Goal: Task Accomplishment & Management: Use online tool/utility

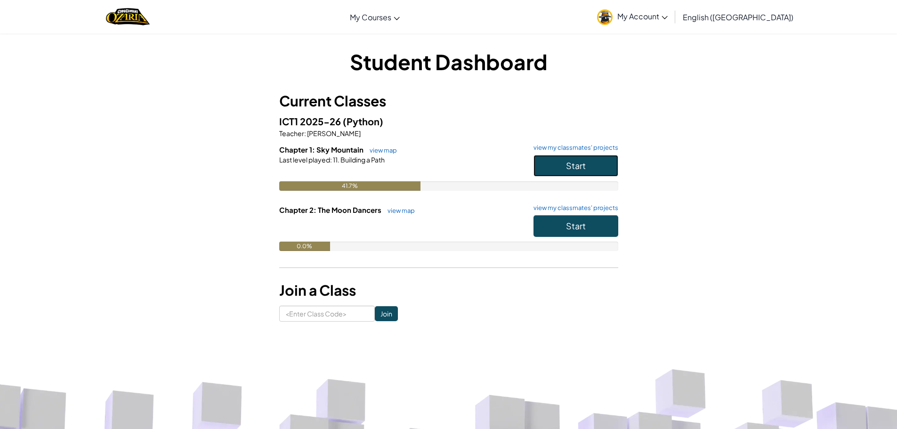
click at [584, 172] on button "Start" at bounding box center [576, 166] width 85 height 22
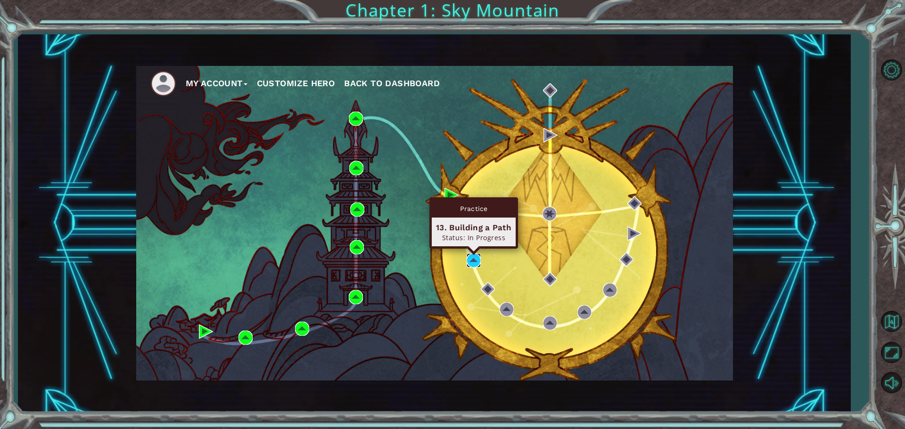
click at [478, 258] on img at bounding box center [473, 260] width 14 height 14
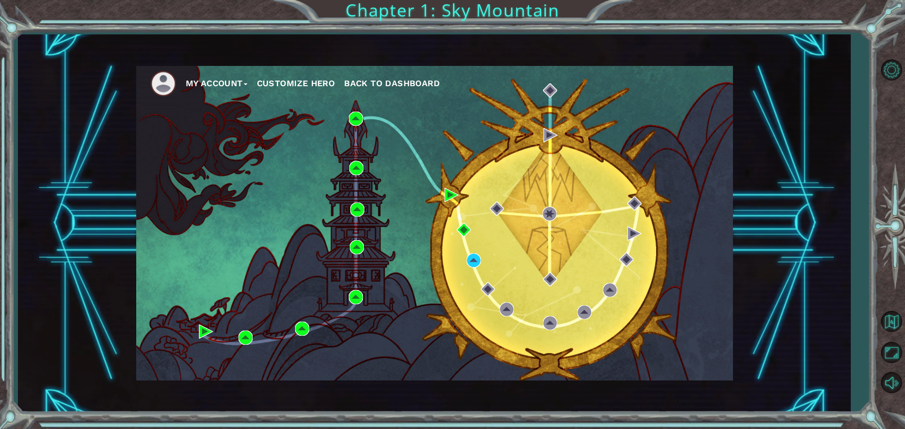
click at [271, 82] on button "Customize Hero" at bounding box center [296, 83] width 78 height 14
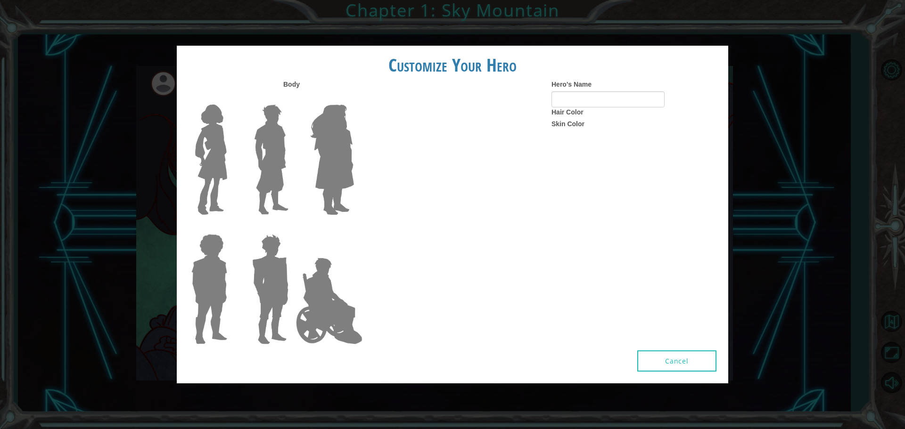
type input "dunuts"
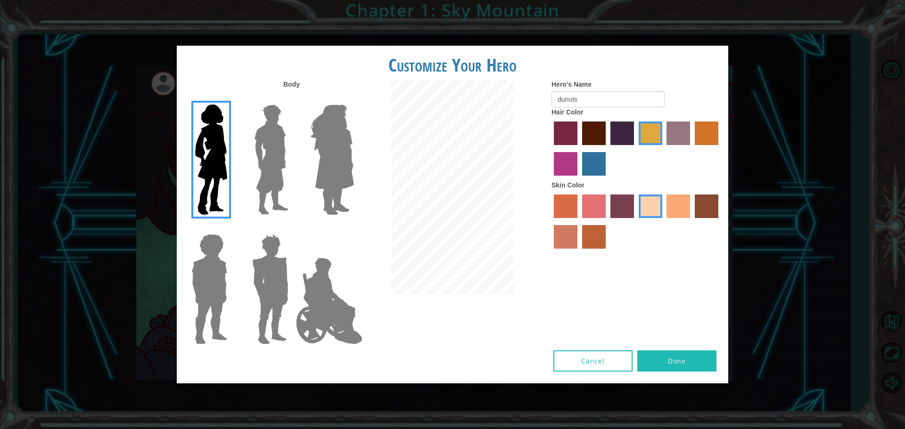
click at [343, 168] on img at bounding box center [331, 160] width 51 height 118
click at [353, 98] on input "Hero Amethyst" at bounding box center [353, 98] width 0 height 0
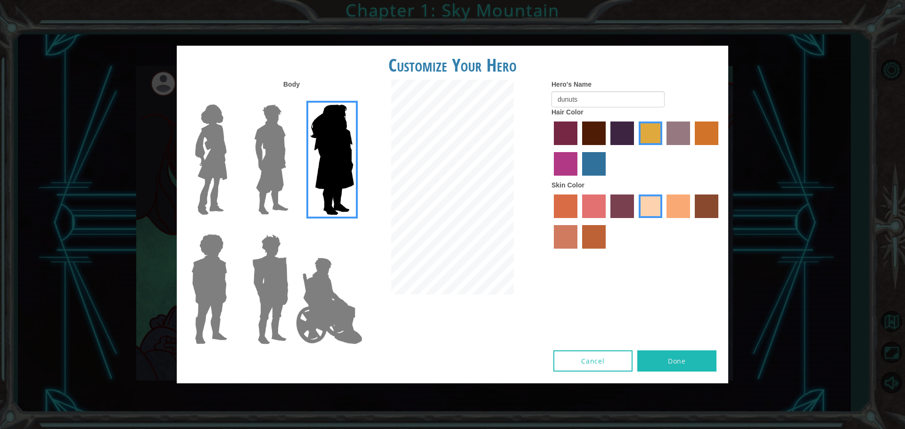
click at [327, 274] on img at bounding box center [329, 301] width 74 height 94
click at [353, 228] on input "Hero Jamie" at bounding box center [353, 228] width 0 height 0
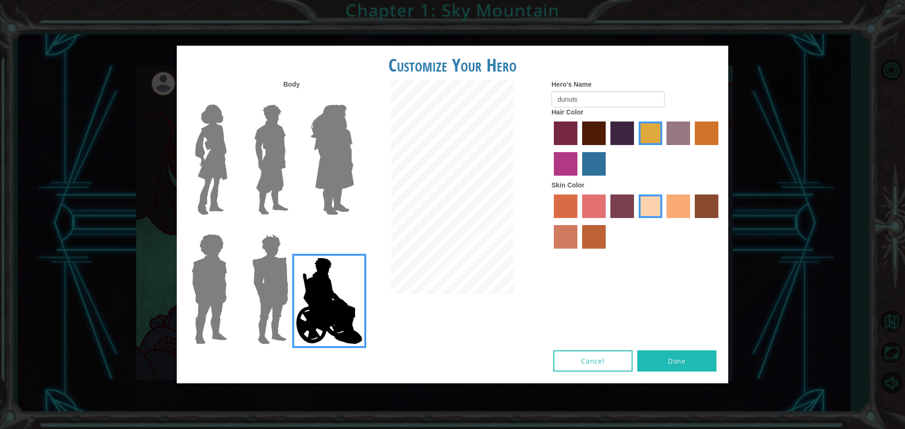
click at [274, 284] on img at bounding box center [270, 289] width 44 height 118
click at [292, 228] on input "Hero Garnet" at bounding box center [292, 228] width 0 height 0
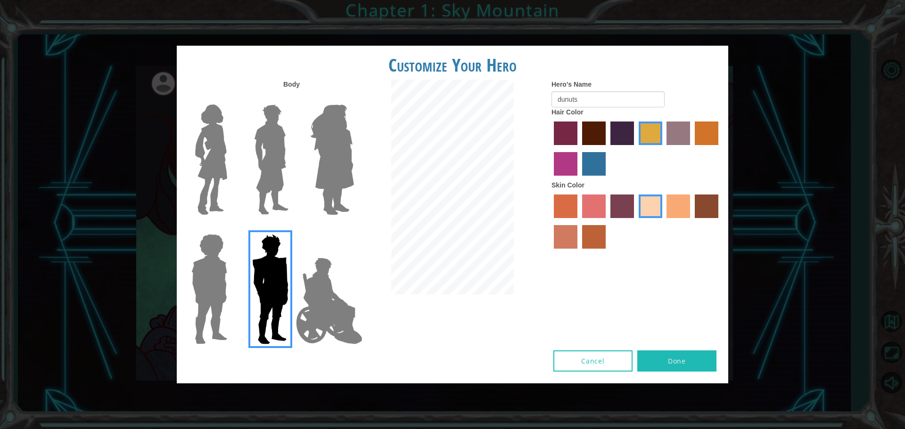
click at [214, 300] on img at bounding box center [209, 289] width 43 height 118
click at [231, 228] on input "Hero Steven" at bounding box center [231, 228] width 0 height 0
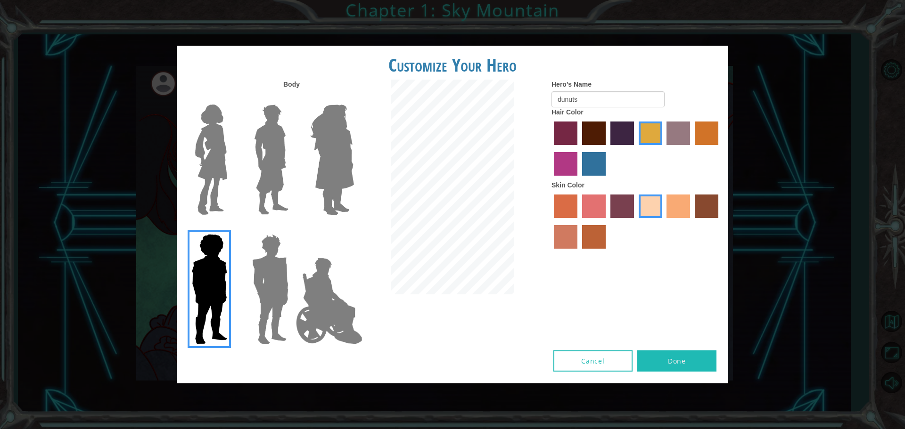
click at [202, 182] on img at bounding box center [211, 160] width 40 height 118
click at [231, 98] on input "Hero Connie" at bounding box center [231, 98] width 0 height 0
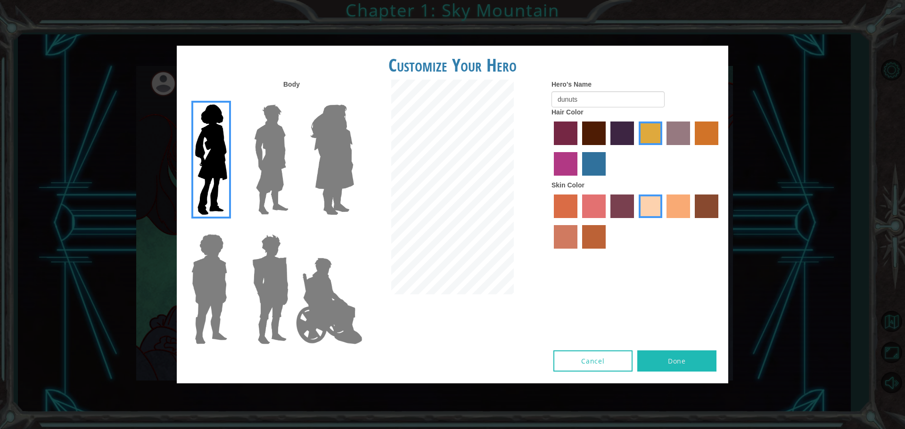
click at [558, 165] on label "medium red violet hair color" at bounding box center [566, 164] width 24 height 24
click at [719, 148] on input "medium red violet hair color" at bounding box center [719, 148] width 0 height 0
click at [647, 136] on label "tulip tree hair color" at bounding box center [650, 134] width 24 height 24
click at [635, 148] on input "tulip tree hair color" at bounding box center [635, 148] width 0 height 0
click at [669, 352] on button "Done" at bounding box center [676, 361] width 79 height 21
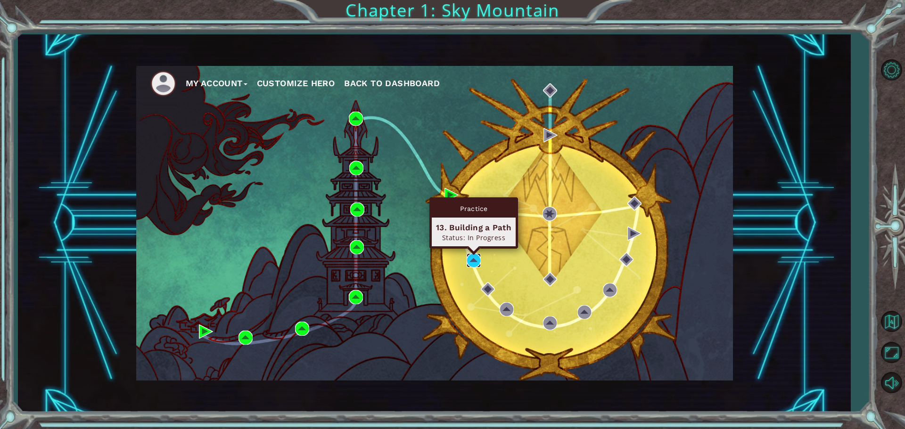
click at [473, 262] on img at bounding box center [473, 260] width 14 height 14
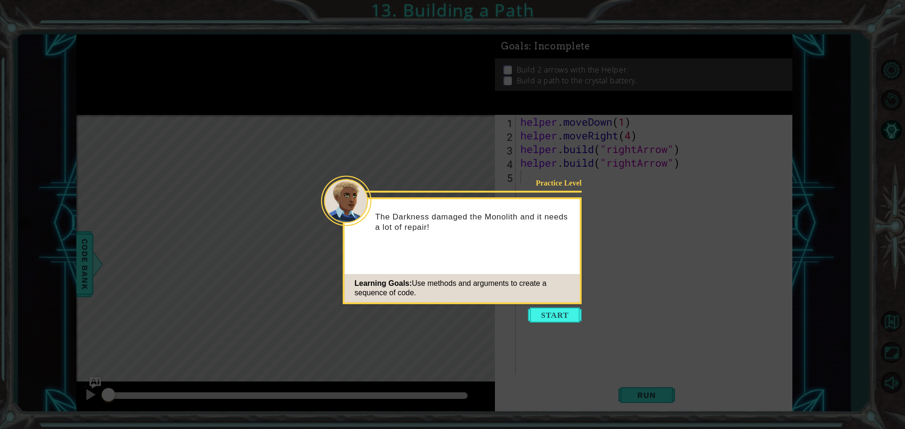
click at [530, 330] on icon at bounding box center [452, 214] width 905 height 429
click at [541, 317] on button "Start" at bounding box center [555, 315] width 54 height 15
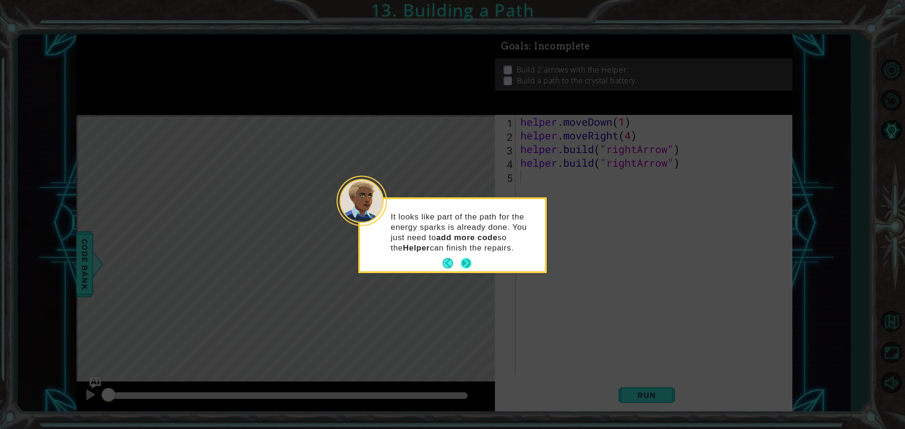
click at [471, 263] on button "Next" at bounding box center [466, 263] width 10 height 10
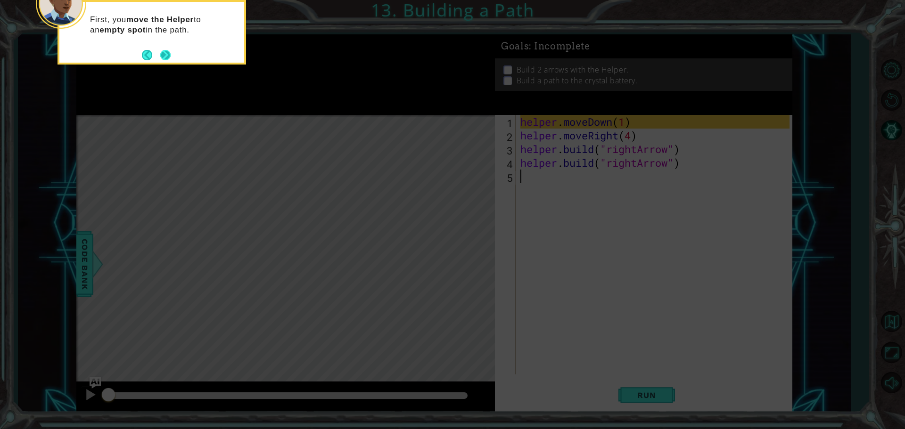
click at [163, 55] on button "Next" at bounding box center [165, 55] width 13 height 13
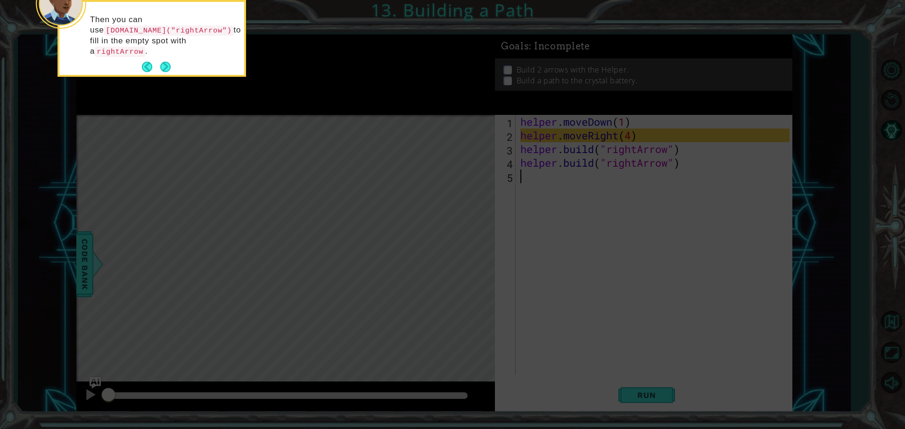
click at [174, 58] on div "Then you can use [DOMAIN_NAME]("rightArrow") to fill in the empty spot with a r…" at bounding box center [151, 40] width 185 height 69
click at [165, 62] on button "Next" at bounding box center [165, 67] width 10 height 10
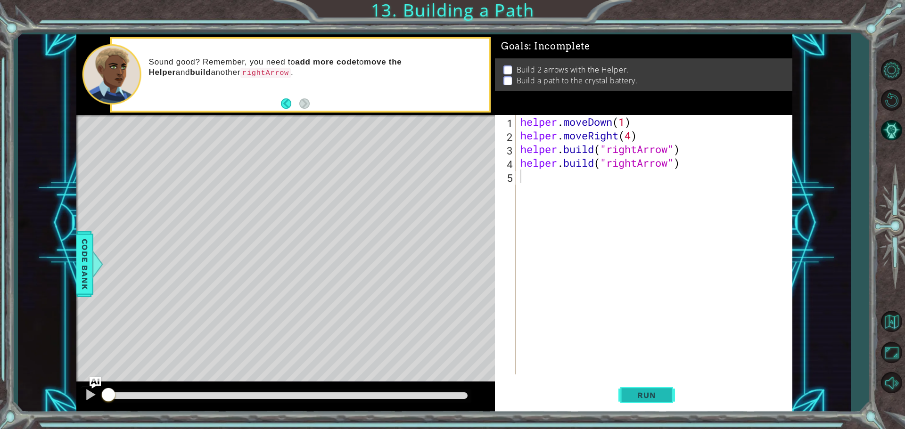
click at [667, 400] on button "Run" at bounding box center [646, 395] width 57 height 30
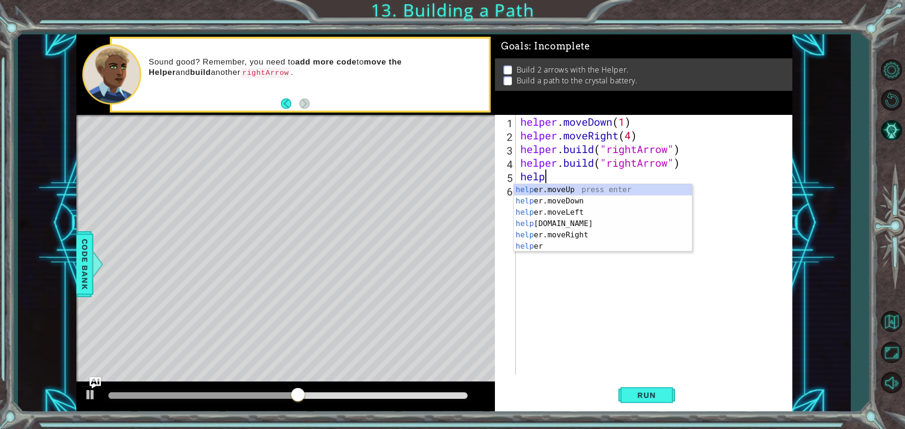
scroll to position [0, 1]
click at [560, 236] on div "helpe [PERSON_NAME]moveUp press enter helpe [PERSON_NAME]moveDown press enter h…" at bounding box center [603, 229] width 178 height 90
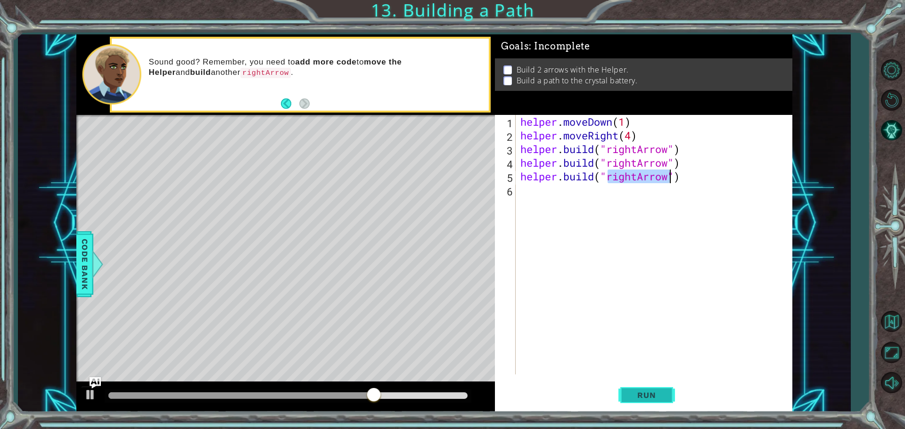
type textarea "[DOMAIN_NAME]("rightArrow")"
click at [642, 400] on span "Run" at bounding box center [646, 395] width 37 height 9
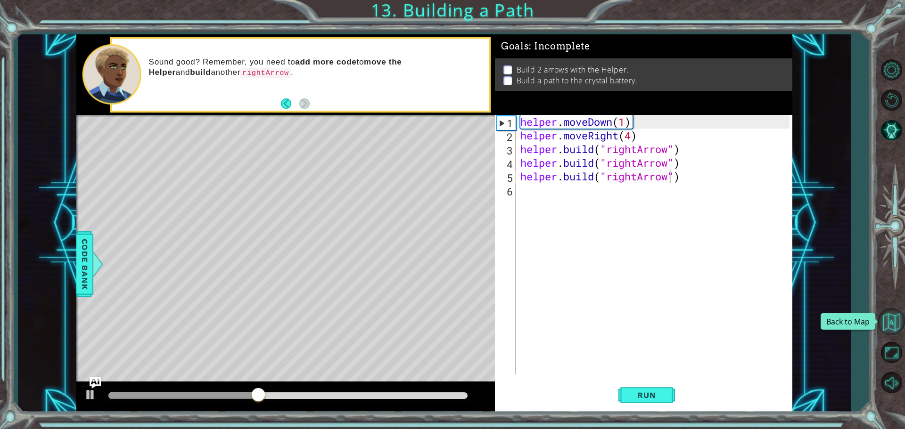
click at [894, 321] on button "Back to Map" at bounding box center [890, 321] width 27 height 27
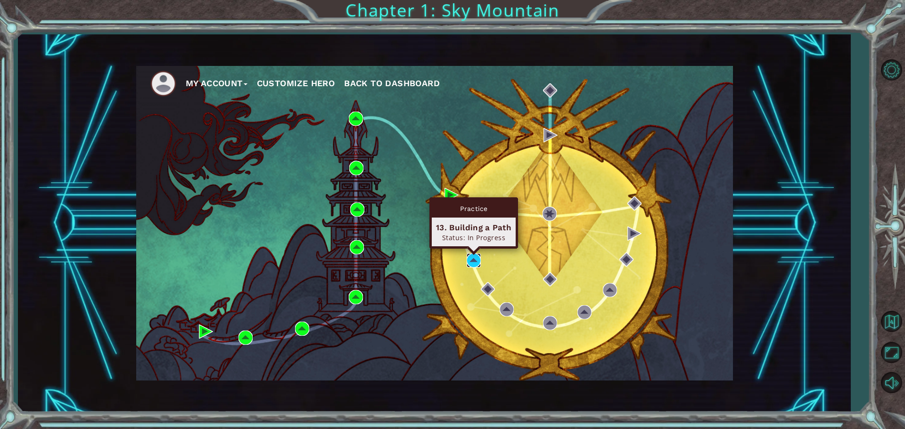
click at [475, 264] on img at bounding box center [473, 260] width 14 height 14
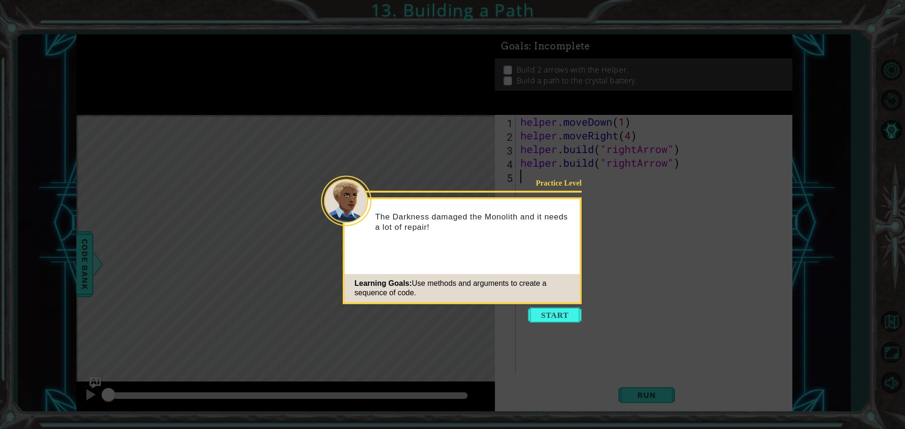
click at [540, 306] on icon at bounding box center [452, 214] width 905 height 429
click at [544, 316] on button "Start" at bounding box center [555, 315] width 54 height 15
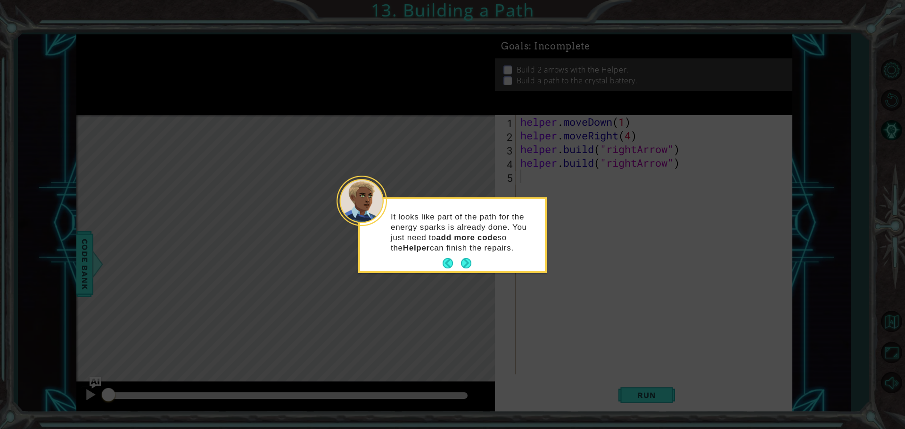
drag, startPoint x: 467, startPoint y: 265, endPoint x: 459, endPoint y: 269, distance: 9.1
click at [467, 265] on button "Next" at bounding box center [466, 263] width 10 height 10
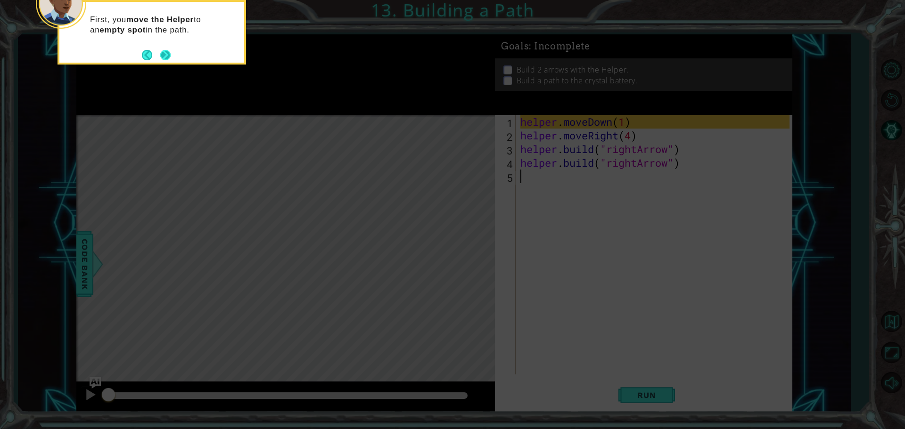
click at [167, 60] on button "Next" at bounding box center [165, 55] width 10 height 10
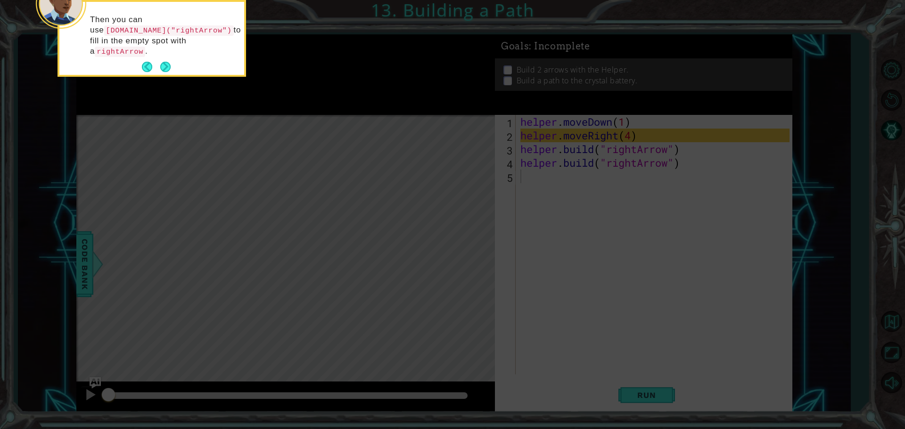
click at [139, 181] on icon at bounding box center [452, 64] width 905 height 730
click at [167, 62] on button "Next" at bounding box center [165, 67] width 10 height 10
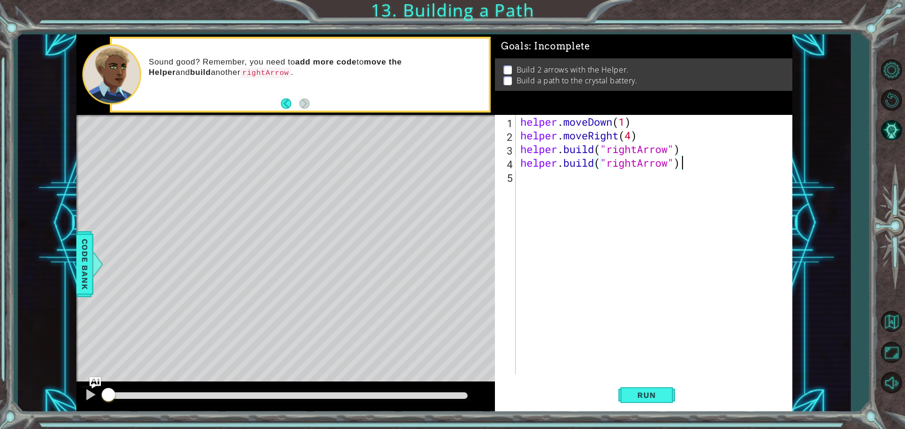
click at [686, 161] on div "helper . moveDown ( 1 ) helper . moveRight ( 4 ) helper . build ( "rightArrow" …" at bounding box center [656, 258] width 276 height 287
type textarea "h"
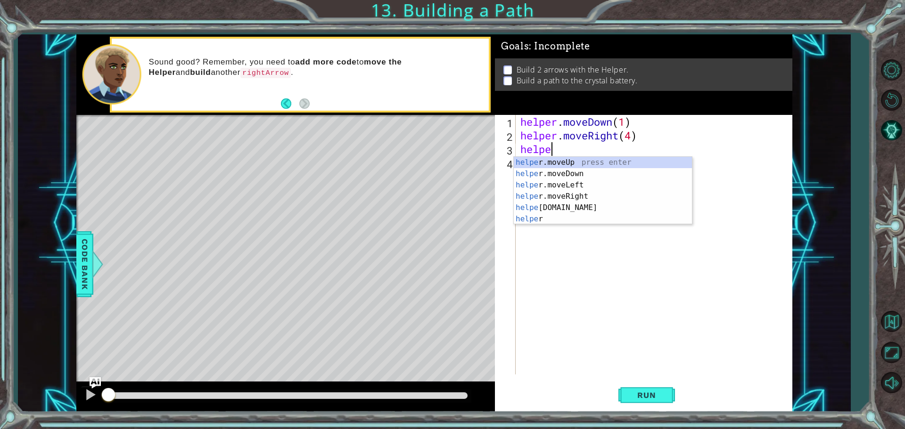
type textarea "h"
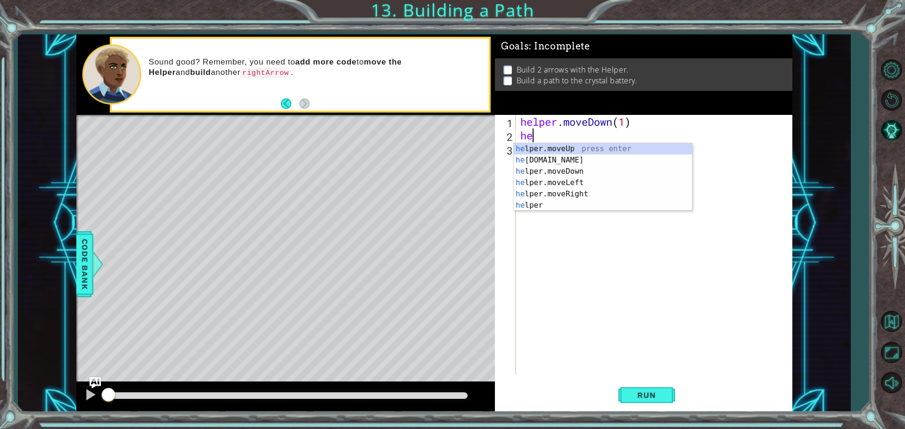
type textarea "h"
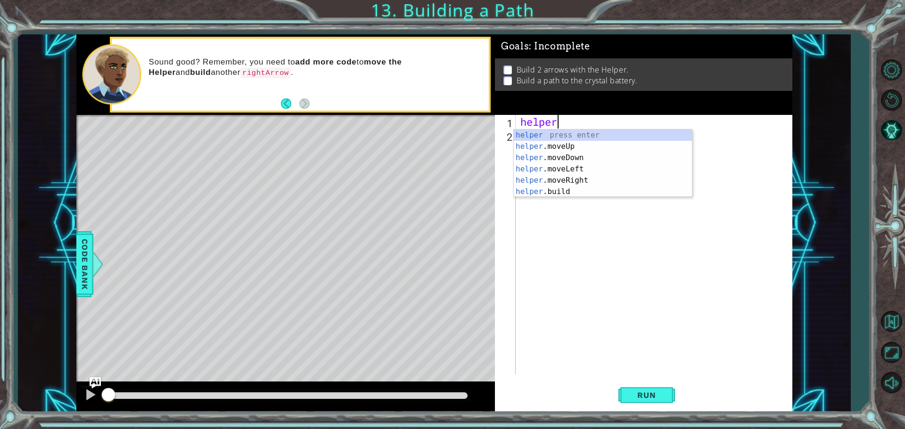
type textarea "h"
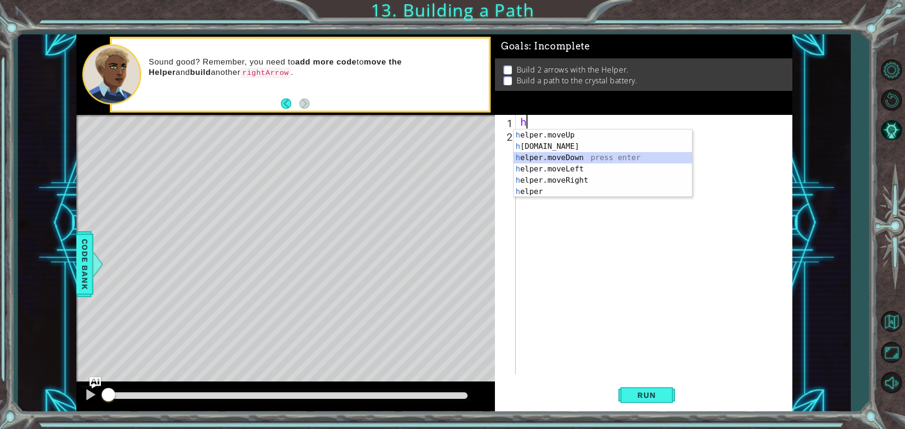
click at [548, 153] on div "h elper.moveUp press enter h [DOMAIN_NAME] press enter h elper.moveDown press e…" at bounding box center [603, 175] width 178 height 90
type textarea "helper.moveDown(1)"
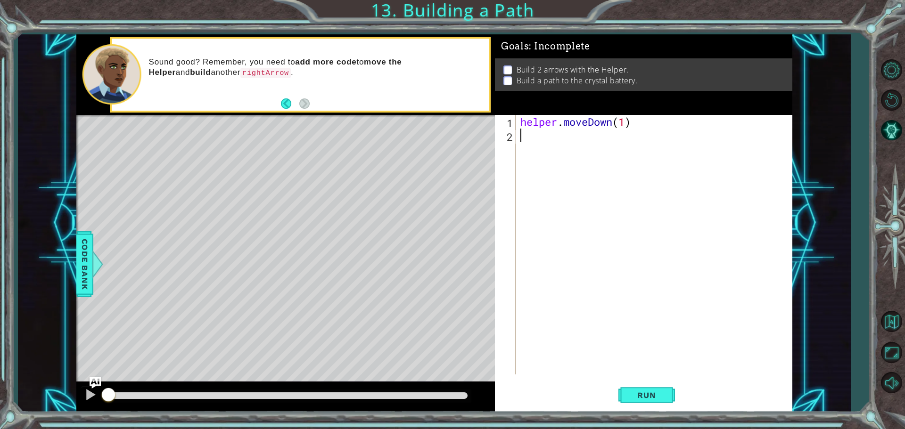
click at [533, 139] on div "helper . moveDown ( 1 )" at bounding box center [656, 258] width 276 height 287
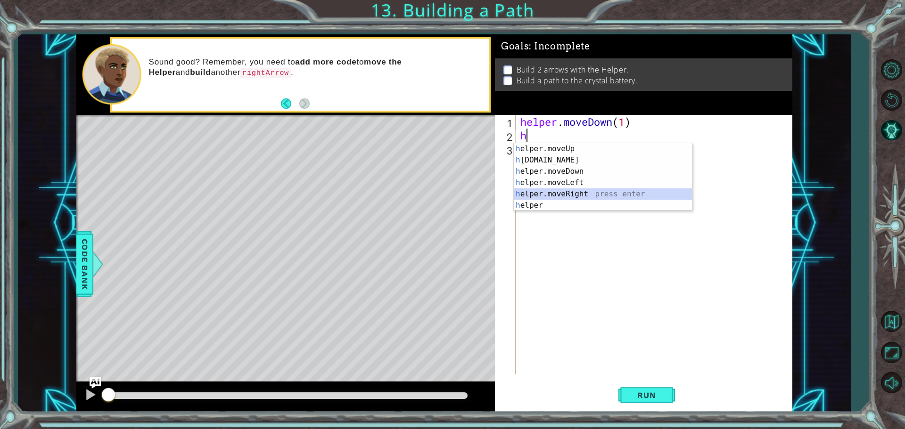
drag, startPoint x: 576, startPoint y: 191, endPoint x: 587, endPoint y: 185, distance: 12.0
click at [576, 191] on div "h elper.moveUp press enter h [DOMAIN_NAME] press enter h elper.moveDown press e…" at bounding box center [603, 188] width 178 height 90
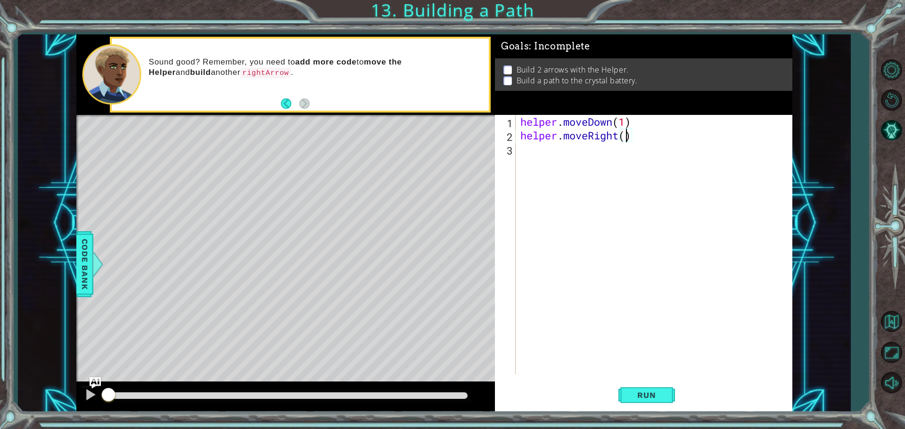
scroll to position [0, 5]
type textarea "helper.moveRight(4)"
click at [636, 393] on span "Run" at bounding box center [646, 395] width 37 height 9
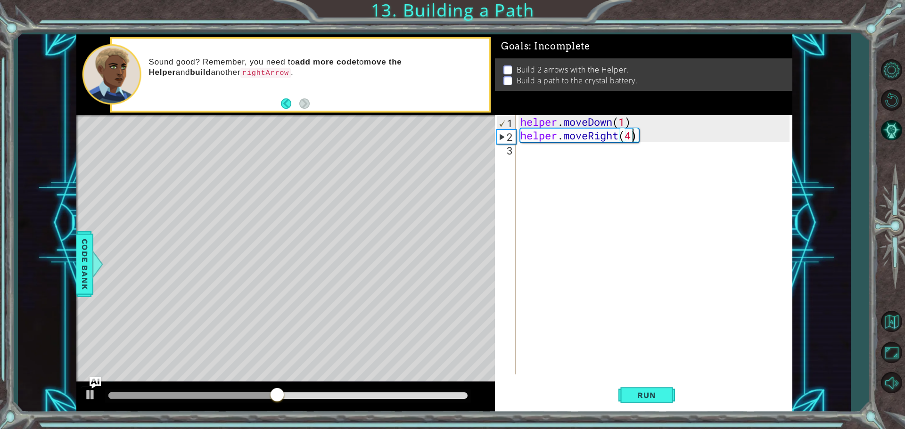
click at [534, 155] on div "helper . moveDown ( 1 ) helper . moveRight ( 4 )" at bounding box center [656, 258] width 276 height 287
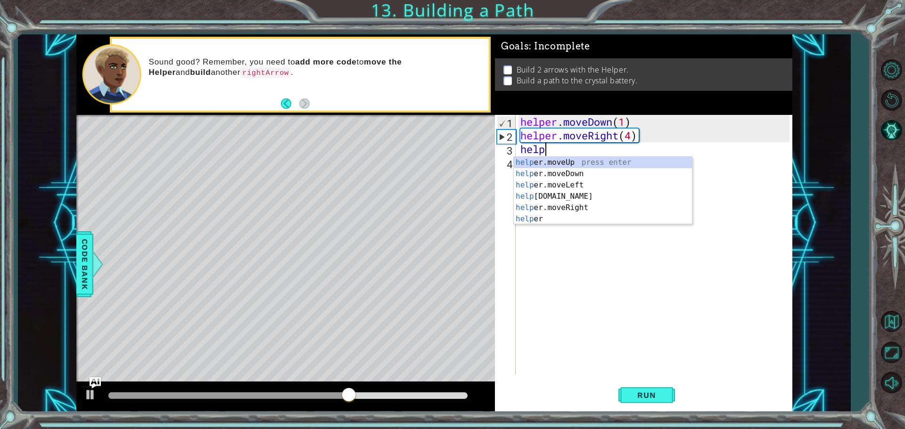
scroll to position [0, 0]
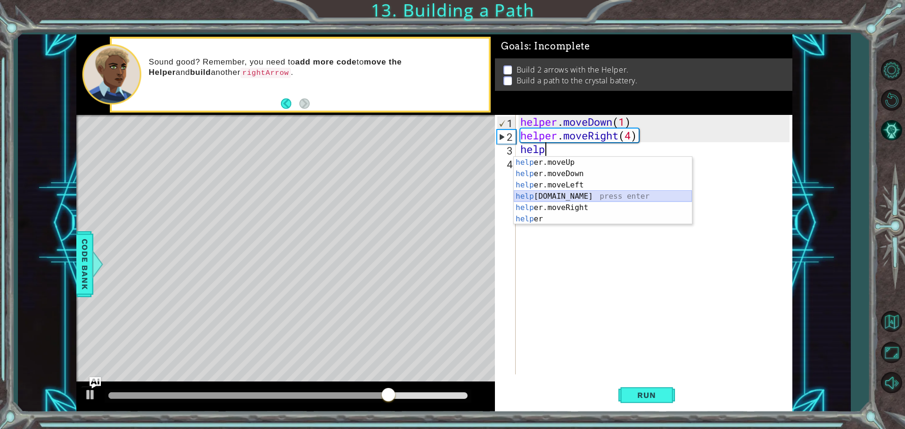
drag, startPoint x: 541, startPoint y: 198, endPoint x: 536, endPoint y: 200, distance: 5.3
click at [537, 200] on div "help er.moveUp press enter help er.moveDown press enter help er.moveLeft press …" at bounding box center [603, 202] width 178 height 90
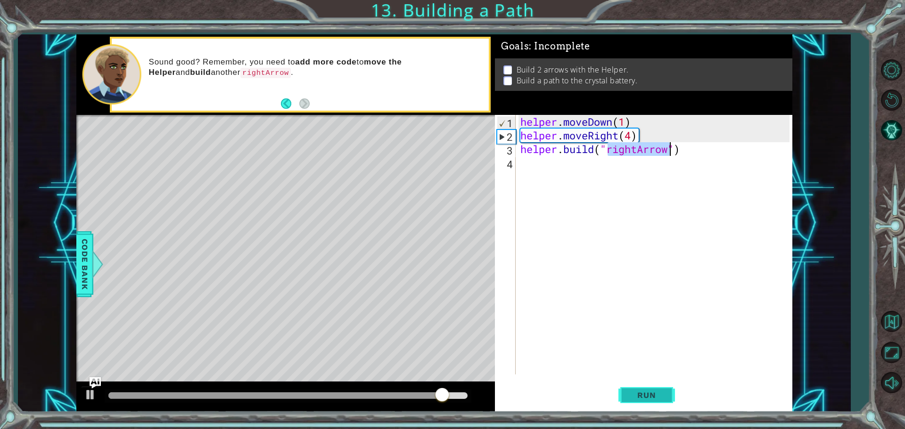
click at [642, 396] on span "Run" at bounding box center [646, 395] width 37 height 9
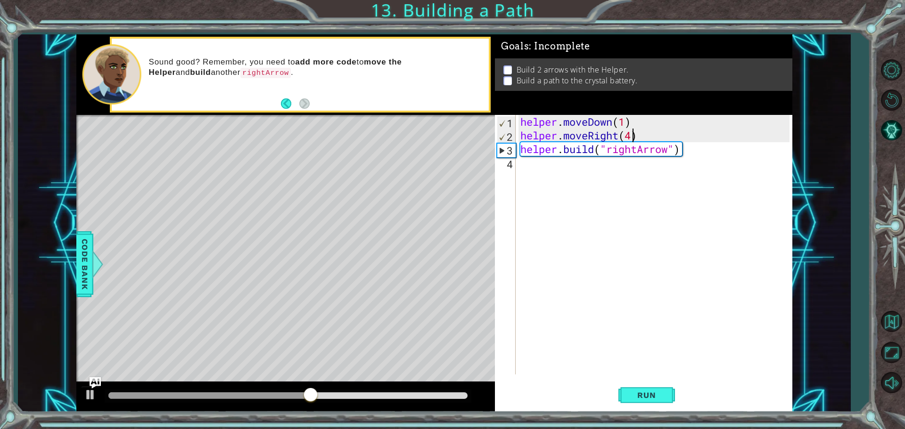
click at [634, 133] on div "helper . moveDown ( 1 ) helper . moveRight ( 4 ) helper . build ( "rightArrow" )" at bounding box center [656, 258] width 276 height 287
type textarea "helper.moveRight(3)"
click at [680, 156] on div "helper . moveDown ( 1 ) helper . moveRight ( 3 ) helper . build ( "rightArrow" )" at bounding box center [656, 258] width 276 height 287
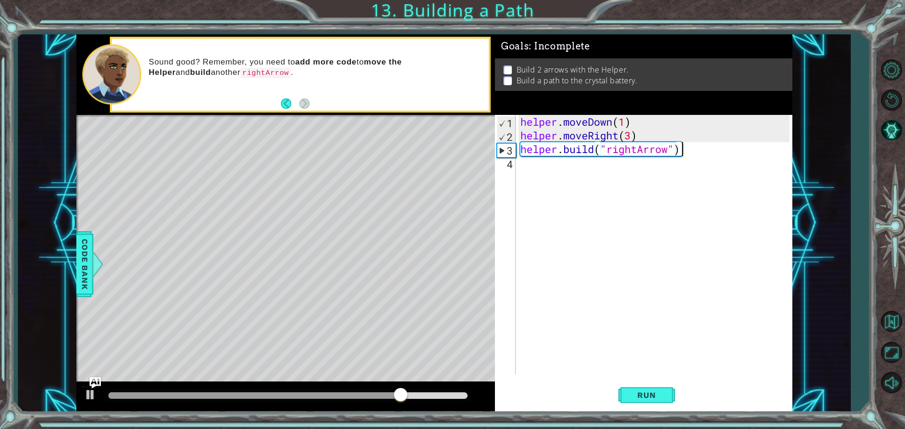
click at [686, 149] on div "helper . moveDown ( 1 ) helper . moveRight ( 3 ) helper . build ( "rightArrow" )" at bounding box center [656, 258] width 276 height 287
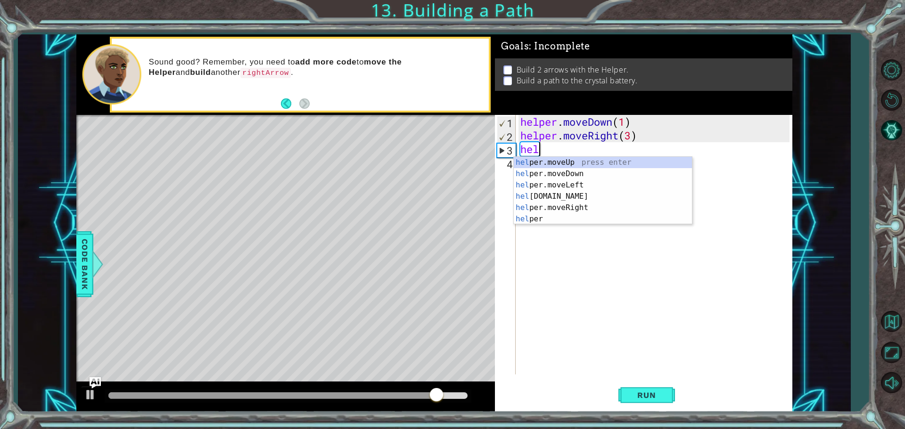
type textarea "h"
click at [545, 160] on div "h elper.moveUp press enter h [DOMAIN_NAME] press enter h elper.moveDown press e…" at bounding box center [603, 202] width 178 height 90
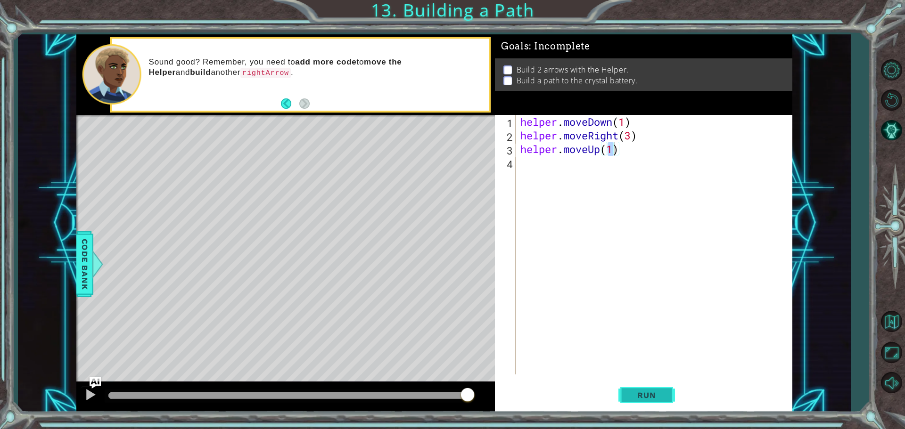
click at [650, 399] on span "Run" at bounding box center [646, 395] width 37 height 9
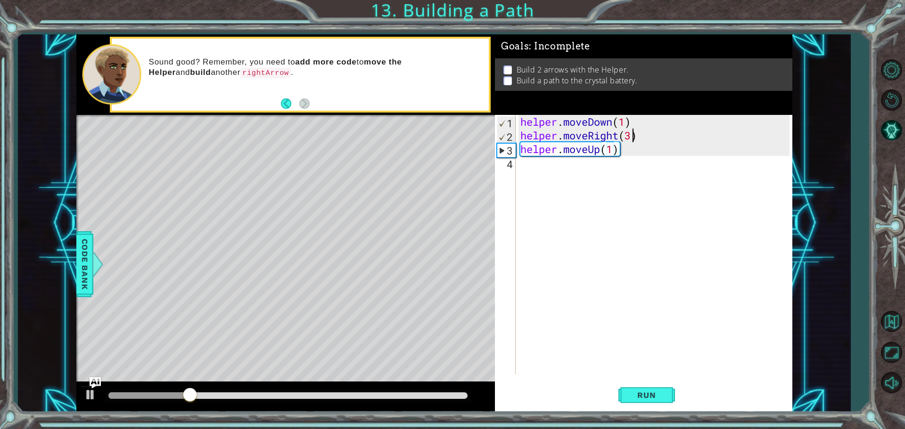
click at [631, 132] on div "helper . moveDown ( 1 ) helper . moveRight ( 3 ) helper . moveUp ( 1 )" at bounding box center [656, 258] width 276 height 287
type textarea "helper.moveRight(2)"
click at [672, 395] on button "Run" at bounding box center [646, 395] width 57 height 30
click at [519, 168] on div "helper . moveDown ( 1 ) helper . moveRight ( 2 ) helper . moveUp ( 1 )" at bounding box center [656, 258] width 276 height 287
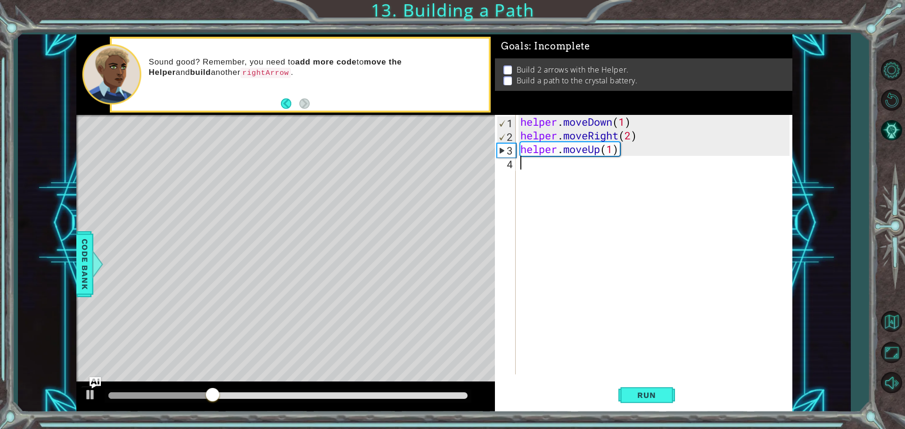
scroll to position [0, 0]
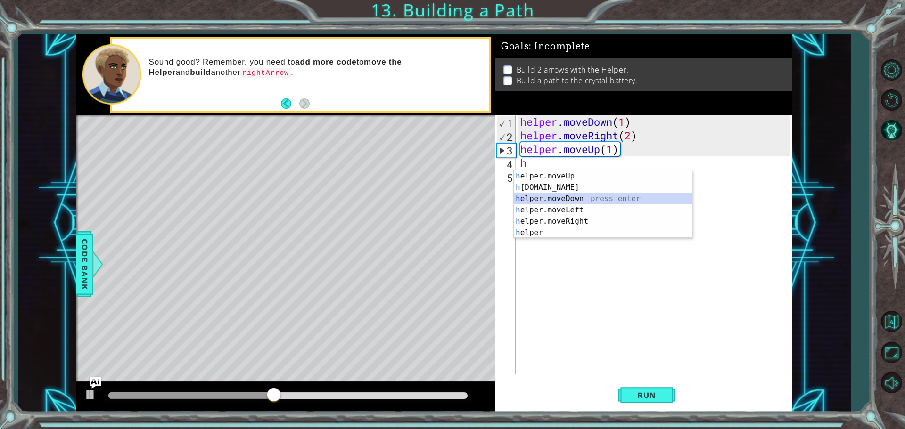
click at [545, 194] on div "h elper.moveUp press enter h [DOMAIN_NAME] press enter h elper.moveDown press e…" at bounding box center [603, 216] width 178 height 90
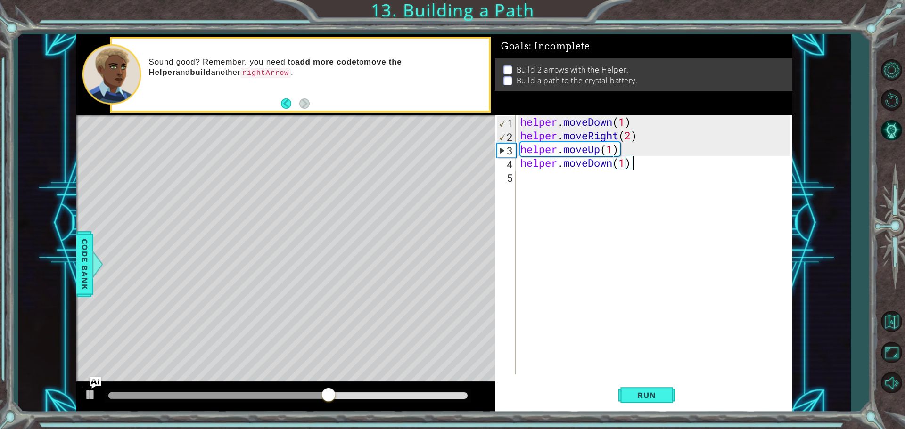
click at [630, 163] on div "helper . moveDown ( 1 ) helper . moveRight ( 2 ) helper . moveUp ( 1 ) helper .…" at bounding box center [656, 258] width 276 height 287
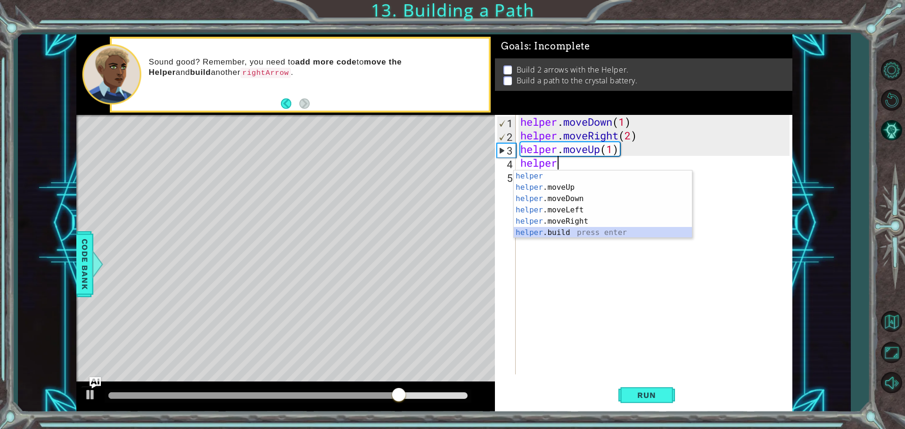
click at [591, 235] on div "helper press enter helper .moveUp press enter helper .moveDown press enter help…" at bounding box center [603, 216] width 178 height 90
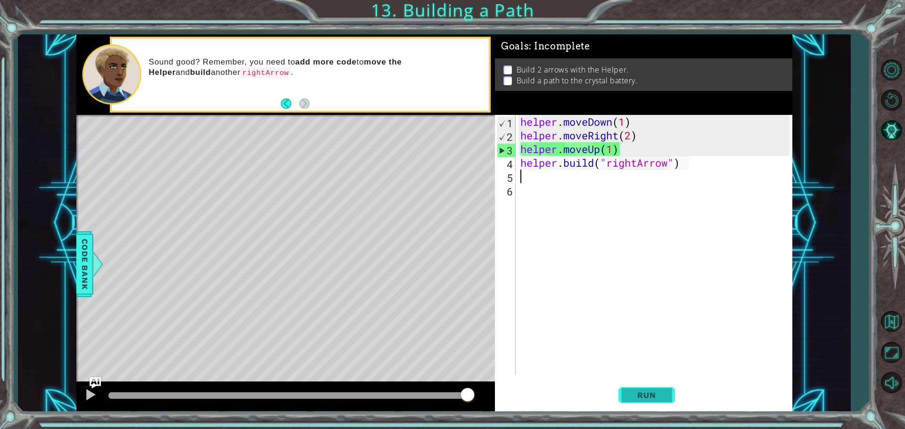
type textarea "[DOMAIN_NAME]("rightArrow")"
click at [667, 399] on button "Run" at bounding box center [646, 395] width 57 height 30
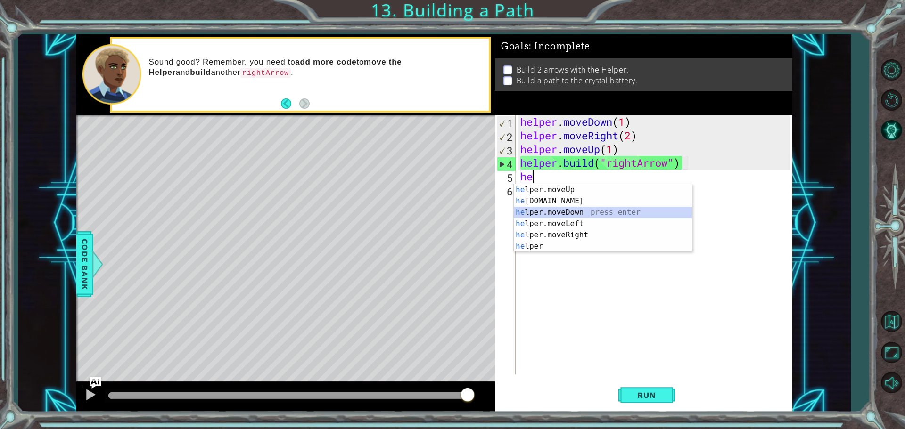
click at [566, 212] on div "he lper.moveUp press enter he [DOMAIN_NAME] press enter he lper.moveDown press …" at bounding box center [603, 229] width 178 height 90
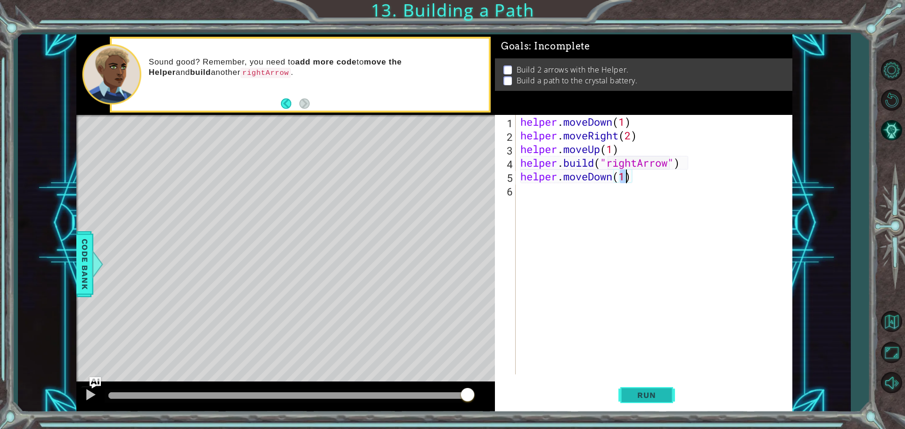
type textarea "helper.moveDown(1)"
click at [644, 385] on button "Run" at bounding box center [646, 395] width 57 height 30
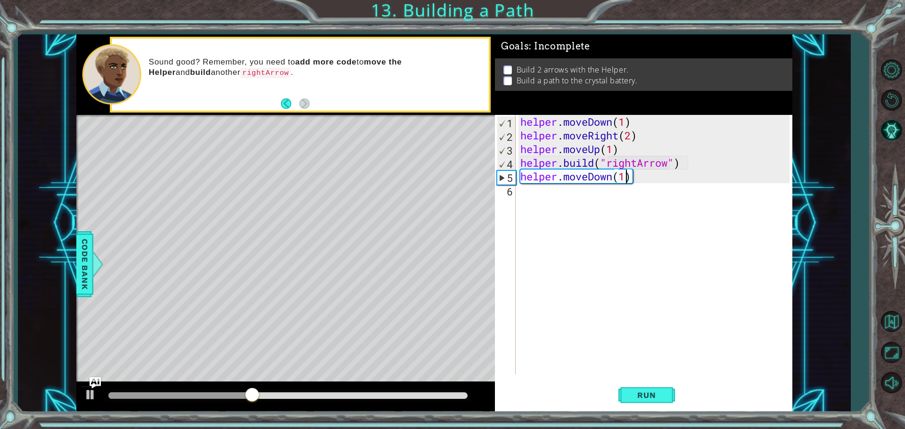
click at [517, 189] on div "helper.moveDown(1) 1 2 3 4 5 6 helper . moveDown ( 1 ) helper . moveRight ( 2 )…" at bounding box center [642, 245] width 294 height 260
click at [538, 195] on div "helper . moveDown ( 1 ) helper . moveRight ( 2 ) helper . moveUp ( 1 ) helper .…" at bounding box center [656, 258] width 276 height 287
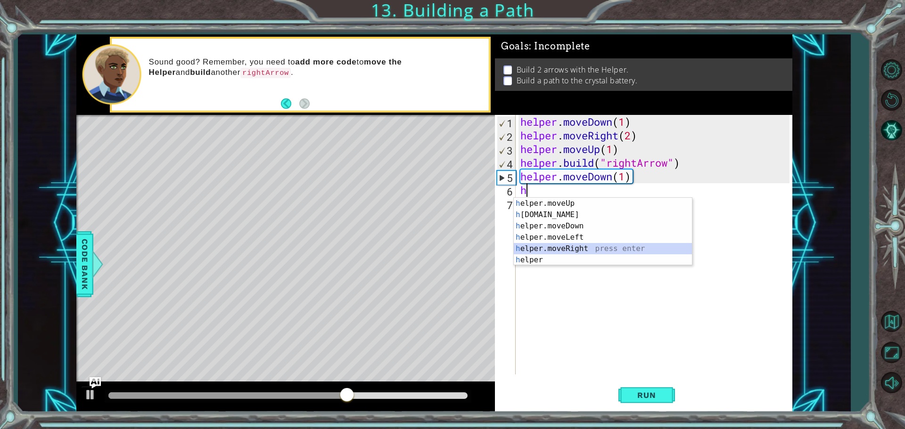
click at [585, 245] on div "h elper.moveUp press enter h [DOMAIN_NAME] press enter h elper.moveDown press e…" at bounding box center [603, 243] width 178 height 90
type textarea "helper.moveRight(1)"
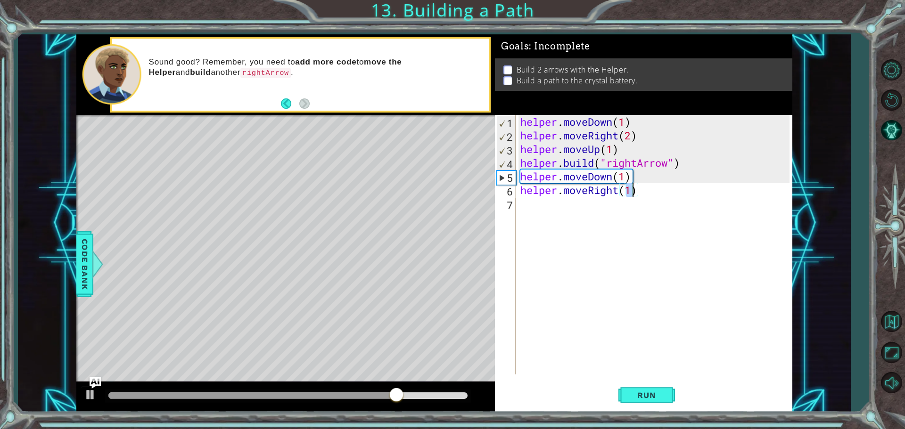
click at [540, 210] on div "helper . moveDown ( 1 ) helper . moveRight ( 2 ) helper . moveUp ( 1 ) helper .…" at bounding box center [656, 258] width 276 height 287
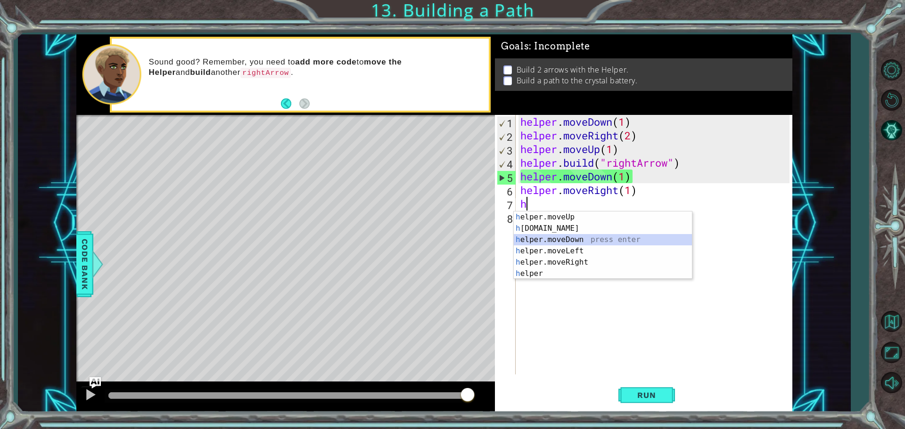
click at [577, 243] on div "h elper.moveUp press enter h [DOMAIN_NAME] press enter h elper.moveDown press e…" at bounding box center [603, 257] width 178 height 90
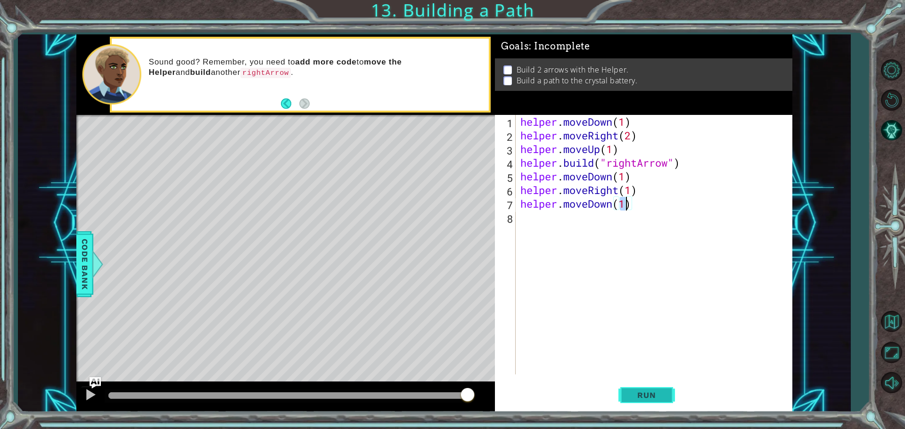
type textarea "helper.moveDown(1)"
click at [649, 389] on button "Run" at bounding box center [646, 395] width 57 height 30
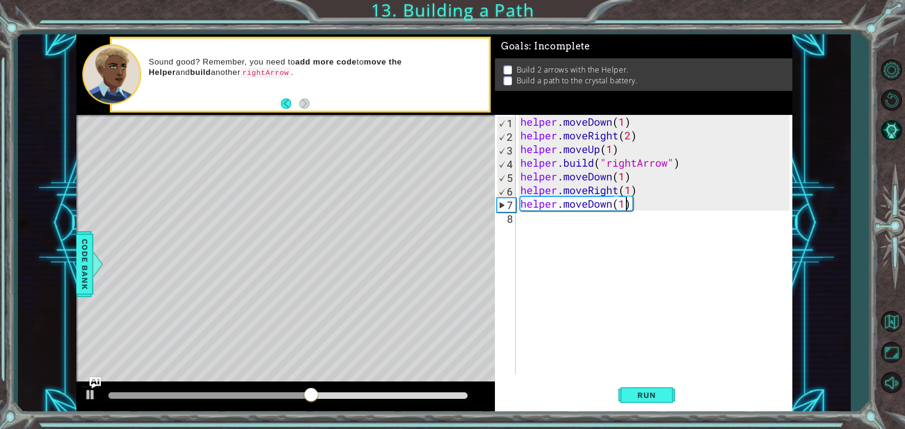
click at [532, 221] on div "helper . moveDown ( 1 ) helper . moveRight ( 2 ) helper . moveUp ( 1 ) helper .…" at bounding box center [656, 258] width 276 height 287
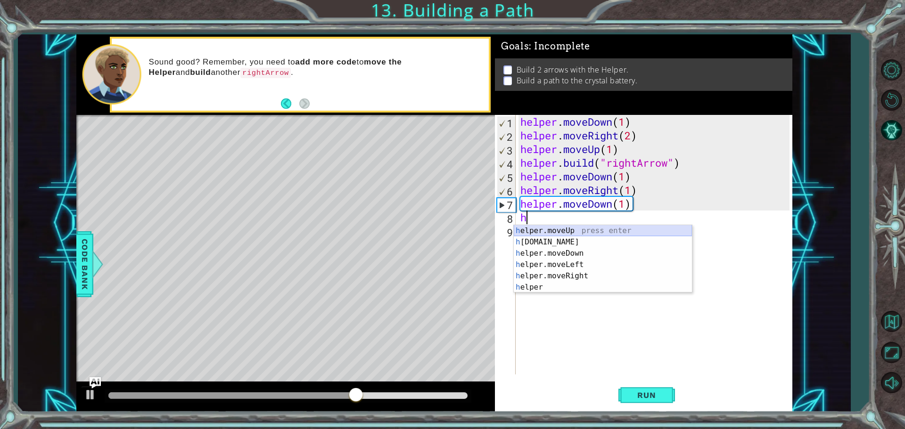
click at [542, 236] on div "h elper.moveUp press enter h [DOMAIN_NAME] press enter h elper.moveDown press e…" at bounding box center [603, 270] width 178 height 90
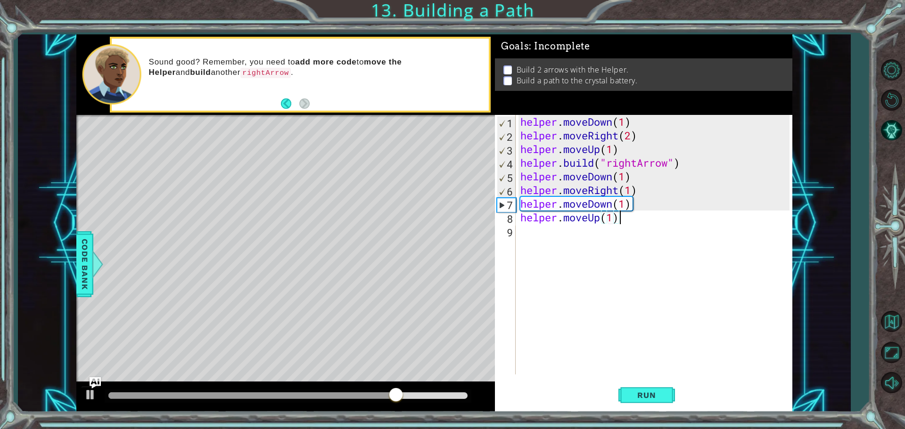
click at [621, 224] on div "helper . moveDown ( 1 ) helper . moveRight ( 2 ) helper . moveUp ( 1 ) helper .…" at bounding box center [656, 258] width 276 height 287
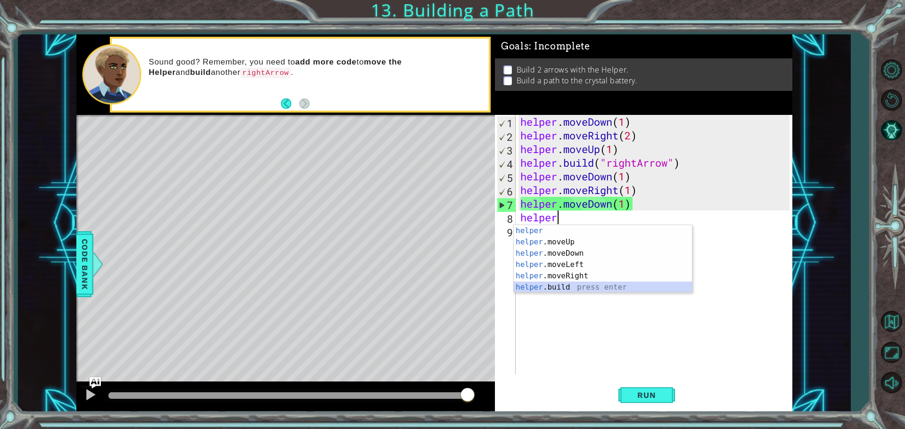
click at [578, 287] on div "helper press enter helper .moveUp press enter helper .moveDown press enter help…" at bounding box center [603, 270] width 178 height 90
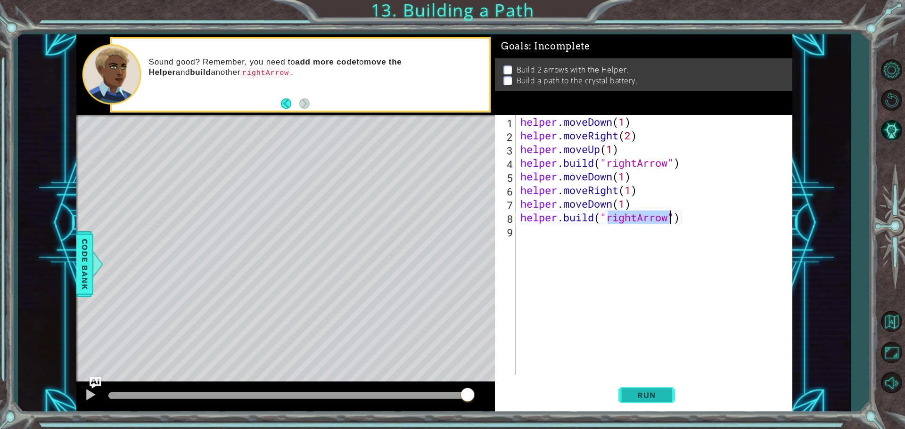
type textarea "[DOMAIN_NAME]("rightArrow")"
click at [644, 392] on span "Run" at bounding box center [646, 395] width 37 height 9
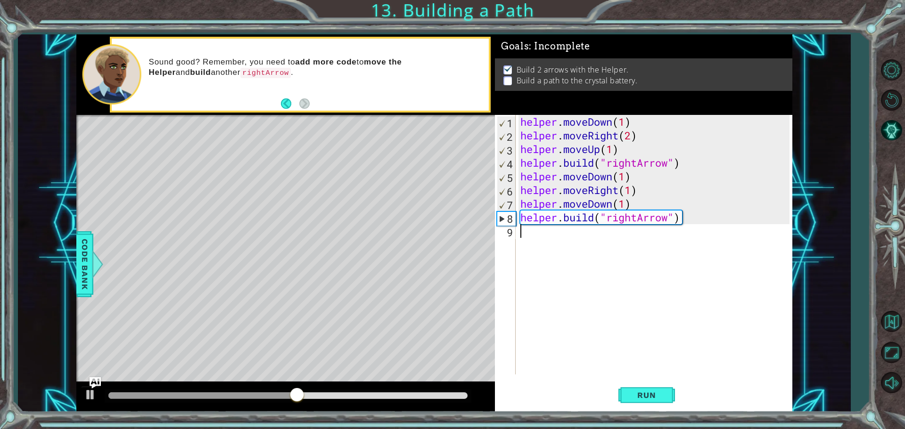
click at [538, 237] on div "helper . moveDown ( 1 ) helper . moveRight ( 2 ) helper . moveUp ( 1 ) helper .…" at bounding box center [656, 258] width 276 height 287
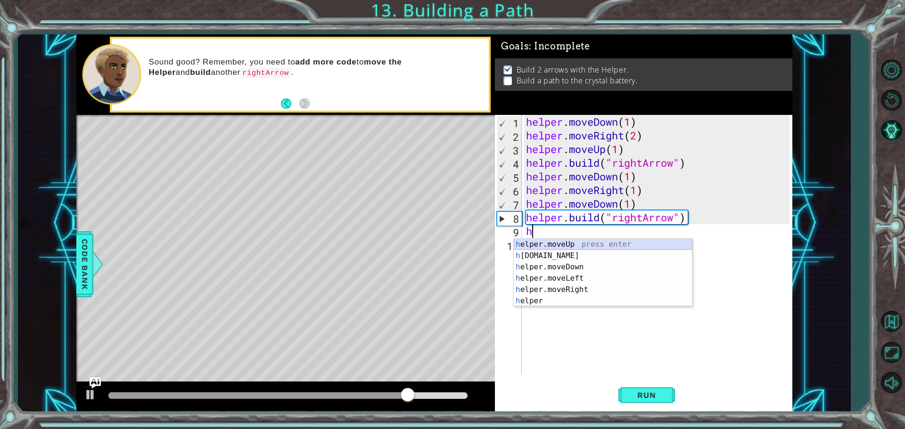
click at [573, 243] on div "h elper.moveUp press enter h [DOMAIN_NAME] press enter h elper.moveDown press e…" at bounding box center [603, 284] width 178 height 90
type textarea "helper.moveUp(1)"
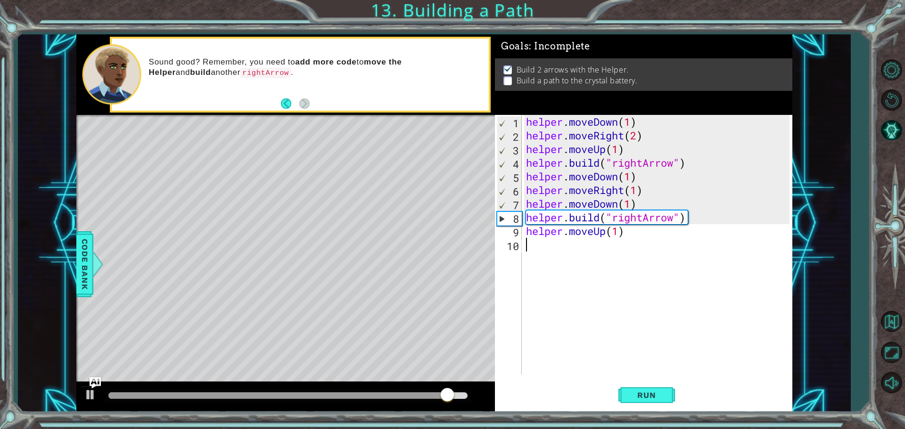
click at [527, 242] on div "helper . moveDown ( 1 ) helper . moveRight ( 2 ) helper . moveUp ( 1 ) helper .…" at bounding box center [659, 258] width 270 height 287
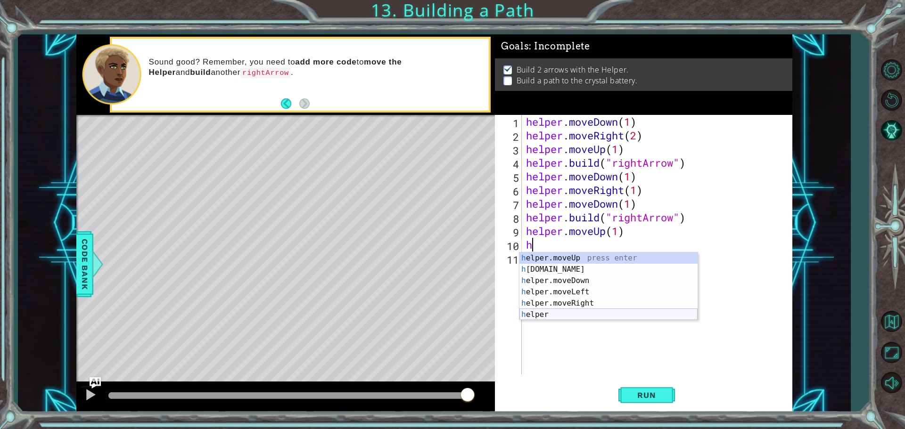
click at [536, 315] on div "h elper.moveUp press enter h [DOMAIN_NAME] press enter h elper.moveDown press e…" at bounding box center [608, 298] width 178 height 90
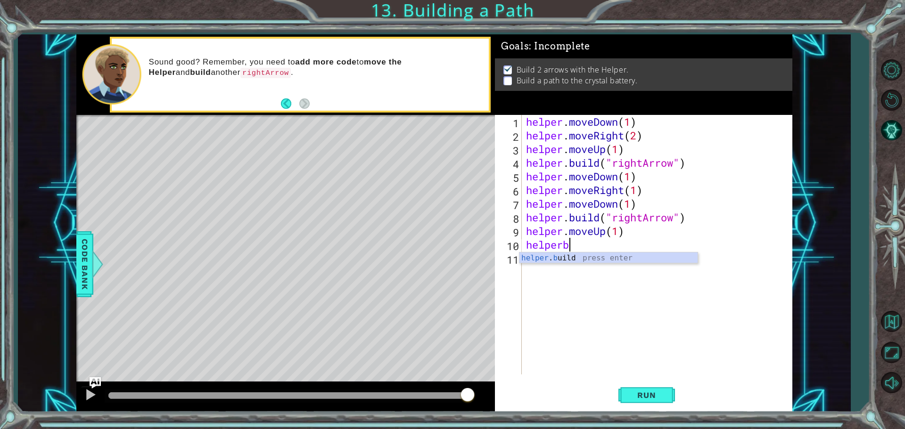
scroll to position [0, 1]
click at [564, 257] on div "helper . b uild press enter" at bounding box center [608, 270] width 178 height 34
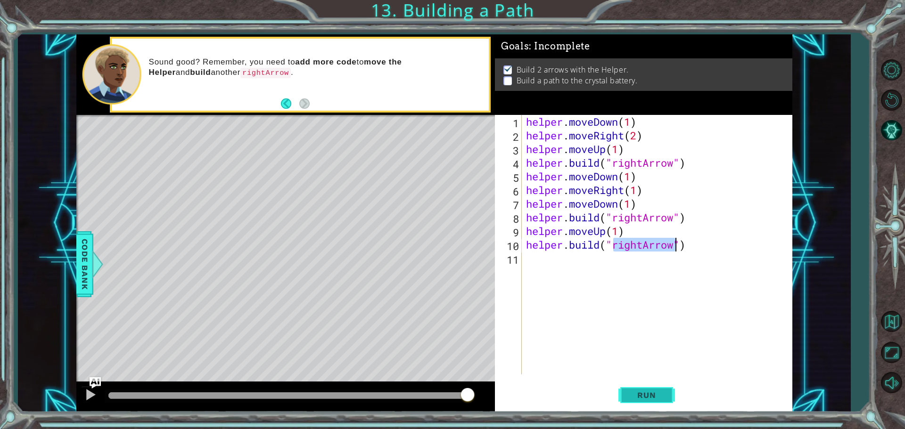
type textarea "[DOMAIN_NAME]("rightArrow")"
click at [646, 390] on button "Run" at bounding box center [646, 395] width 57 height 30
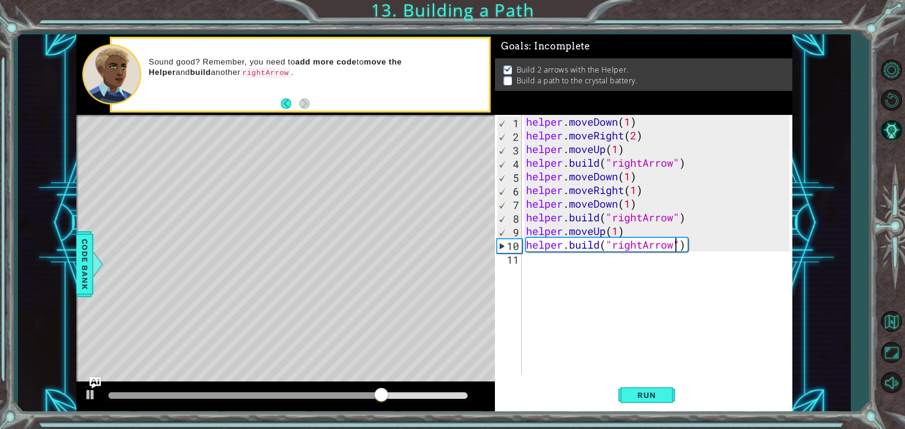
click at [537, 261] on div "helper . moveDown ( 1 ) helper . moveRight ( 2 ) helper . moveUp ( 1 ) helper .…" at bounding box center [659, 258] width 270 height 287
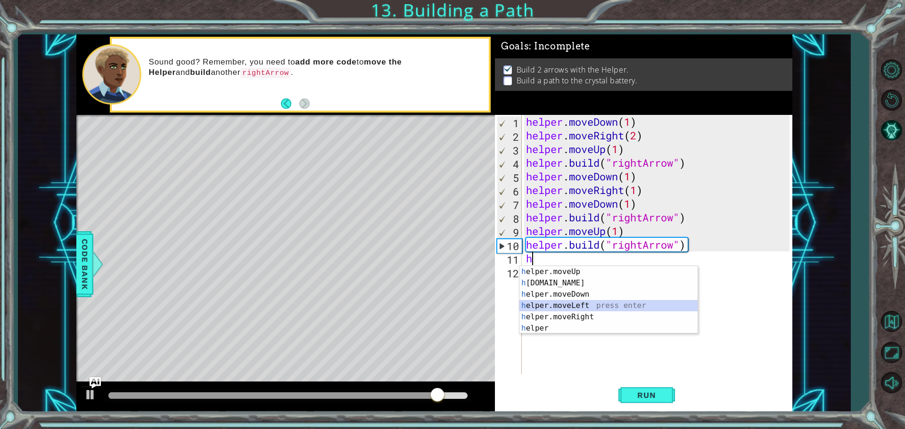
click at [610, 306] on div "h elper.moveUp press enter h [DOMAIN_NAME] press enter h elper.moveDown press e…" at bounding box center [608, 311] width 178 height 90
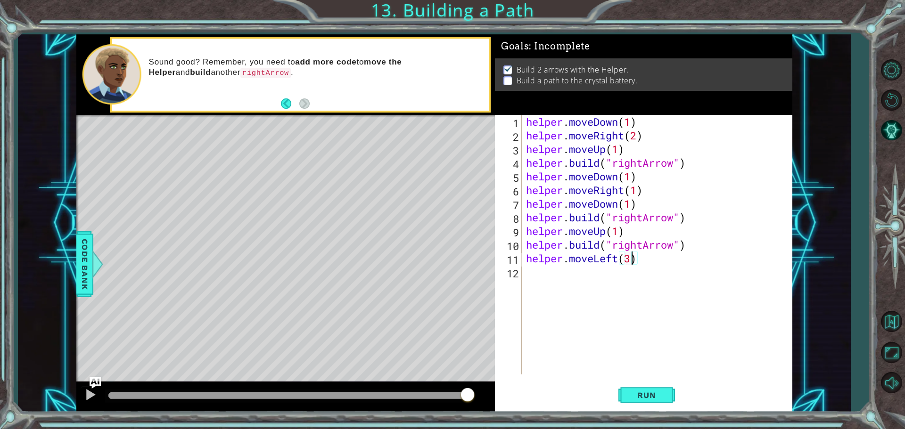
scroll to position [0, 4]
type textarea "helper.moveLeft(3)"
click at [666, 398] on button "Run" at bounding box center [646, 395] width 57 height 30
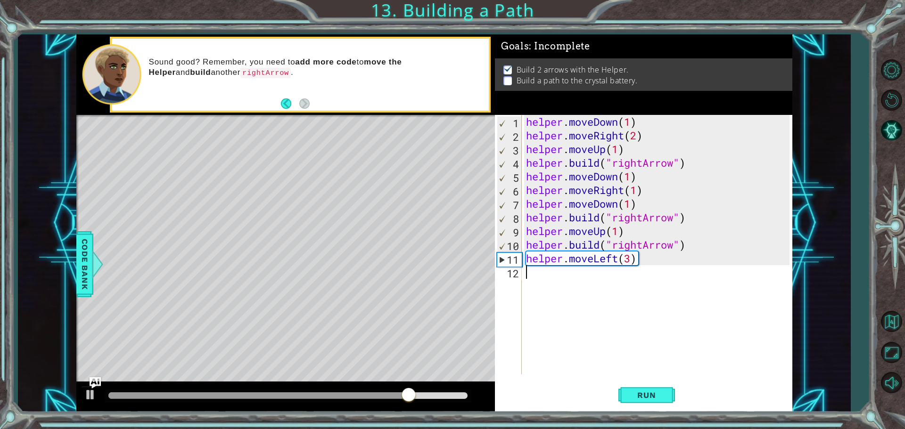
click at [529, 285] on div "helper . moveDown ( 1 ) helper . moveRight ( 2 ) helper . moveUp ( 1 ) helper .…" at bounding box center [659, 258] width 270 height 287
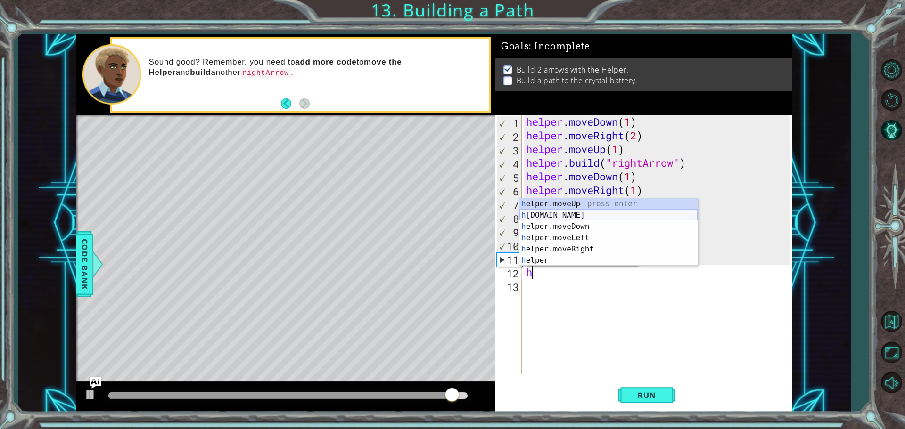
click at [548, 215] on div "h elper.moveUp press enter h [DOMAIN_NAME] press enter h elper.moveDown press e…" at bounding box center [608, 243] width 178 height 90
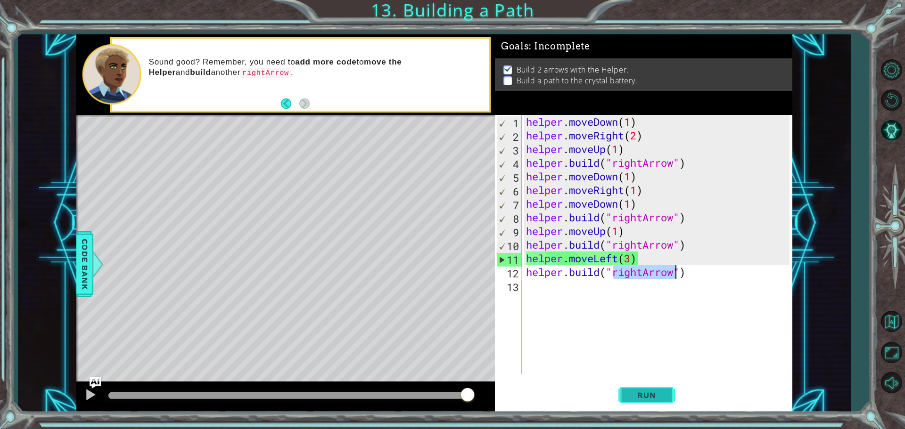
type textarea "[DOMAIN_NAME]("rightArrow")"
click at [667, 390] on button "Run" at bounding box center [646, 395] width 57 height 30
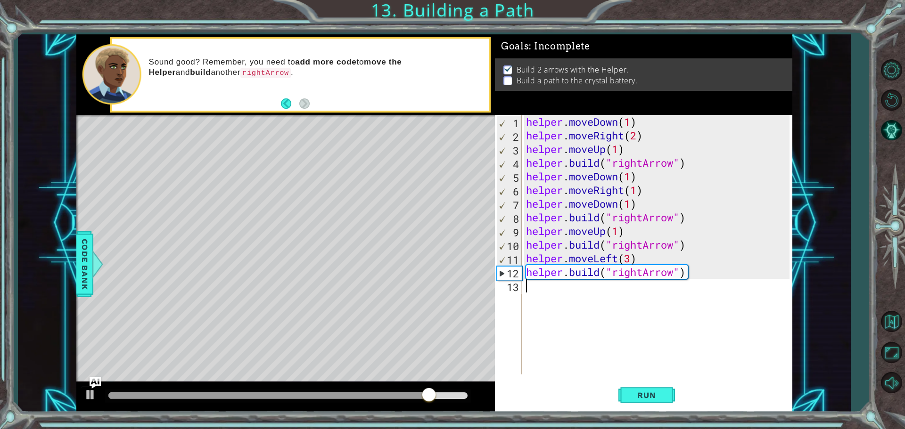
click at [528, 295] on div "helper . moveDown ( 1 ) helper . moveRight ( 2 ) helper . moveUp ( 1 ) helper .…" at bounding box center [659, 258] width 270 height 287
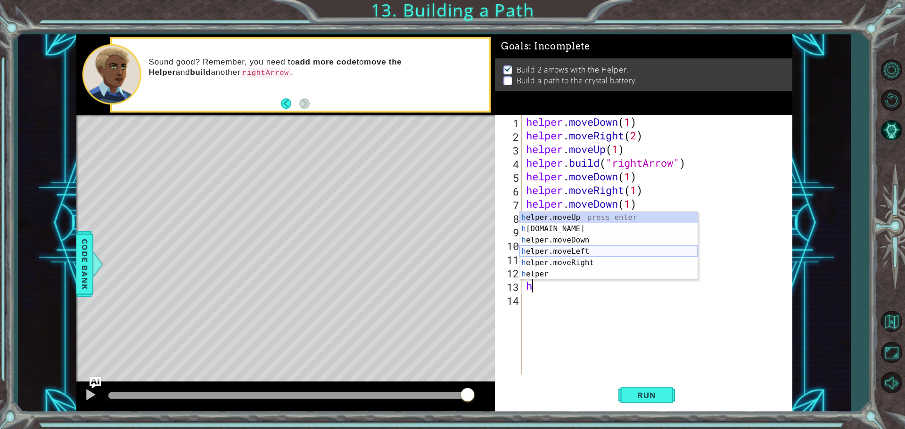
click at [591, 250] on div "h elper.moveUp press enter h [DOMAIN_NAME] press enter h elper.moveDown press e…" at bounding box center [608, 257] width 178 height 90
type textarea "helper.moveLeft(1)"
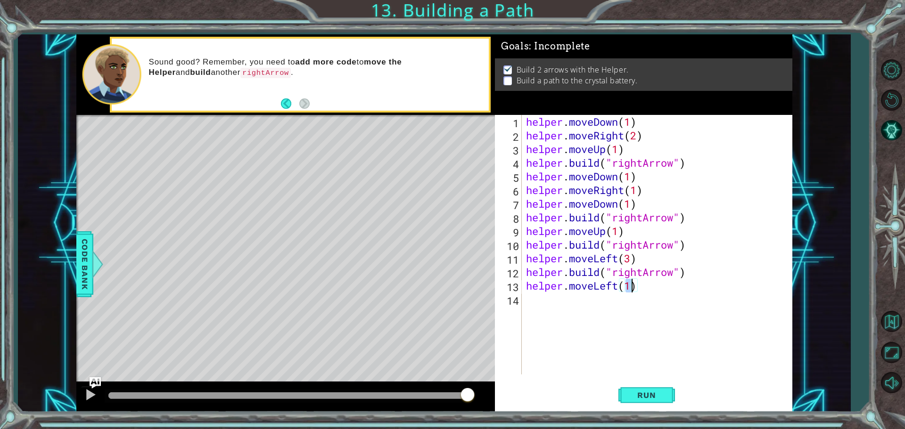
click at [526, 300] on div "helper . moveDown ( 1 ) helper . moveRight ( 2 ) helper . moveUp ( 1 ) helper .…" at bounding box center [659, 258] width 270 height 287
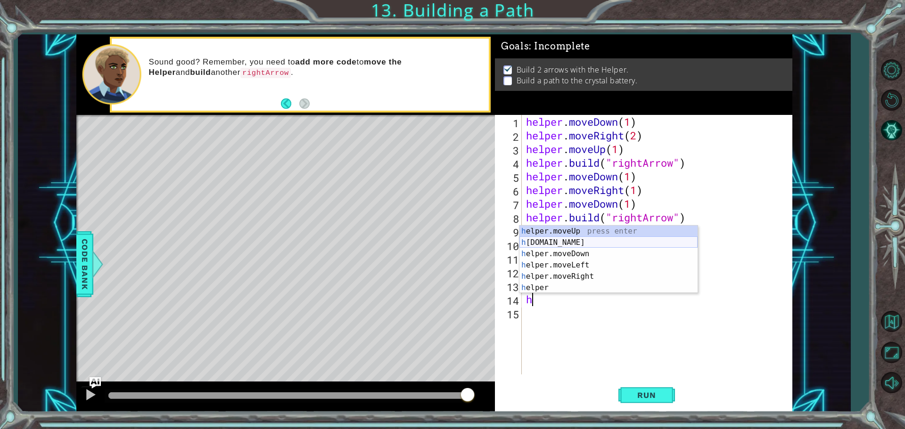
click at [568, 245] on div "h elper.moveUp press enter h [DOMAIN_NAME] press enter h elper.moveDown press e…" at bounding box center [608, 271] width 178 height 90
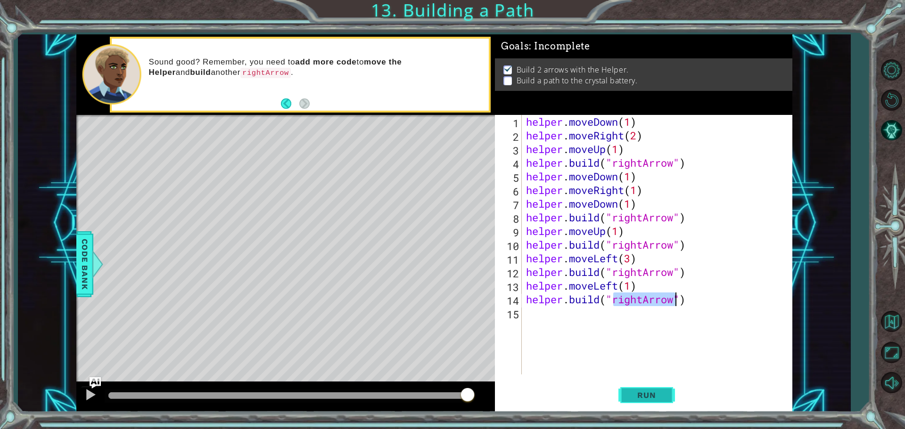
type textarea "[DOMAIN_NAME]("rightArrow")"
click at [642, 393] on span "Run" at bounding box center [646, 395] width 37 height 9
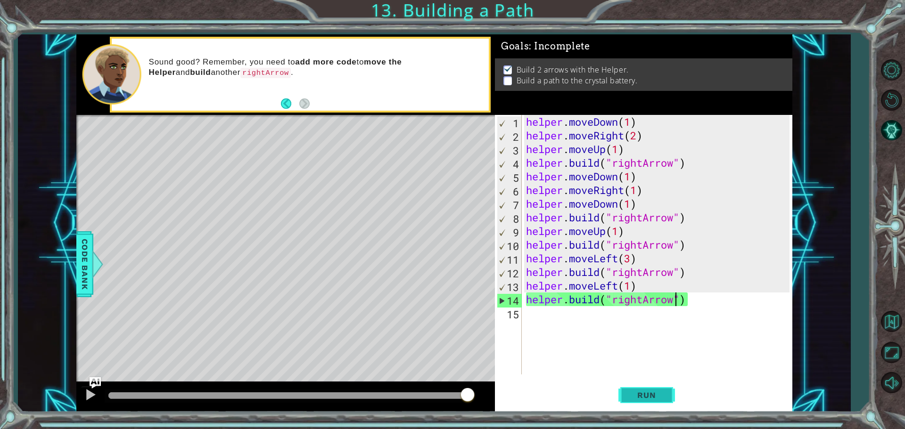
drag, startPoint x: 653, startPoint y: 389, endPoint x: 641, endPoint y: 384, distance: 13.3
click at [657, 388] on button "Run" at bounding box center [646, 395] width 57 height 30
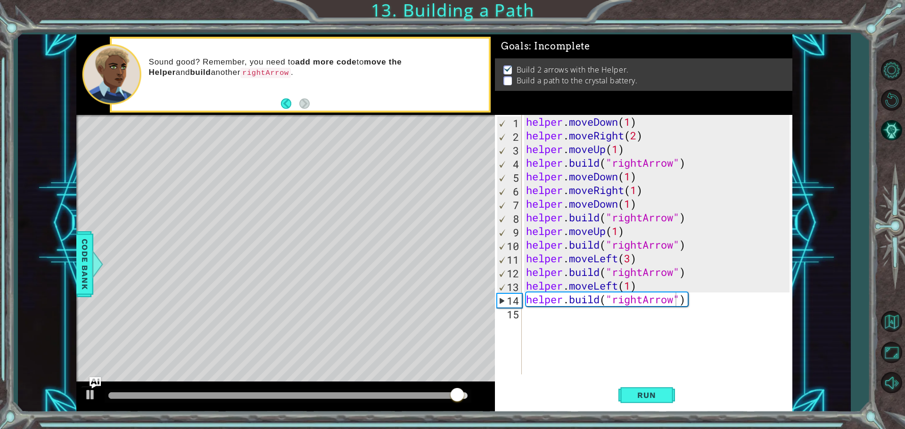
click at [457, 263] on div "Level Map" at bounding box center [293, 253] width 435 height 277
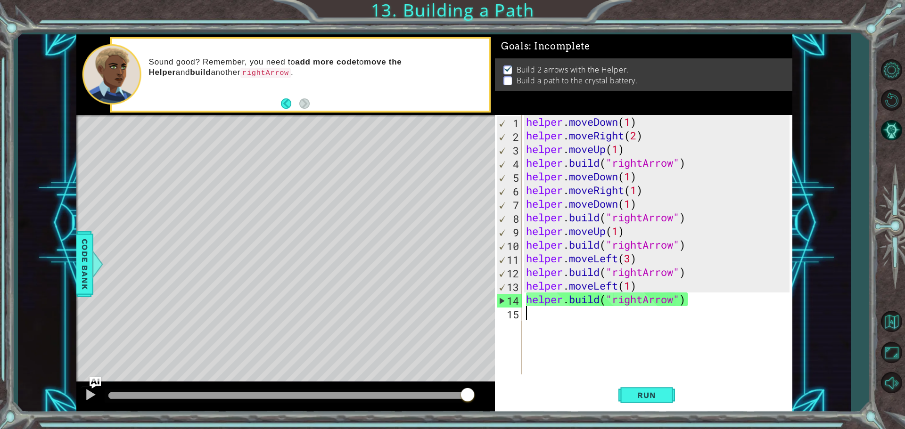
click at [529, 315] on div "helper . moveDown ( 1 ) helper . moveRight ( 2 ) helper . moveUp ( 1 ) helper .…" at bounding box center [659, 258] width 270 height 287
click at [687, 294] on div "helper . moveDown ( 1 ) helper . moveRight ( 2 ) helper . moveUp ( 1 ) helper .…" at bounding box center [659, 258] width 270 height 287
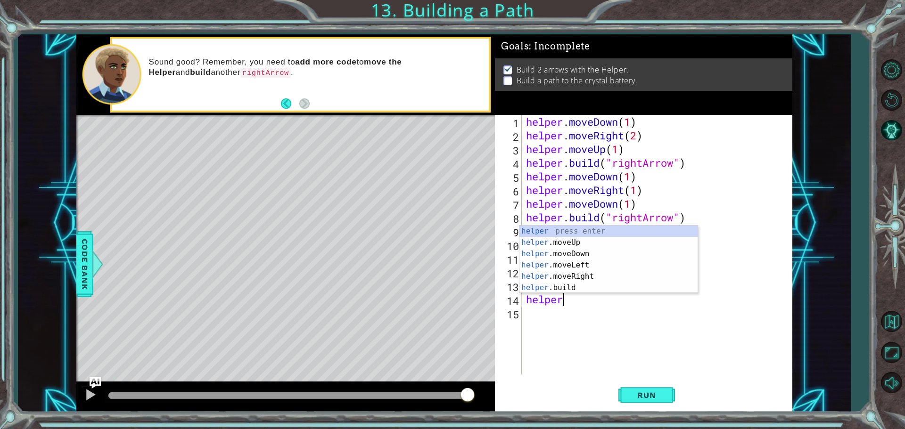
type textarea "h"
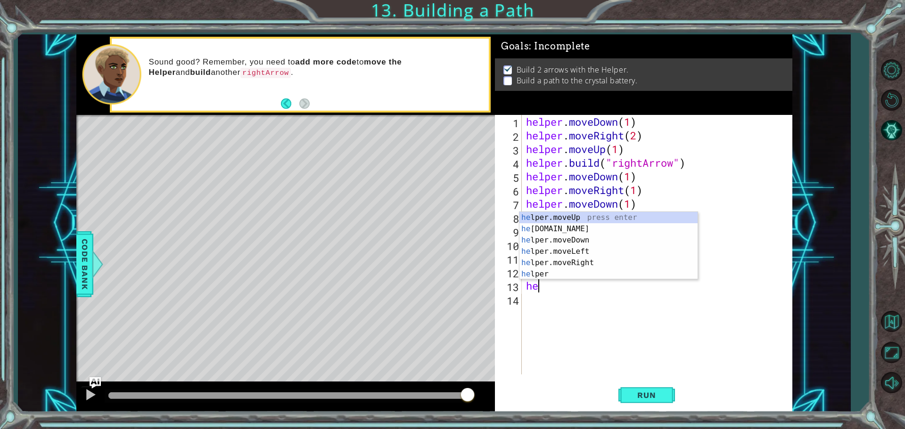
type textarea "h"
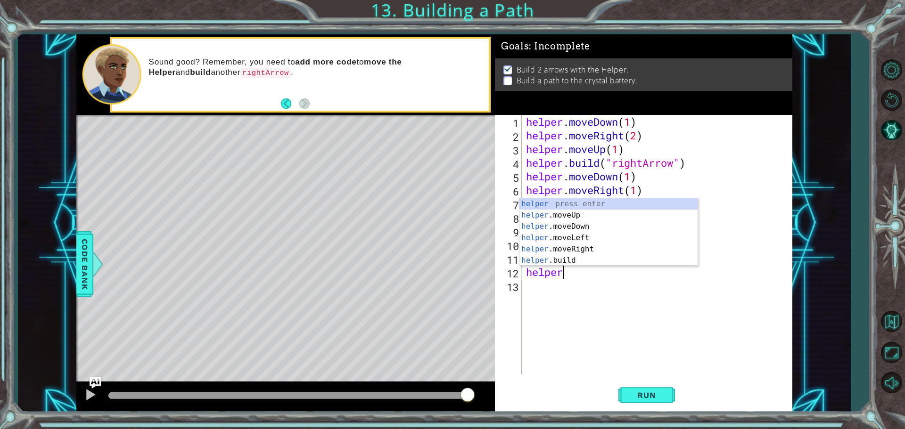
type textarea "h"
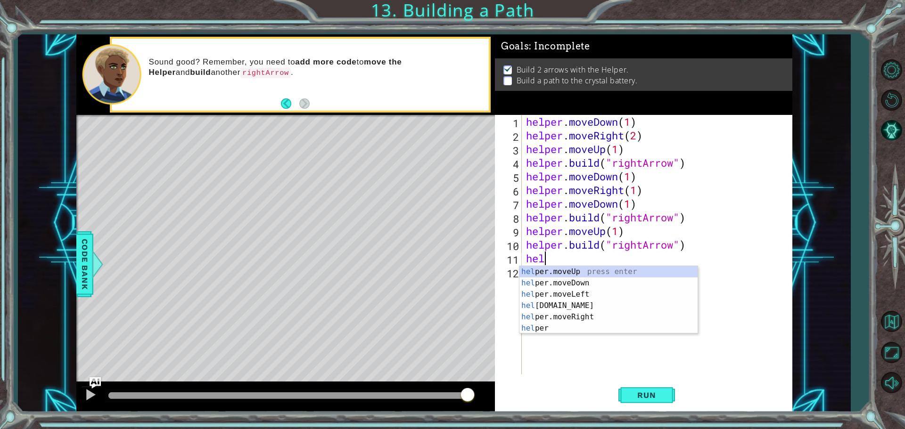
type textarea "h"
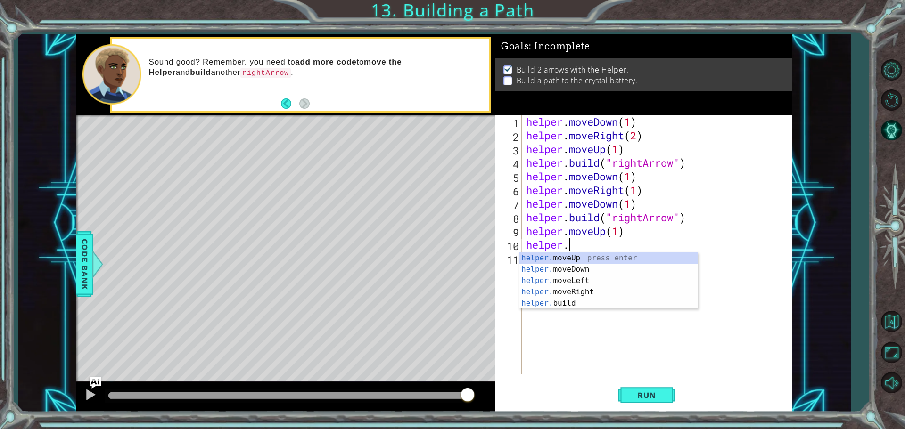
type textarea "h"
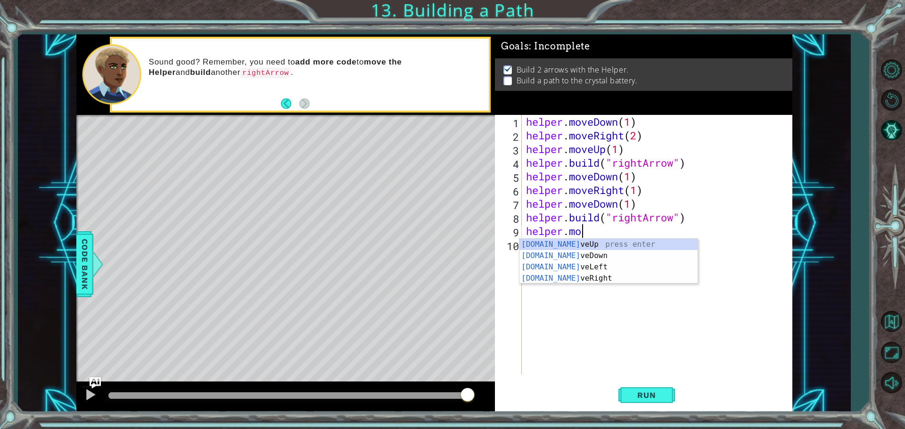
type textarea "h"
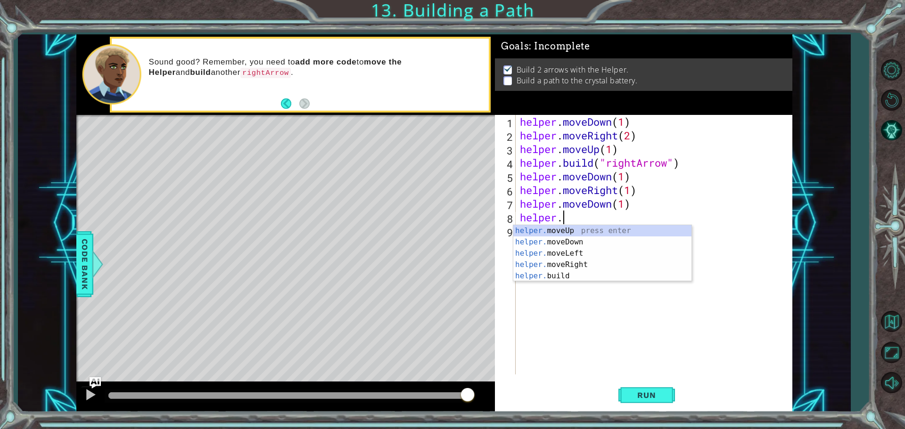
type textarea "h"
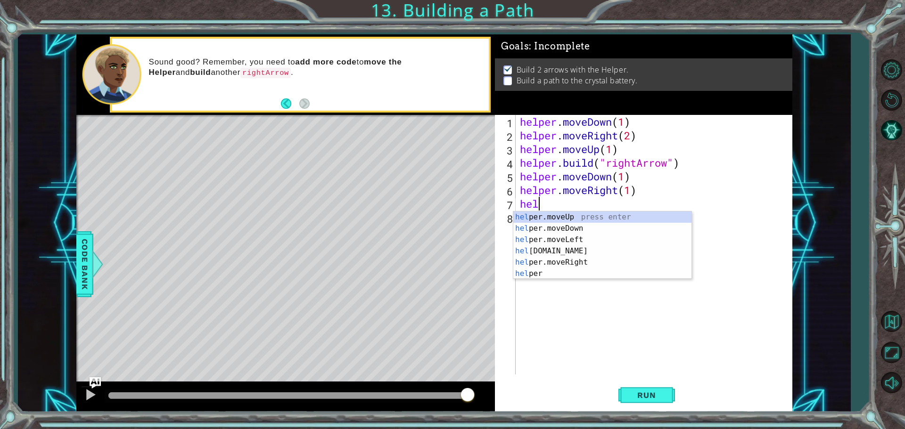
type textarea "h"
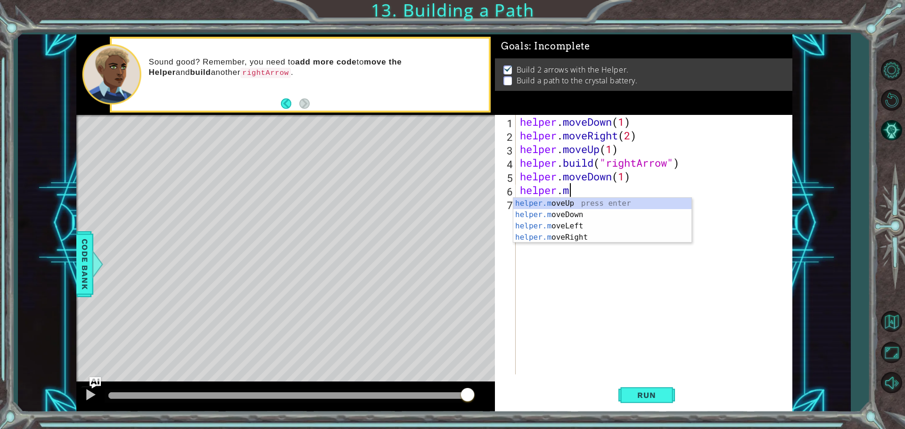
type textarea "h"
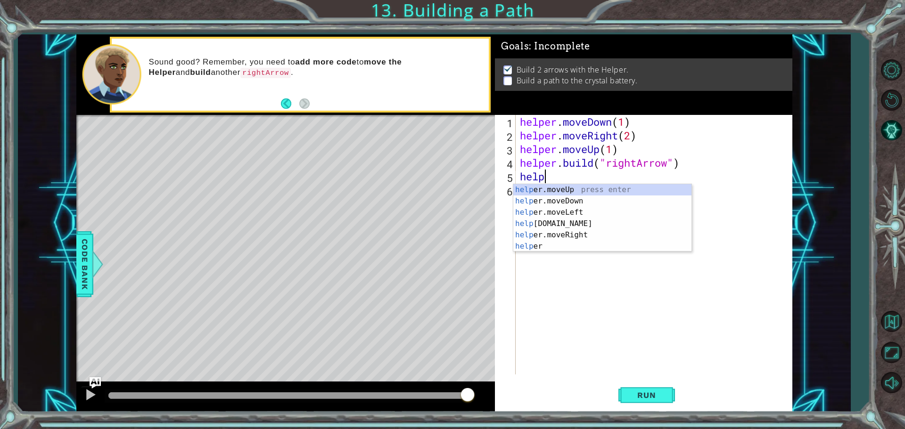
type textarea "h"
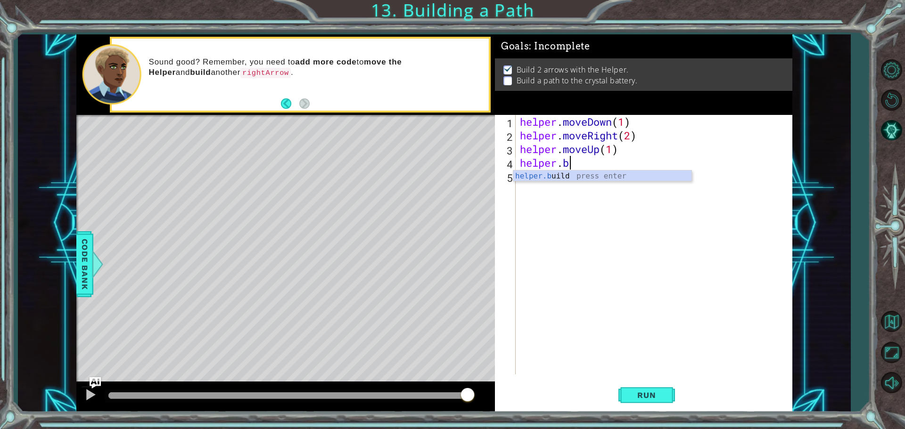
type textarea "h"
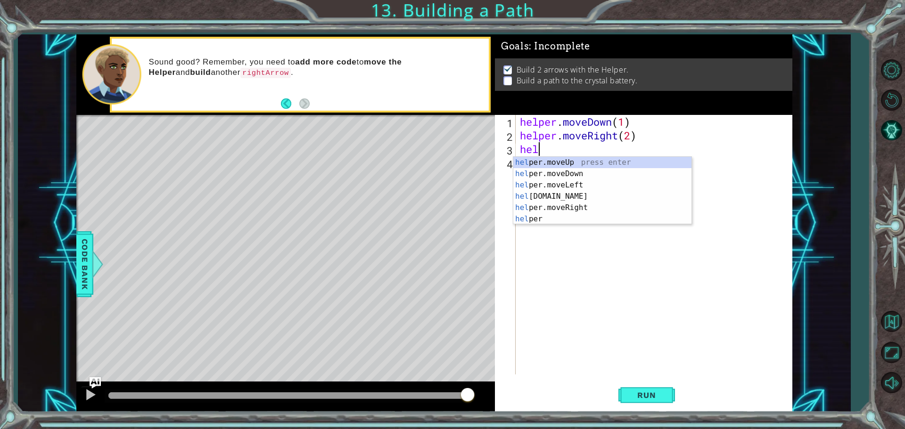
type textarea "h"
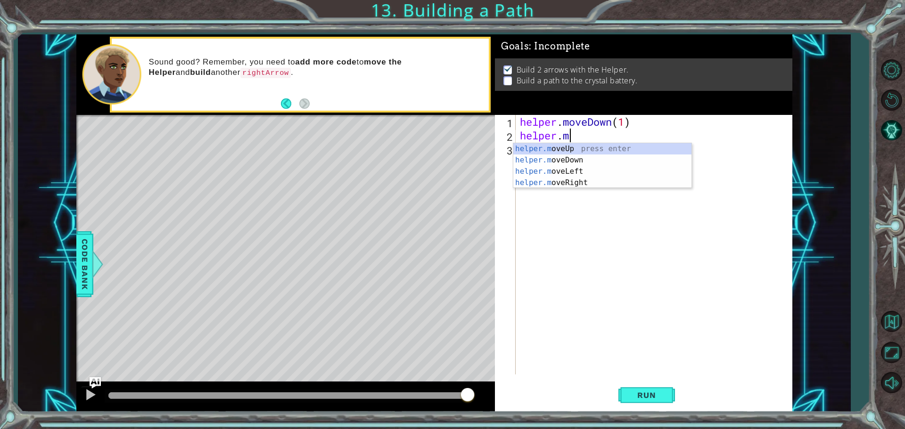
type textarea "h"
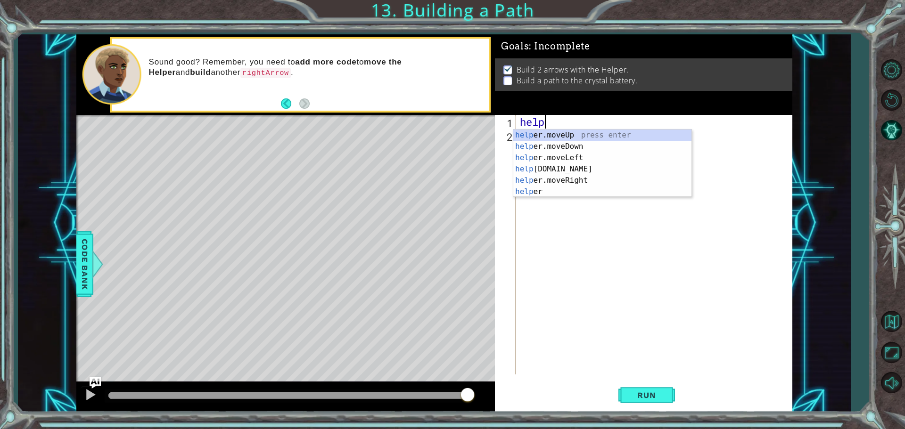
type textarea "h"
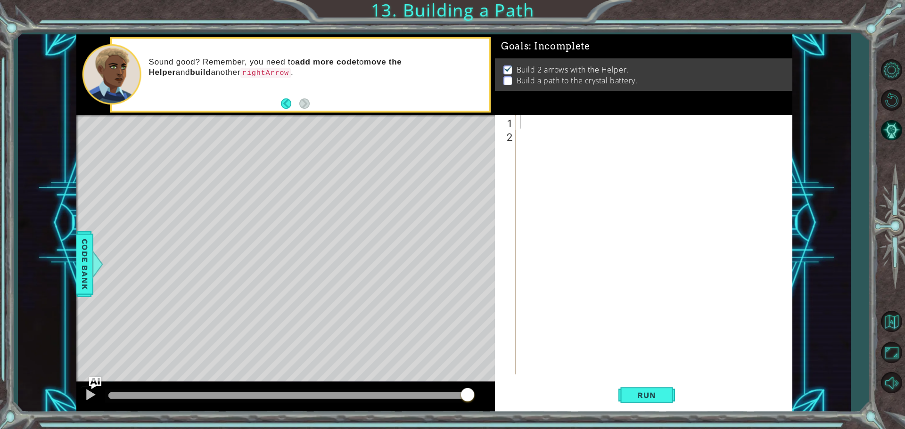
click at [90, 380] on img "Ask AI" at bounding box center [95, 382] width 12 height 12
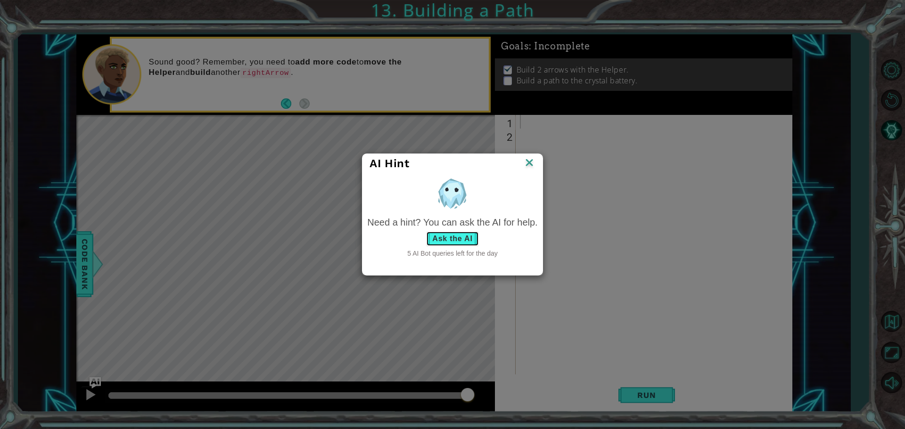
click at [464, 241] on button "Ask the AI" at bounding box center [452, 238] width 52 height 15
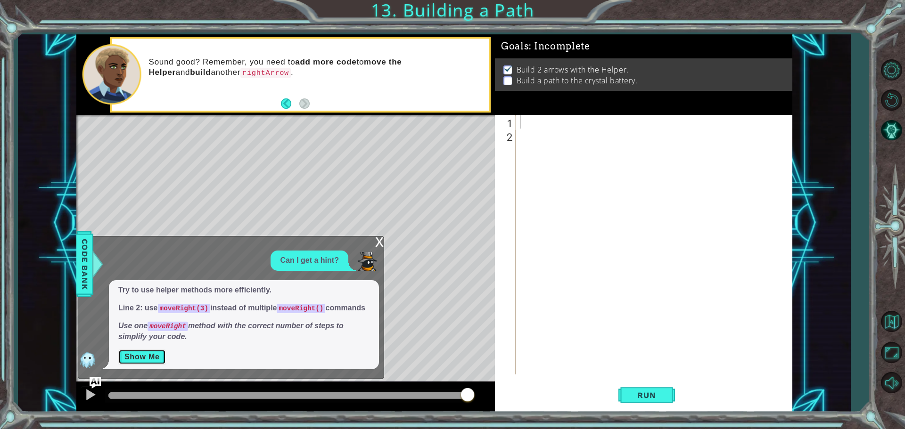
click at [154, 359] on button "Show Me" at bounding box center [142, 357] width 48 height 15
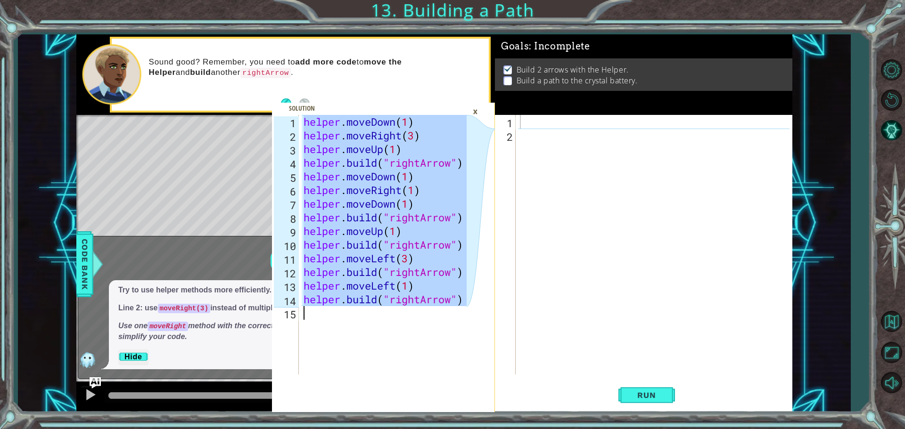
drag, startPoint x: 305, startPoint y: 120, endPoint x: 459, endPoint y: 325, distance: 256.4
click at [459, 325] on div "helper . moveDown ( 1 ) helper . moveRight ( 3 ) helper . moveUp ( 1 ) helper .…" at bounding box center [387, 258] width 170 height 287
click at [530, 130] on div at bounding box center [656, 258] width 276 height 287
click at [521, 124] on div at bounding box center [656, 258] width 276 height 287
click at [480, 313] on icon at bounding box center [480, 263] width 28 height 297
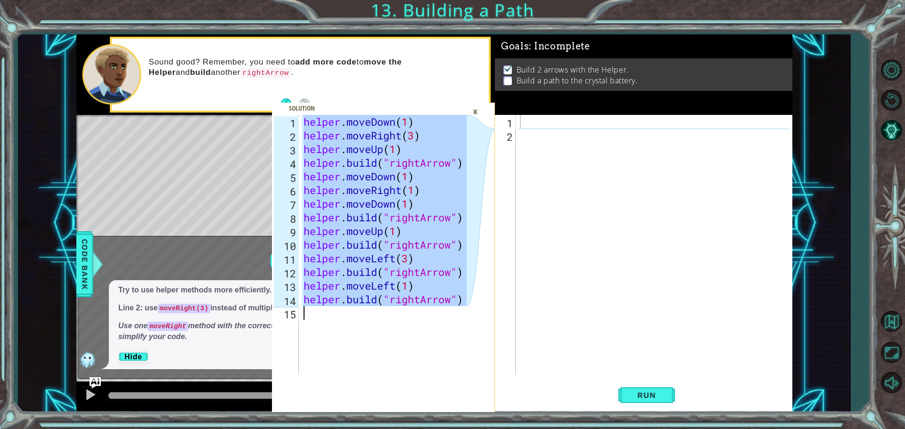
click at [297, 127] on div "1" at bounding box center [286, 123] width 25 height 14
click at [558, 127] on div at bounding box center [656, 258] width 276 height 287
click at [399, 285] on div "helper . moveDown ( 1 ) helper . moveRight ( 3 ) helper . moveUp ( 1 ) helper .…" at bounding box center [384, 245] width 165 height 260
drag, startPoint x: 302, startPoint y: 123, endPoint x: 532, endPoint y: 351, distance: 324.1
click at [532, 351] on div "helper.moveLeft(1) 1 2 3 4 5 6 7 8 9 10 11 12 13 14 15 helper . moveDown ( 1 ) …" at bounding box center [434, 223] width 716 height 378
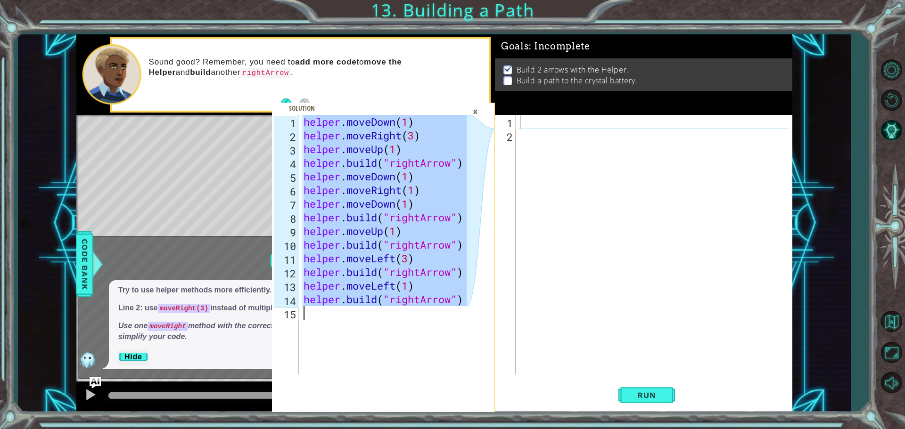
type textarea "[DOMAIN_NAME]("rightArrow")"
click at [364, 332] on div "helper . moveDown ( 1 ) helper . moveRight ( 3 ) helper . moveUp ( 1 ) helper .…" at bounding box center [384, 245] width 165 height 260
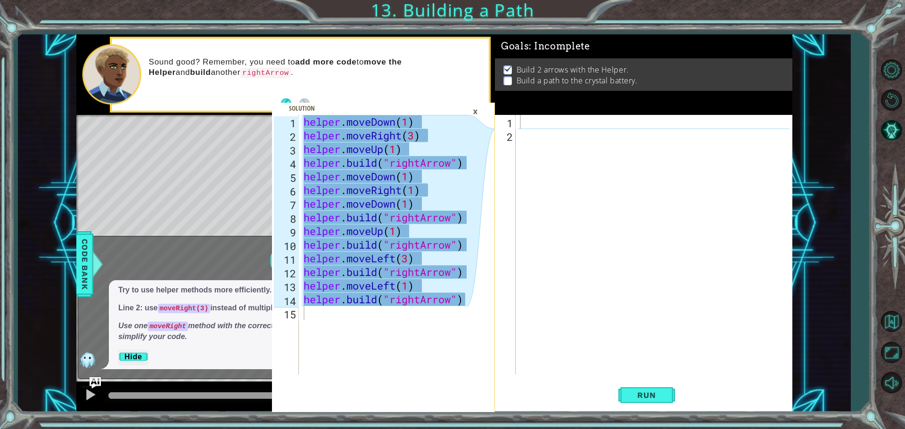
drag, startPoint x: 144, startPoint y: 173, endPoint x: 284, endPoint y: 162, distance: 139.9
click at [145, 173] on div "Level Map" at bounding box center [293, 253] width 435 height 277
click at [473, 109] on div "×" at bounding box center [475, 112] width 15 height 16
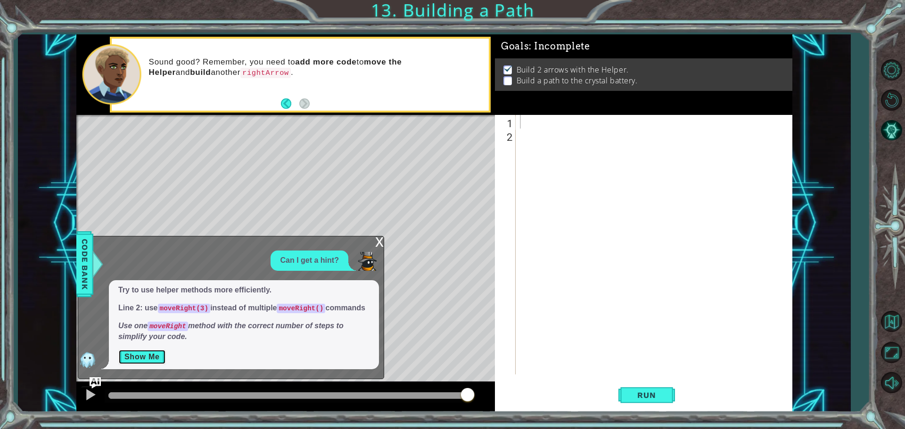
click at [143, 362] on button "Show Me" at bounding box center [142, 357] width 48 height 15
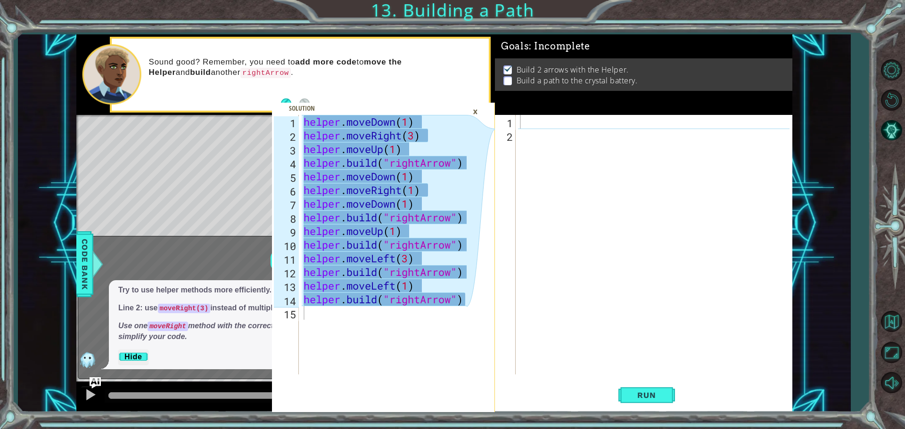
click at [542, 122] on div at bounding box center [656, 258] width 276 height 287
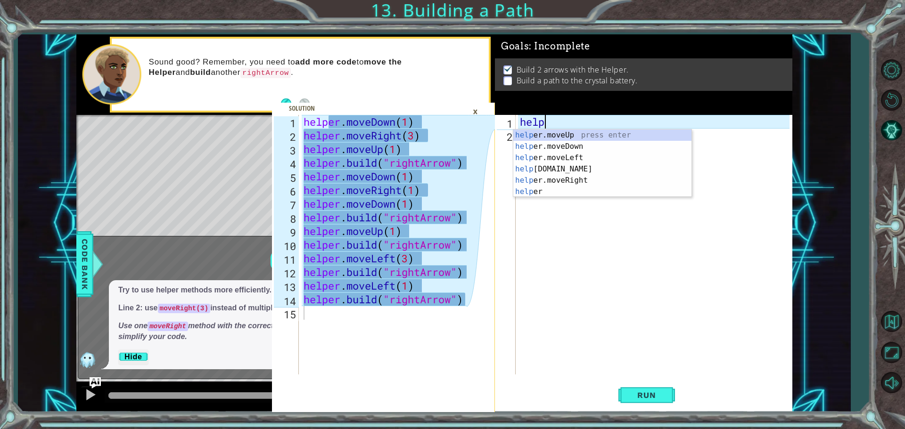
scroll to position [0, 0]
click at [587, 146] on div "help er.moveUp press enter help er.moveDown press enter help er.moveLeft press …" at bounding box center [602, 175] width 178 height 90
type textarea "helper.moveDown(1)"
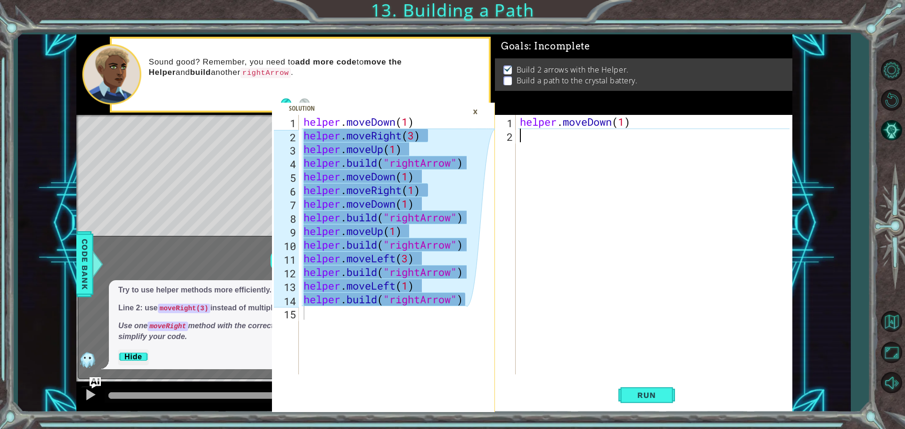
click at [527, 136] on div "helper . moveDown ( 1 )" at bounding box center [656, 258] width 276 height 287
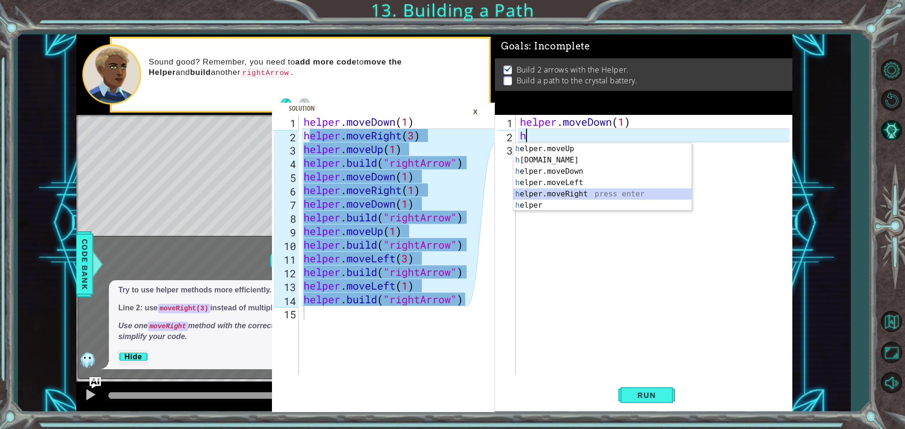
click at [585, 195] on div "h elper.moveUp press enter h [DOMAIN_NAME] press enter h elper.moveDown press e…" at bounding box center [602, 188] width 178 height 90
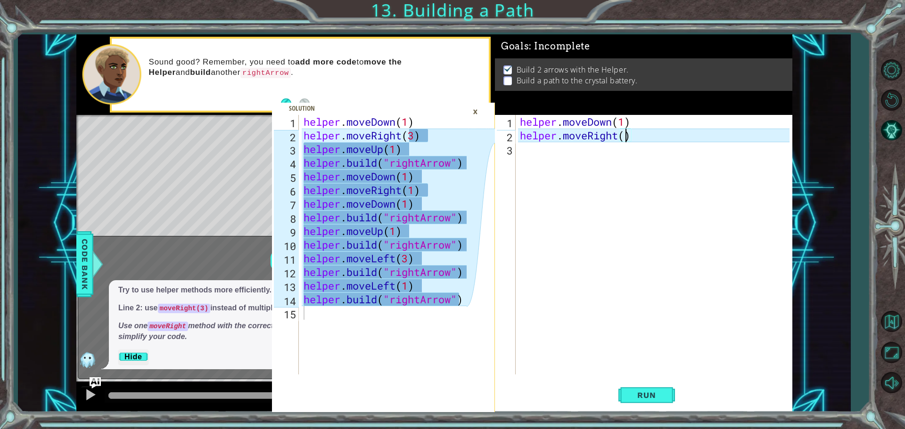
scroll to position [0, 5]
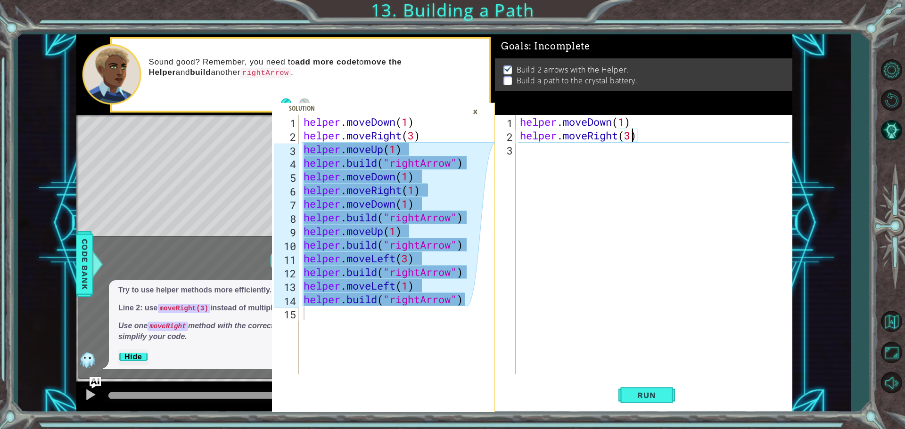
type textarea "helper.moveRight(3)"
click at [517, 149] on div "helper.moveRight(3) 1 2 3 helper . moveDown ( 1 ) helper . moveRight ( 3 ) הההה…" at bounding box center [642, 245] width 294 height 260
click at [529, 159] on div "helper . moveDown ( 1 ) helper . moveRight ( 3 )" at bounding box center [656, 258] width 276 height 287
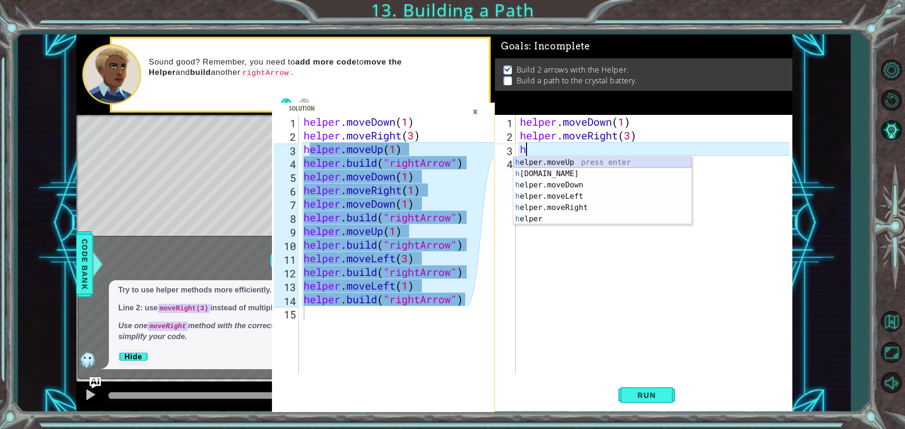
click at [537, 164] on div "h elper.moveUp press enter h [DOMAIN_NAME] press enter h elper.moveDown press e…" at bounding box center [602, 202] width 178 height 90
type textarea "helper.moveUp(1)"
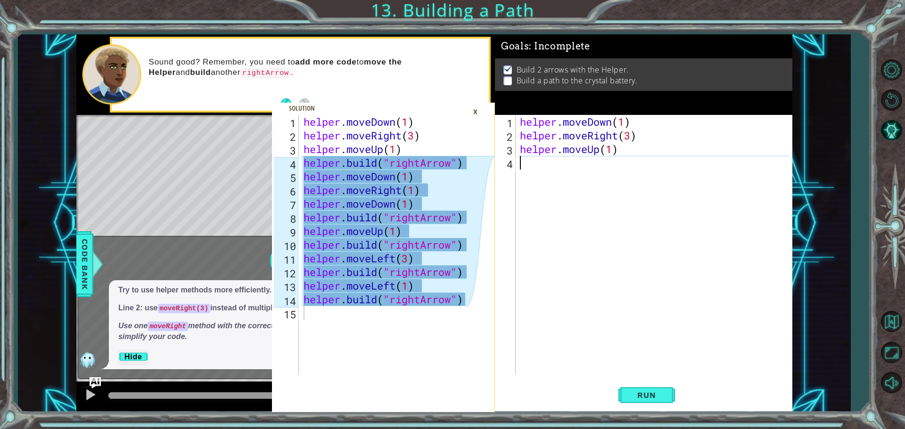
click at [523, 165] on div "helper . moveDown ( 1 ) helper . moveRight ( 3 ) helper . moveUp ( 1 )" at bounding box center [656, 258] width 276 height 287
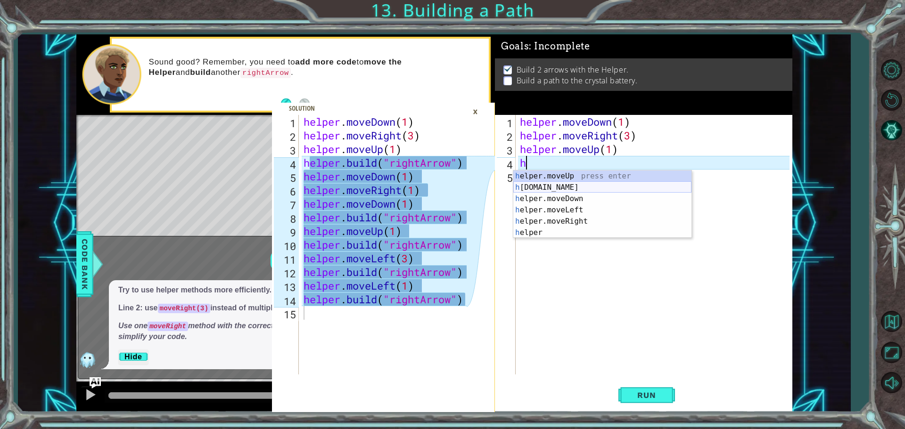
click at [541, 184] on div "h elper.moveUp press enter h [DOMAIN_NAME] press enter h elper.moveDown press e…" at bounding box center [602, 216] width 178 height 90
type textarea "[DOMAIN_NAME]("rightArrow")"
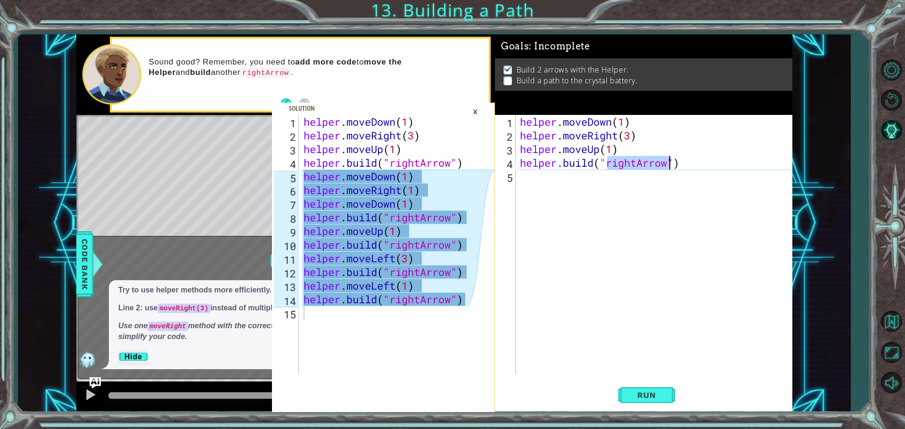
click at [527, 186] on div "helper . moveDown ( 1 ) helper . moveRight ( 3 ) helper . moveUp ( 1 ) helper .…" at bounding box center [656, 258] width 276 height 287
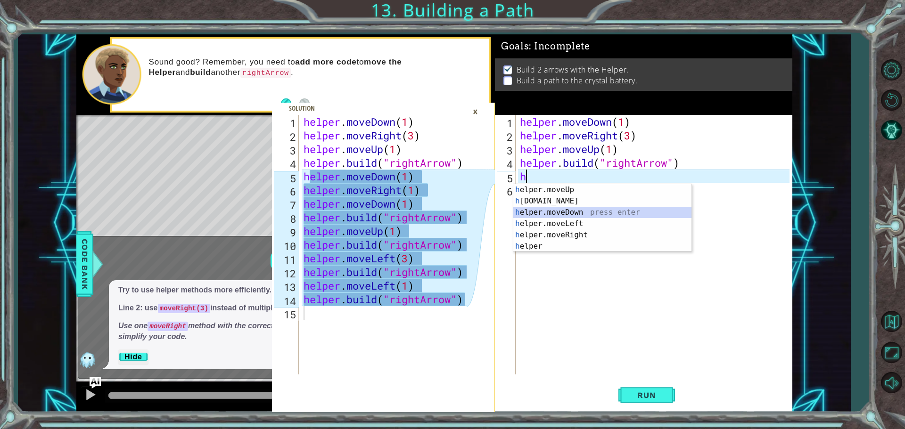
click at [581, 211] on div "h elper.moveUp press enter h [DOMAIN_NAME] press enter h elper.moveDown press e…" at bounding box center [602, 229] width 178 height 90
type textarea "helper.moveDown(1)"
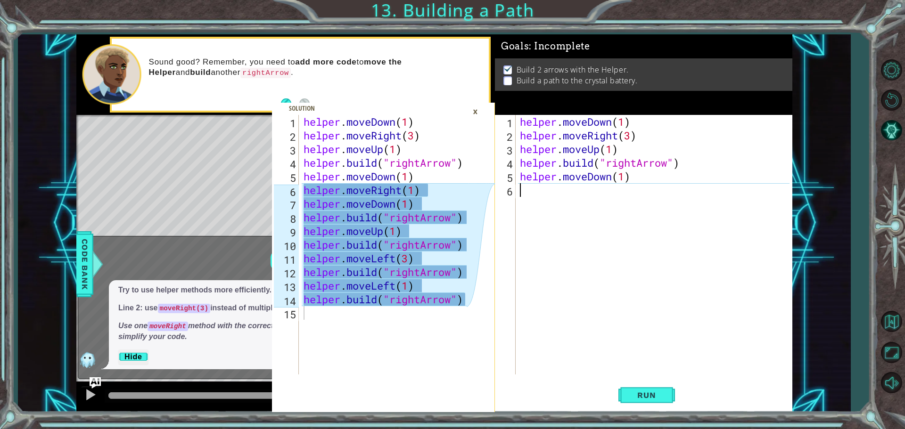
click at [528, 193] on div "helper . moveDown ( 1 ) helper . moveRight ( 3 ) helper . moveUp ( 1 ) helper .…" at bounding box center [656, 258] width 276 height 287
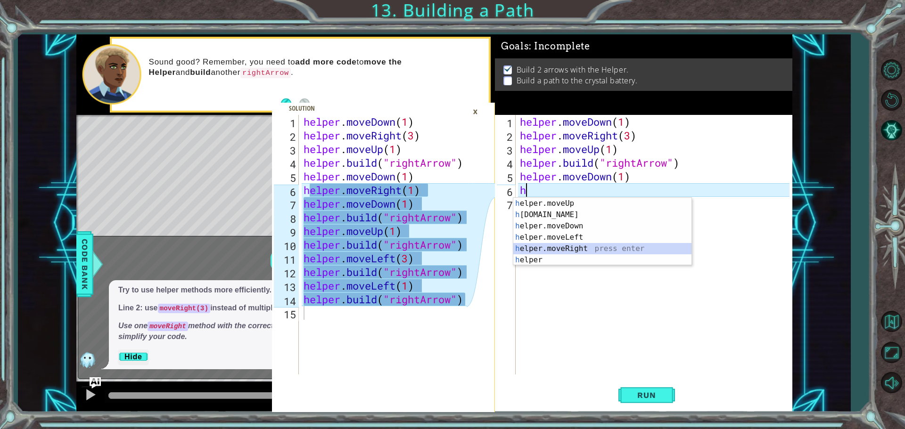
click at [551, 247] on div "h elper.moveUp press enter h [DOMAIN_NAME] press enter h elper.moveDown press e…" at bounding box center [602, 243] width 178 height 90
type textarea "helper.moveRight(1)"
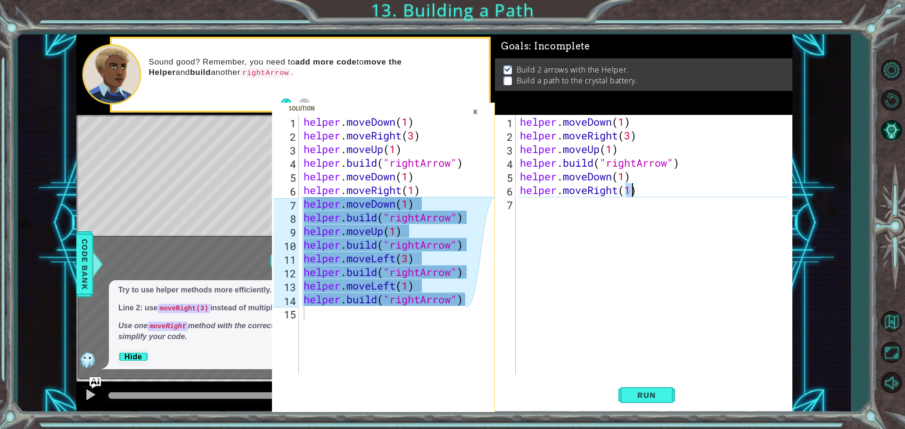
click at [525, 206] on div "helper . moveDown ( 1 ) helper . moveRight ( 3 ) helper . moveUp ( 1 ) helper .…" at bounding box center [656, 258] width 276 height 287
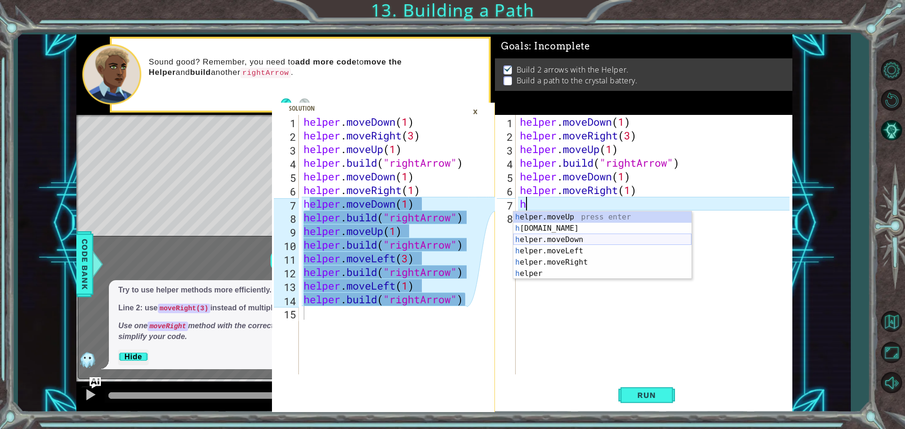
click at [564, 237] on div "h elper.moveUp press enter h [DOMAIN_NAME] press enter h elper.moveDown press e…" at bounding box center [602, 257] width 178 height 90
type textarea "helper.moveDown(1)"
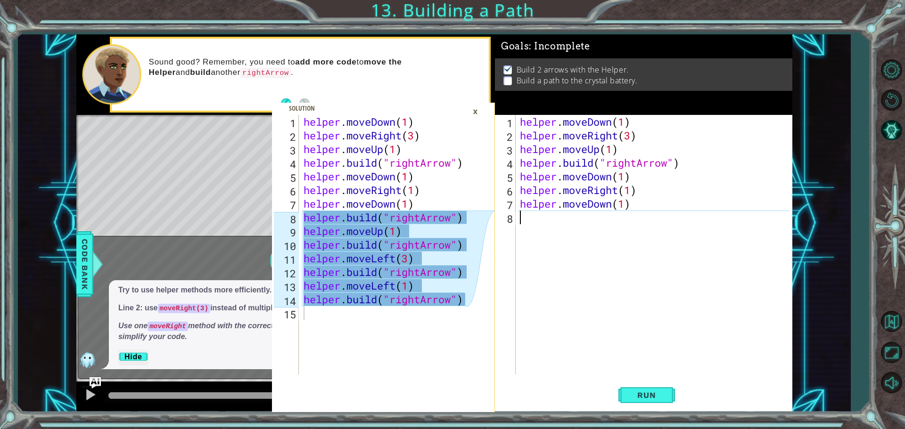
click at [522, 220] on div "helper . moveDown ( 1 ) helper . moveRight ( 3 ) helper . moveUp ( 1 ) helper .…" at bounding box center [656, 258] width 276 height 287
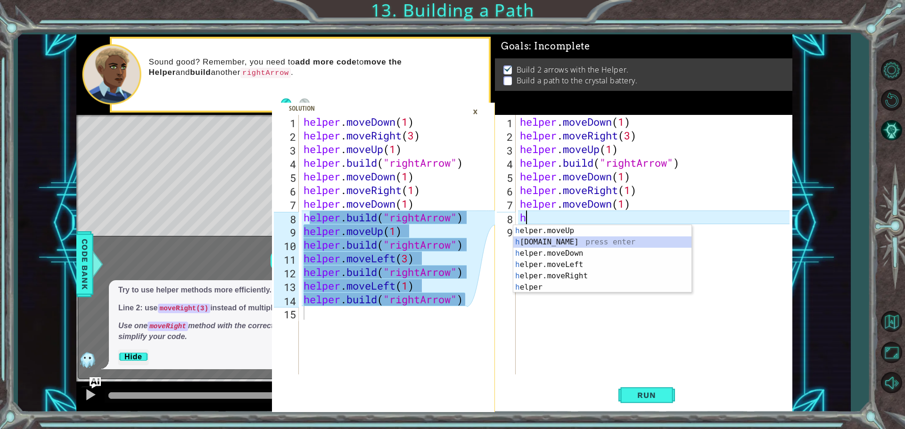
click at [559, 243] on div "h elper.moveUp press enter h [DOMAIN_NAME] press enter h elper.moveDown press e…" at bounding box center [602, 270] width 178 height 90
type textarea "[DOMAIN_NAME]("rightArrow")"
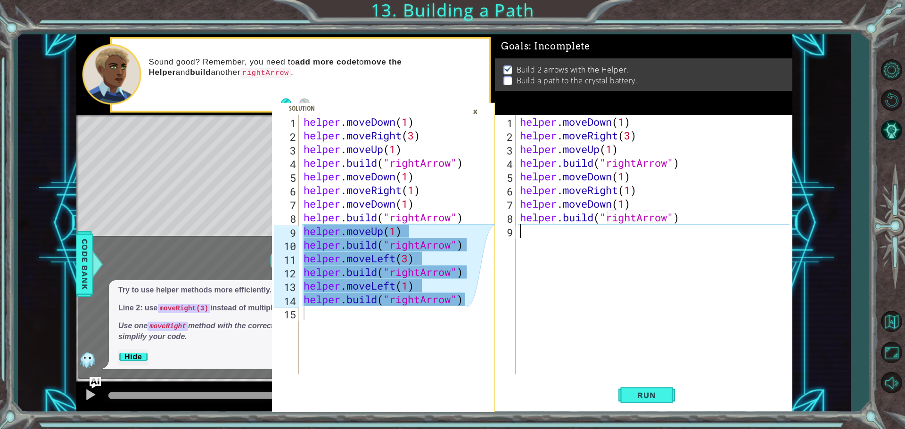
click at [533, 238] on div "helper . moveDown ( 1 ) helper . moveRight ( 3 ) helper . moveUp ( 1 ) helper .…" at bounding box center [656, 258] width 276 height 287
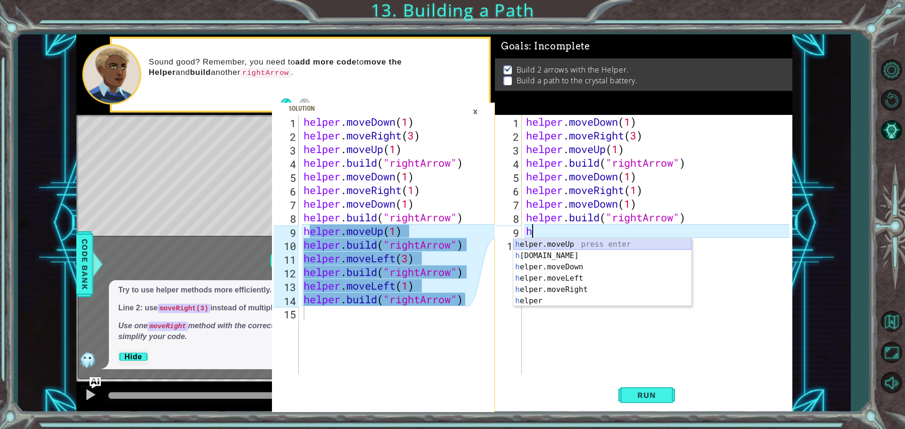
click at [573, 246] on div "h elper.moveUp press enter h [DOMAIN_NAME] press enter h elper.moveDown press e…" at bounding box center [602, 284] width 178 height 90
type textarea "helper.moveUp(1)"
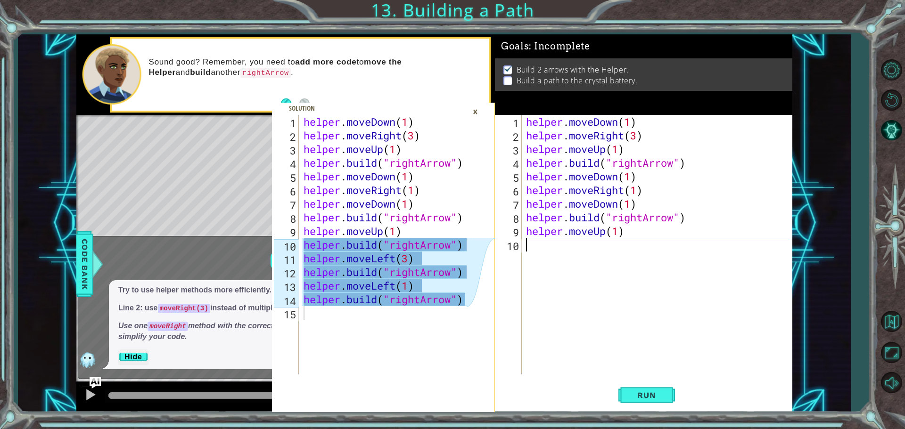
click at [527, 253] on div "helper . moveDown ( 1 ) helper . moveRight ( 3 ) helper . moveUp ( 1 ) helper .…" at bounding box center [659, 258] width 270 height 287
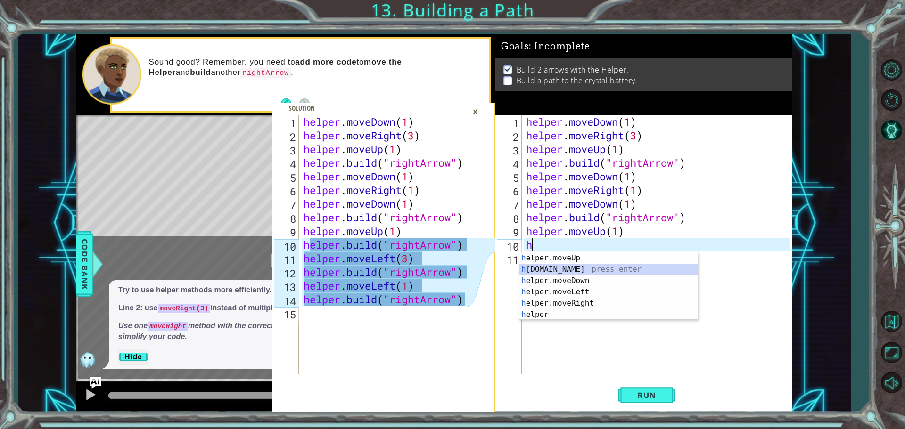
click at [591, 267] on div "h elper.moveUp press enter h [DOMAIN_NAME] press enter h elper.moveDown press e…" at bounding box center [608, 298] width 178 height 90
type textarea "[DOMAIN_NAME]("rightArrow")"
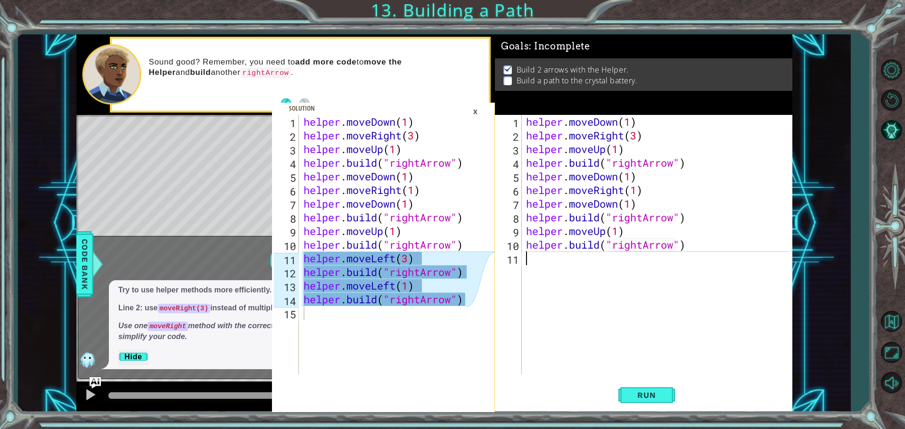
click at [526, 264] on div "helper . moveDown ( 1 ) helper . moveRight ( 3 ) helper . moveUp ( 1 ) helper .…" at bounding box center [659, 258] width 270 height 287
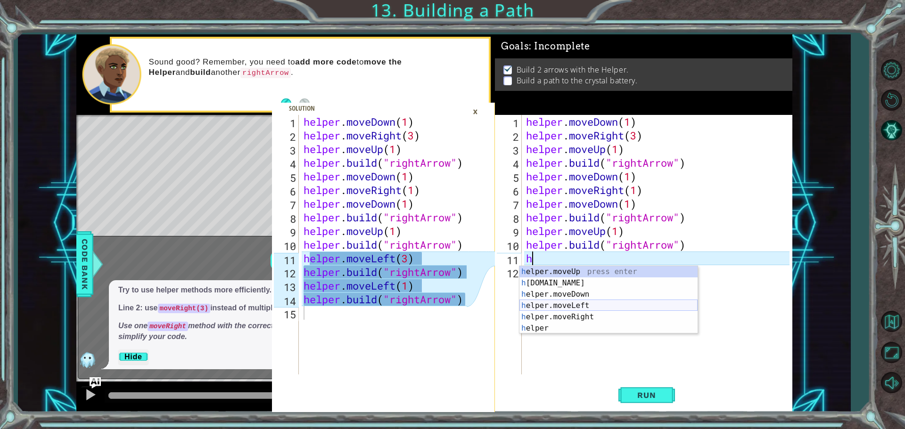
click at [582, 304] on div "h elper.moveUp press enter h [DOMAIN_NAME] press enter h elper.moveDown press e…" at bounding box center [608, 311] width 178 height 90
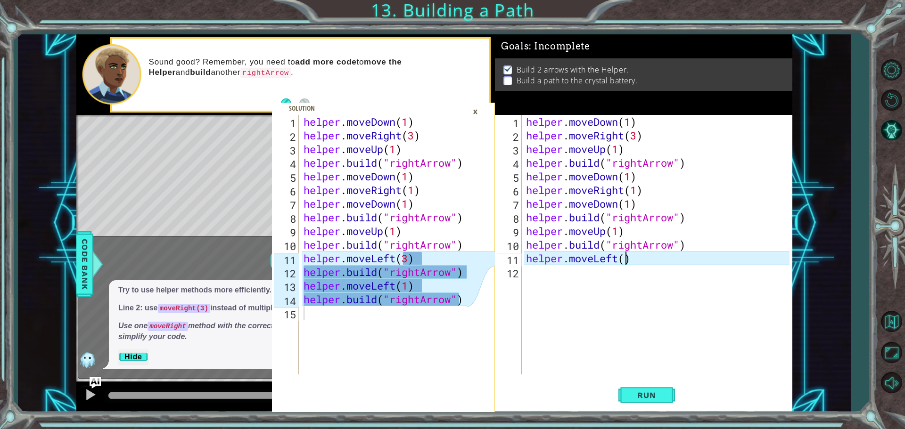
type textarea "helper.moveLeft(3)"
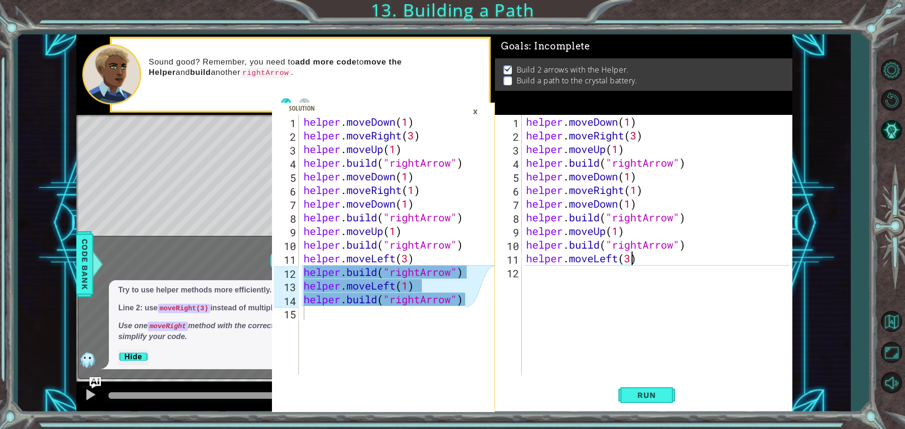
scroll to position [0, 4]
click at [526, 275] on div "helper . moveDown ( 1 ) helper . moveRight ( 3 ) helper . moveUp ( 1 ) helper .…" at bounding box center [659, 258] width 270 height 287
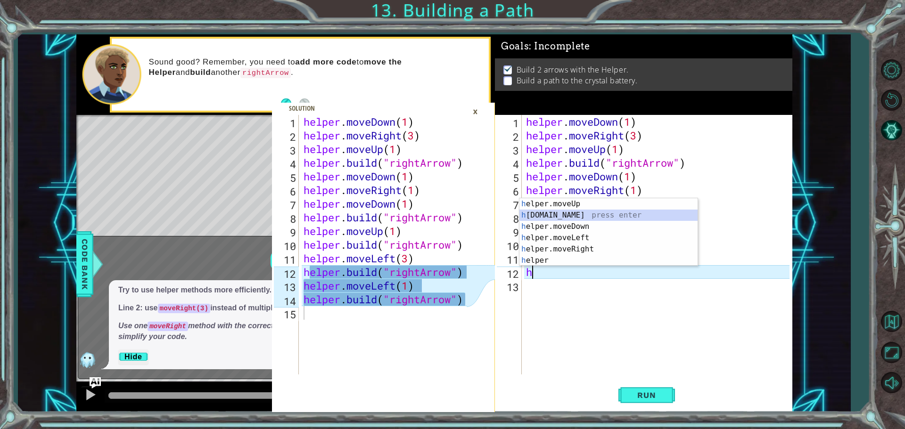
click at [563, 212] on div "h elper.moveUp press enter h [DOMAIN_NAME] press enter h elper.moveDown press e…" at bounding box center [608, 243] width 178 height 90
type textarea "[DOMAIN_NAME]("rightArrow")"
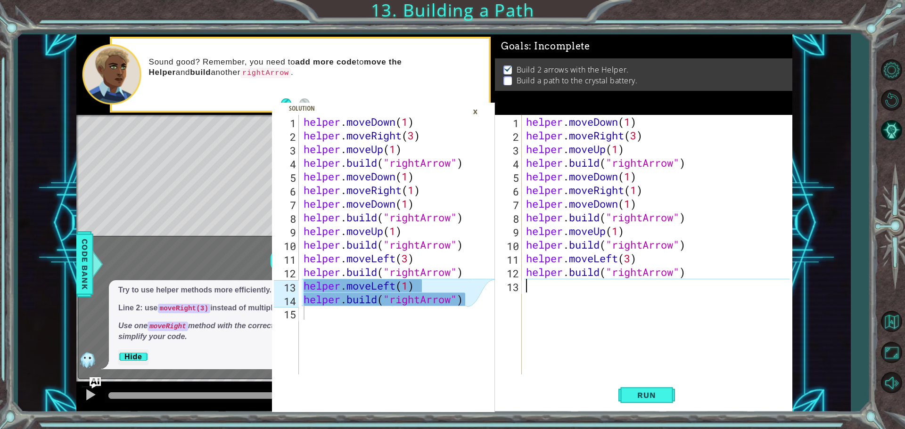
click at [537, 290] on div "helper . moveDown ( 1 ) helper . moveRight ( 3 ) helper . moveUp ( 1 ) helper .…" at bounding box center [659, 258] width 270 height 287
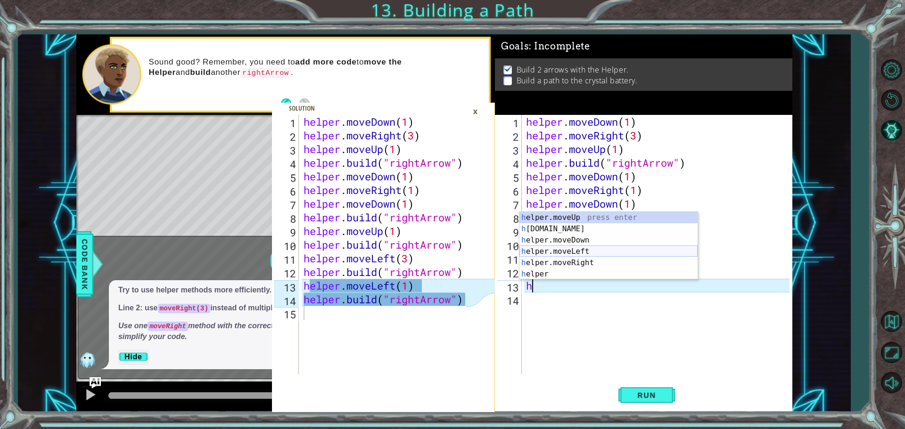
click at [576, 254] on div "h elper.moveUp press enter h [DOMAIN_NAME] press enter h elper.moveDown press e…" at bounding box center [608, 257] width 178 height 90
type textarea "helper.moveLeft(1)"
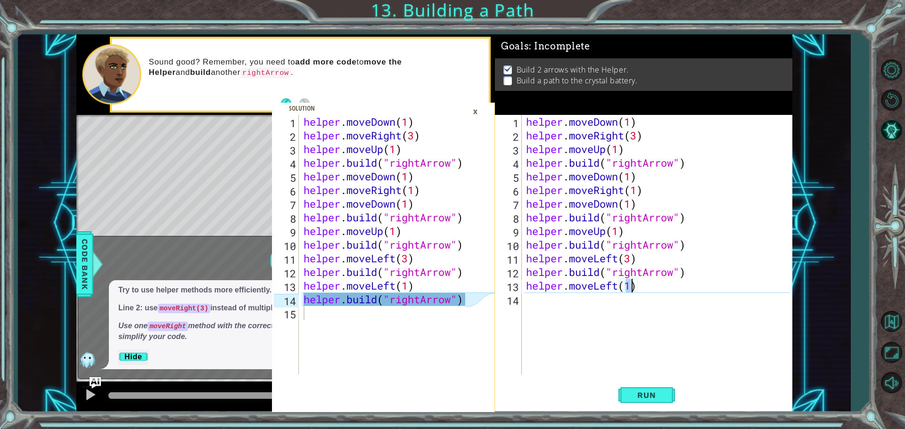
click at [533, 304] on div "helper . moveDown ( 1 ) helper . moveRight ( 3 ) helper . moveUp ( 1 ) helper .…" at bounding box center [659, 258] width 270 height 287
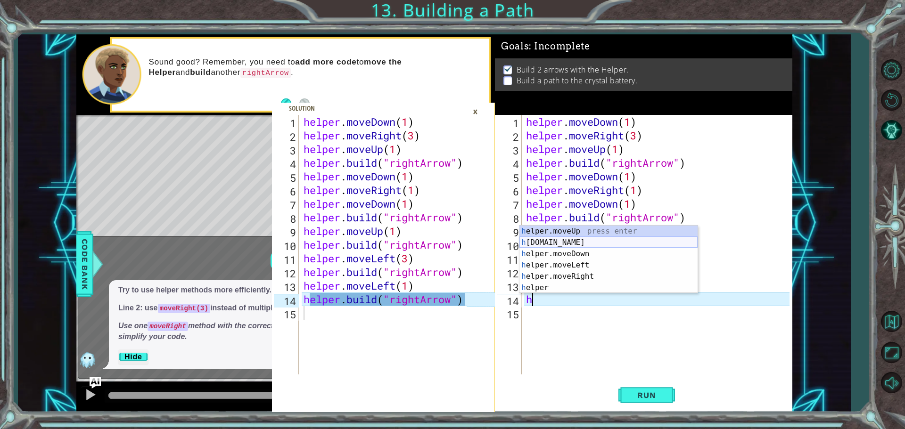
click at [559, 242] on div "h elper.moveUp press enter h [DOMAIN_NAME] press enter h elper.moveDown press e…" at bounding box center [608, 271] width 178 height 90
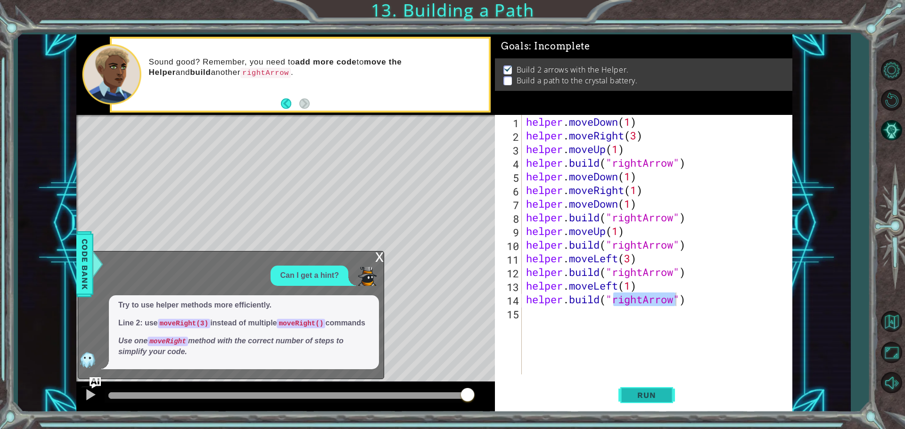
click at [642, 404] on button "Run" at bounding box center [646, 395] width 57 height 30
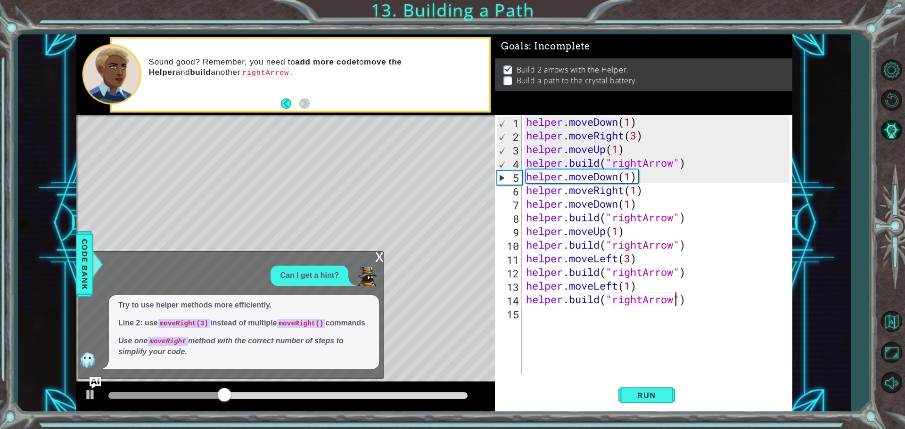
click at [380, 259] on div "x" at bounding box center [379, 256] width 8 height 9
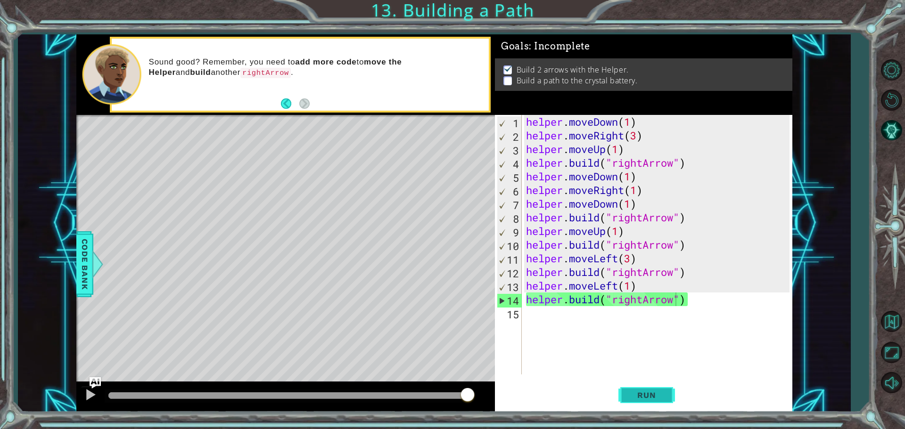
click at [652, 394] on span "Run" at bounding box center [646, 395] width 37 height 9
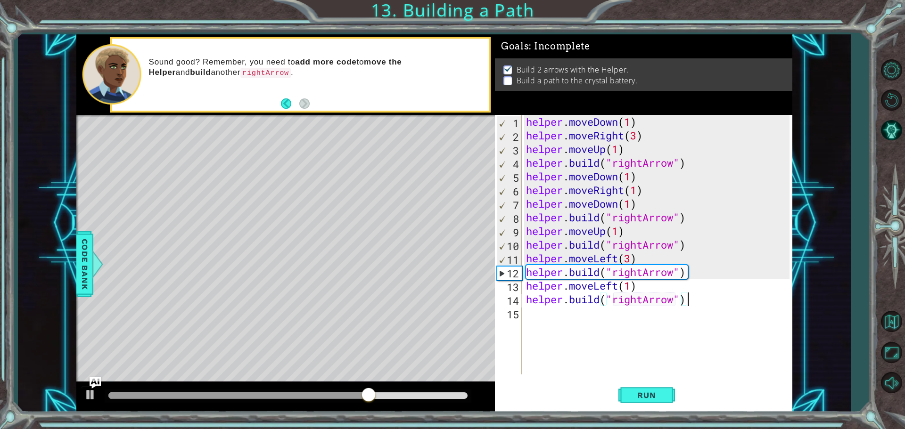
click at [693, 296] on div "helper . moveDown ( 1 ) helper . moveRight ( 3 ) helper . moveUp ( 1 ) helper .…" at bounding box center [659, 258] width 270 height 287
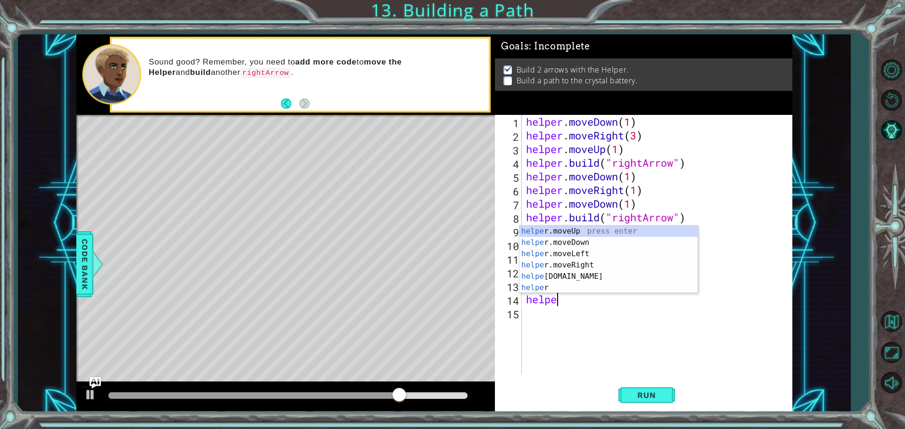
type textarea "h"
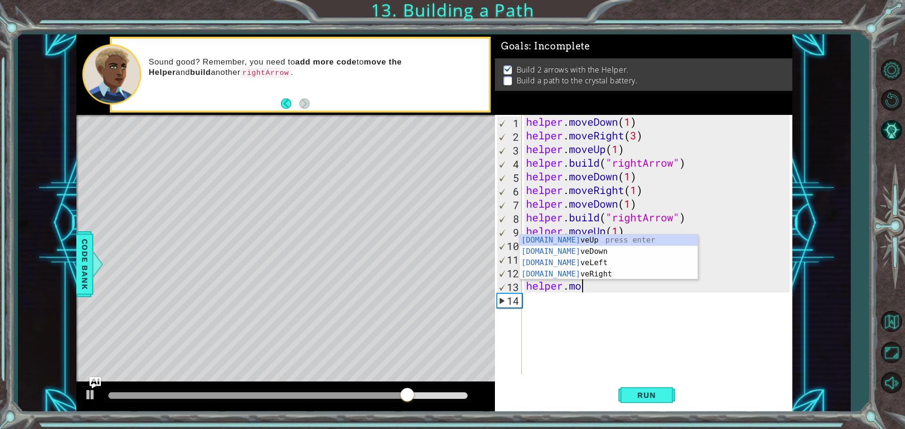
type textarea "h"
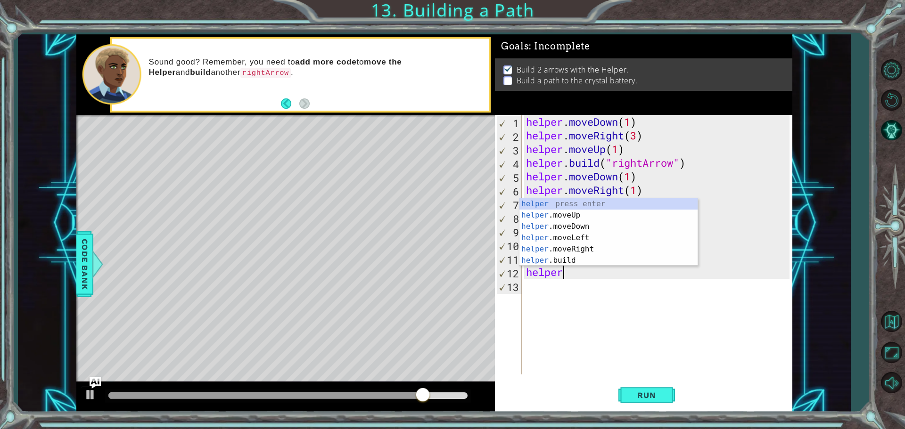
type textarea "h"
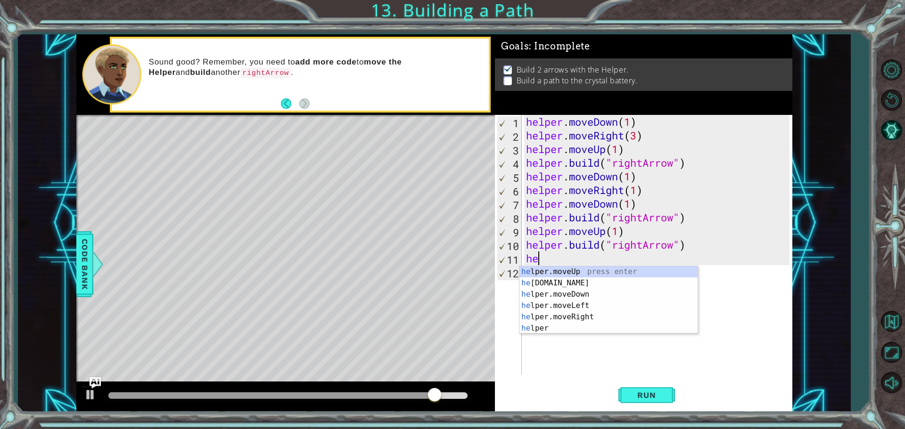
type textarea "h"
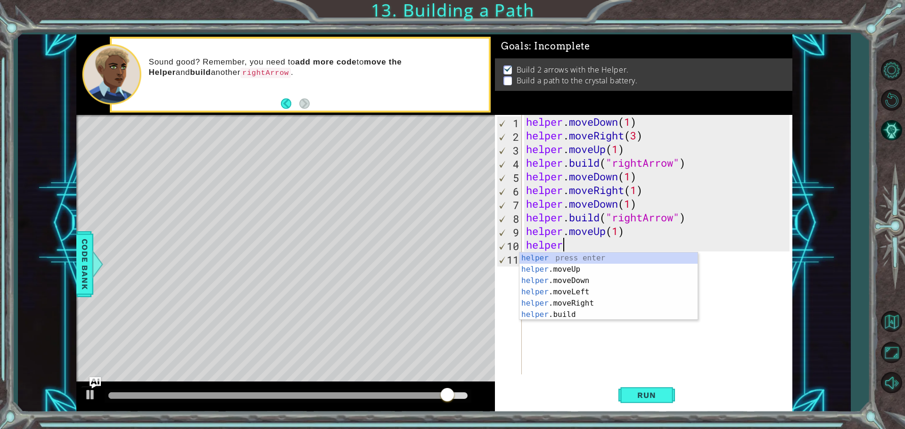
type textarea "h"
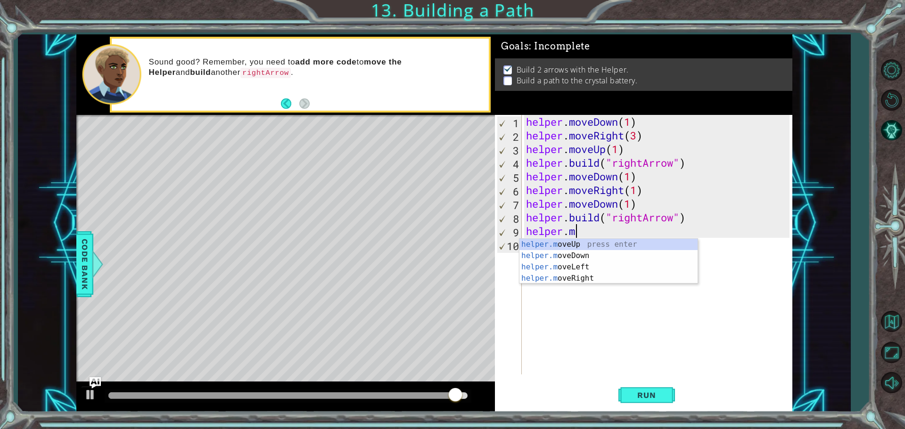
type textarea "h"
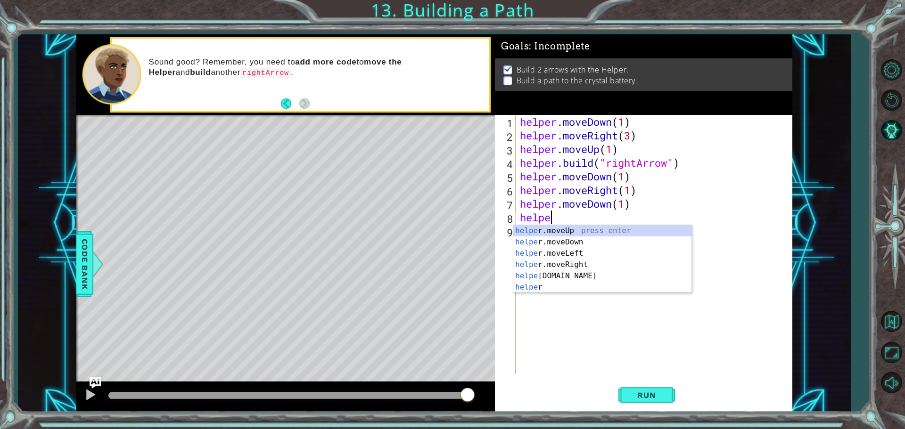
type textarea "h"
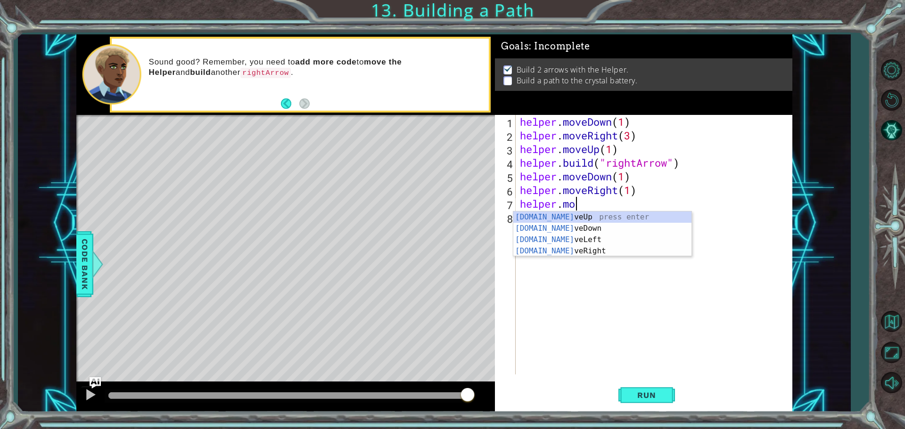
type textarea "h"
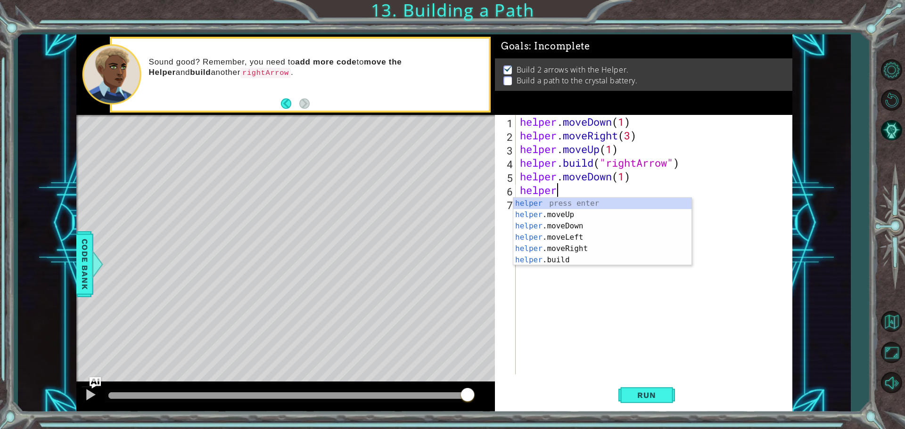
type textarea "h"
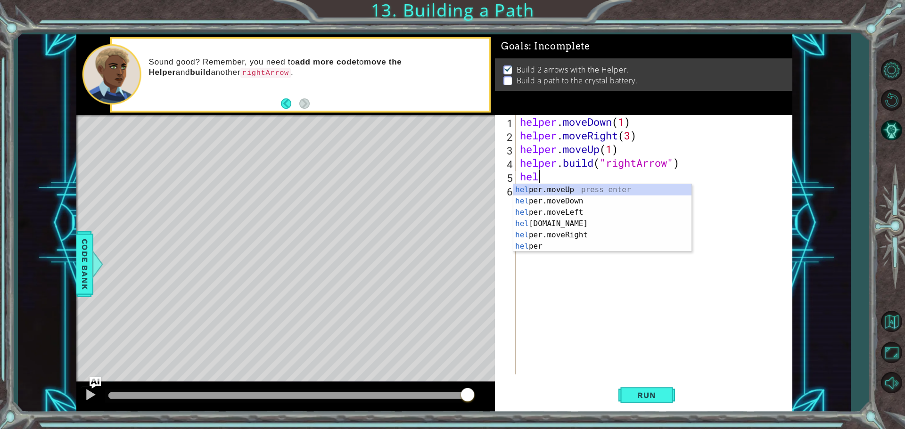
type textarea "h"
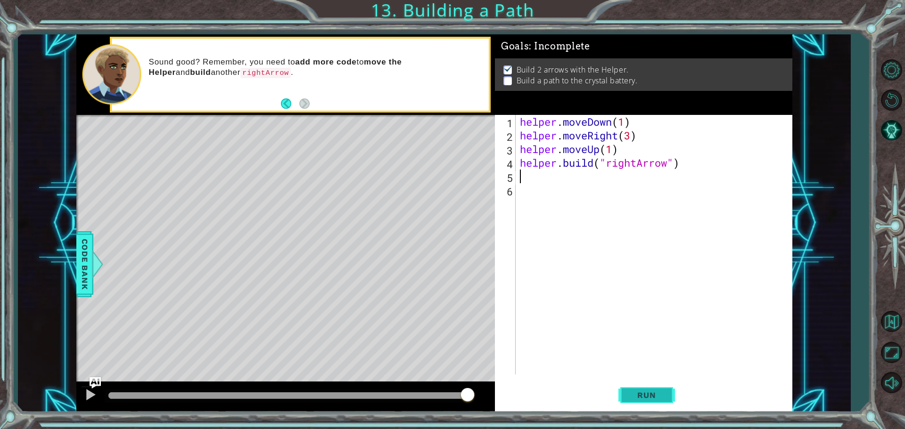
click at [661, 409] on button "Run" at bounding box center [646, 395] width 57 height 30
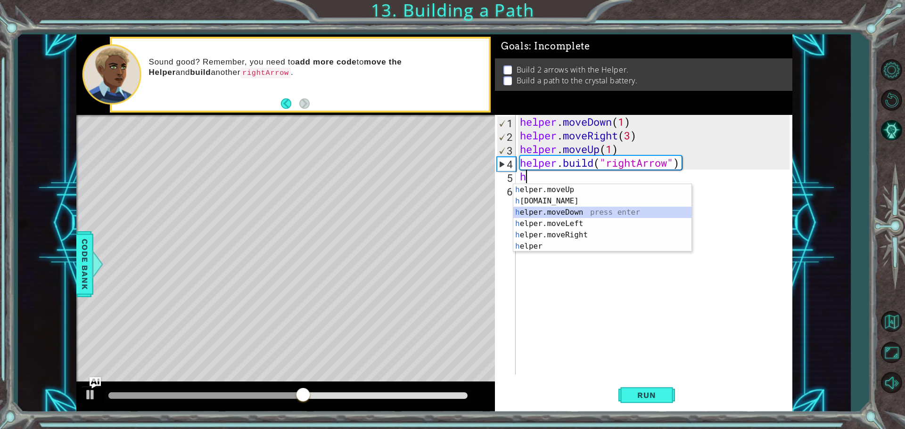
click at [565, 212] on div "h elper.moveUp press enter h [DOMAIN_NAME] press enter h elper.moveDown press e…" at bounding box center [602, 229] width 178 height 90
type textarea "helper.moveDown(1)"
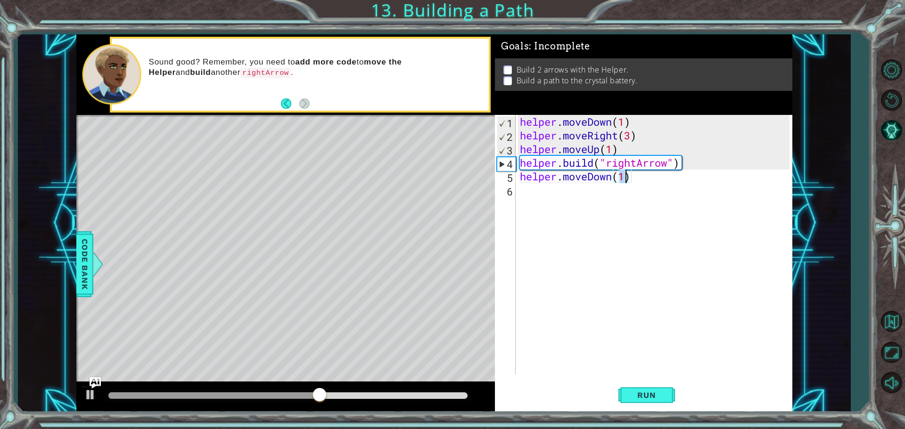
click at [521, 195] on div "helper . moveDown ( 1 ) helper . moveRight ( 3 ) helper . moveUp ( 1 ) helper .…" at bounding box center [656, 258] width 276 height 287
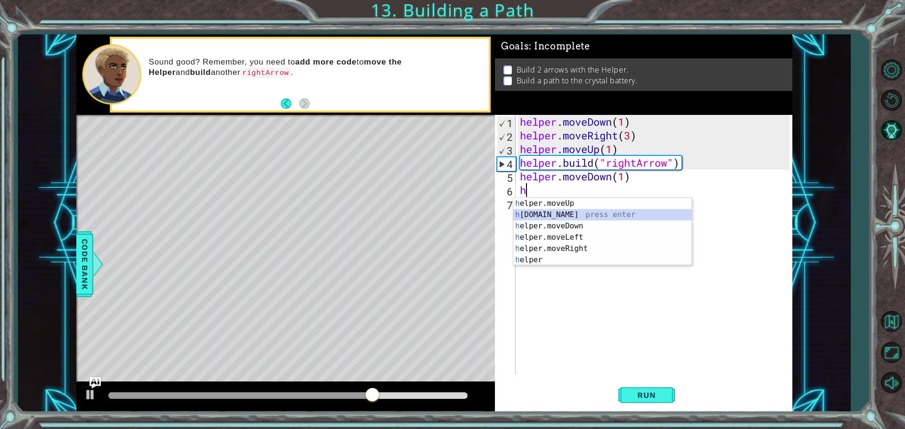
click at [570, 219] on div "h elper.moveUp press enter h [DOMAIN_NAME] press enter h elper.moveDown press e…" at bounding box center [602, 243] width 178 height 90
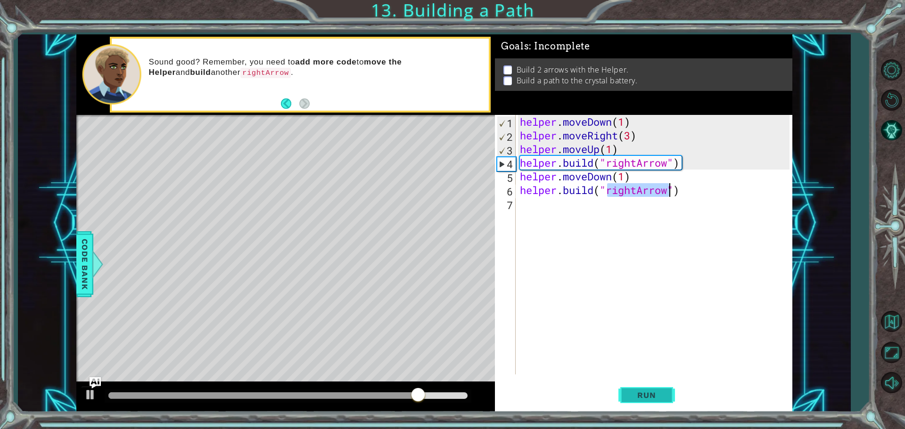
type textarea "[DOMAIN_NAME]("rightArrow")"
click at [660, 398] on span "Run" at bounding box center [646, 395] width 37 height 9
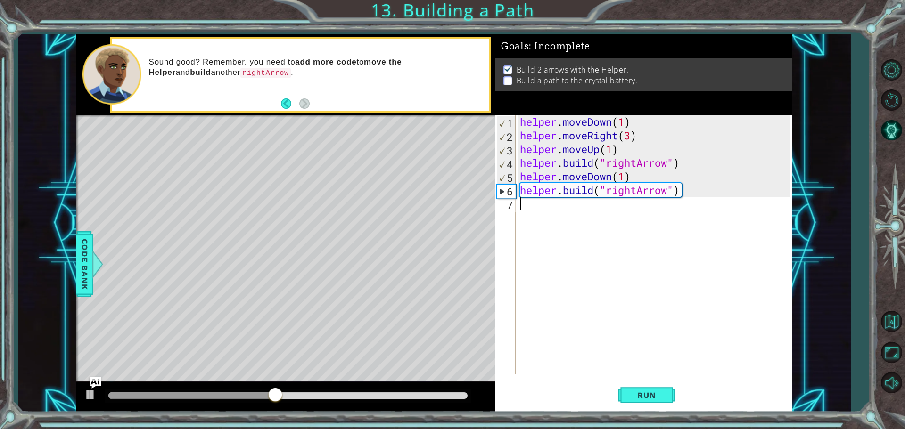
click at [537, 206] on div "helper . moveDown ( 1 ) helper . moveRight ( 3 ) helper . moveUp ( 1 ) helper .…" at bounding box center [656, 258] width 276 height 287
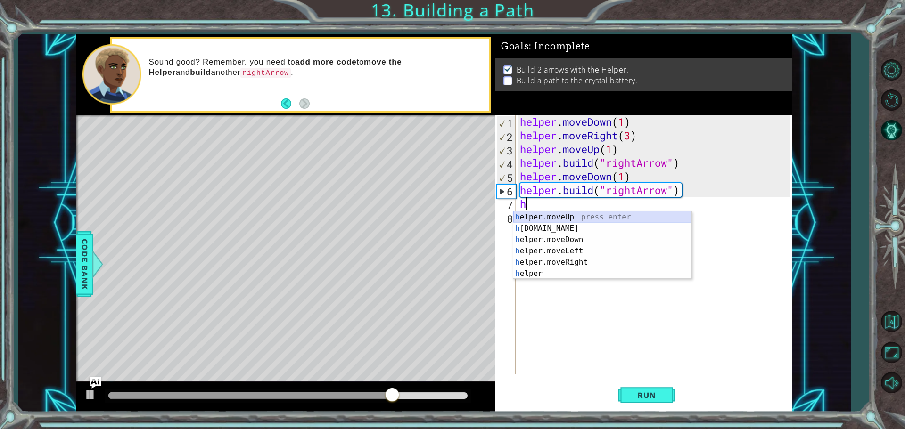
click at [534, 212] on div "h elper.moveUp press enter h [DOMAIN_NAME] press enter h elper.moveDown press e…" at bounding box center [602, 257] width 178 height 90
type textarea "helper.moveUp(1)"
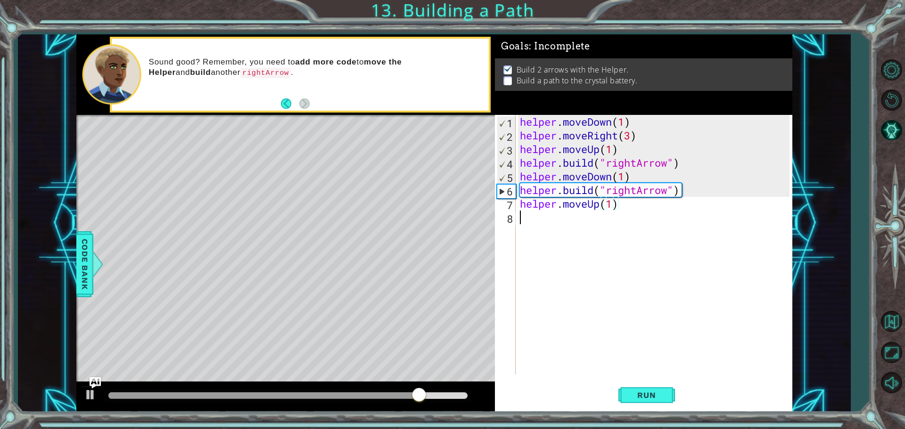
click at [533, 227] on div "helper . moveDown ( 1 ) helper . moveRight ( 3 ) helper . moveUp ( 1 ) helper .…" at bounding box center [656, 258] width 276 height 287
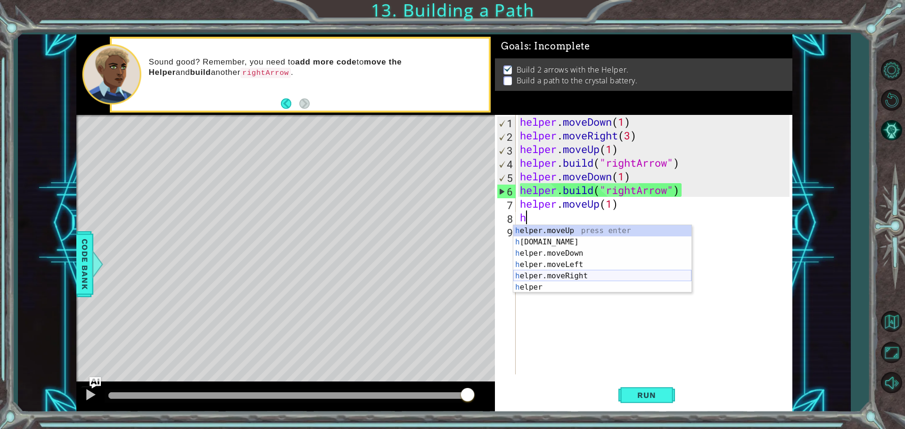
click at [552, 273] on div "h elper.moveUp press enter h [DOMAIN_NAME] press enter h elper.moveDown press e…" at bounding box center [602, 270] width 178 height 90
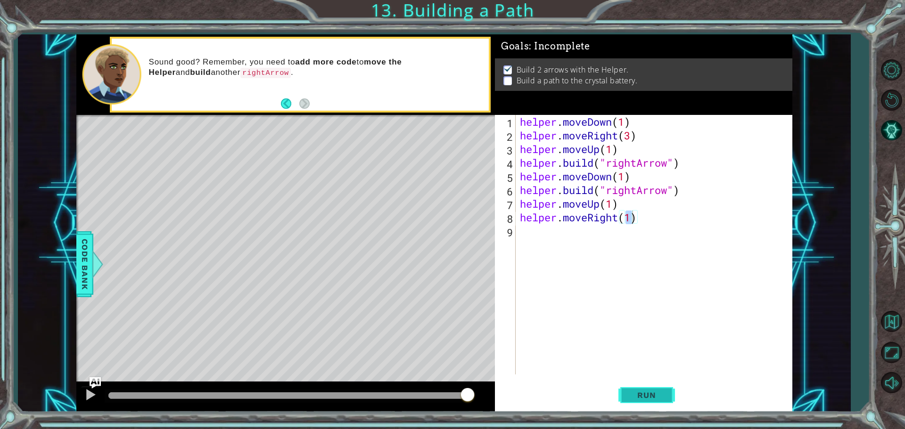
click at [641, 394] on span "Run" at bounding box center [646, 395] width 37 height 9
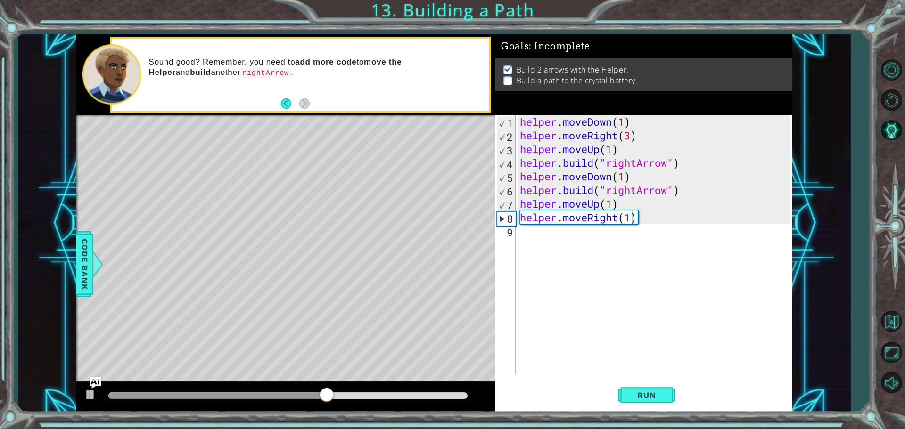
click at [479, 235] on div "Level Map" at bounding box center [293, 253] width 435 height 277
click at [462, 232] on div "Level Map" at bounding box center [293, 253] width 435 height 277
click at [464, 233] on div "Level Map" at bounding box center [293, 253] width 435 height 277
click at [467, 237] on div "Level Map" at bounding box center [293, 253] width 435 height 277
click at [452, 233] on div "Level Map" at bounding box center [293, 253] width 435 height 277
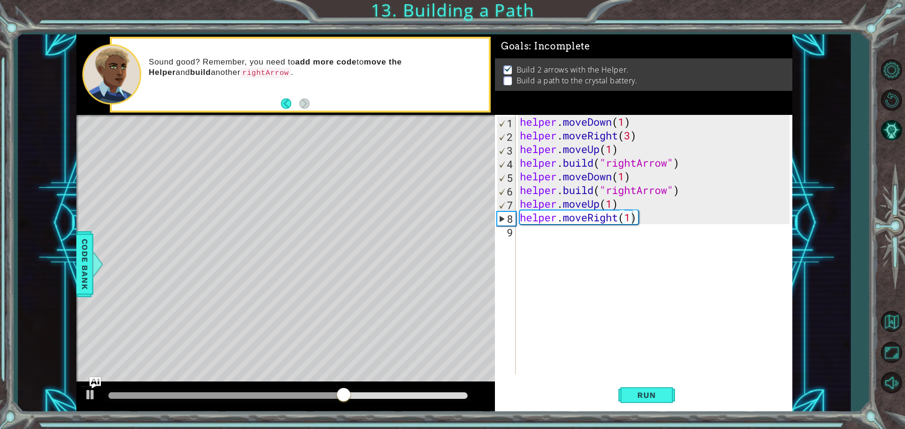
click at [452, 232] on div "Level Map" at bounding box center [293, 253] width 435 height 277
click at [449, 231] on div "Level Map" at bounding box center [293, 253] width 435 height 277
click at [438, 226] on div "Level Map" at bounding box center [293, 253] width 435 height 277
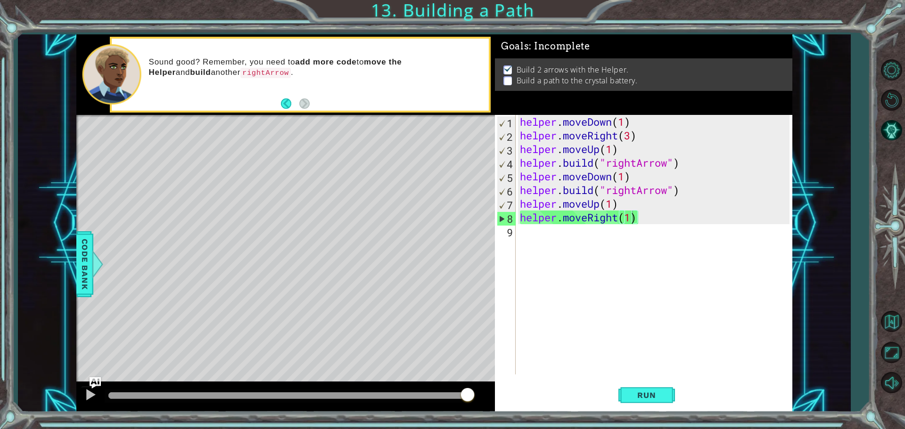
click at [644, 216] on div "helper . moveDown ( 1 ) helper . moveRight ( 3 ) helper . moveUp ( 1 ) helper .…" at bounding box center [656, 258] width 276 height 287
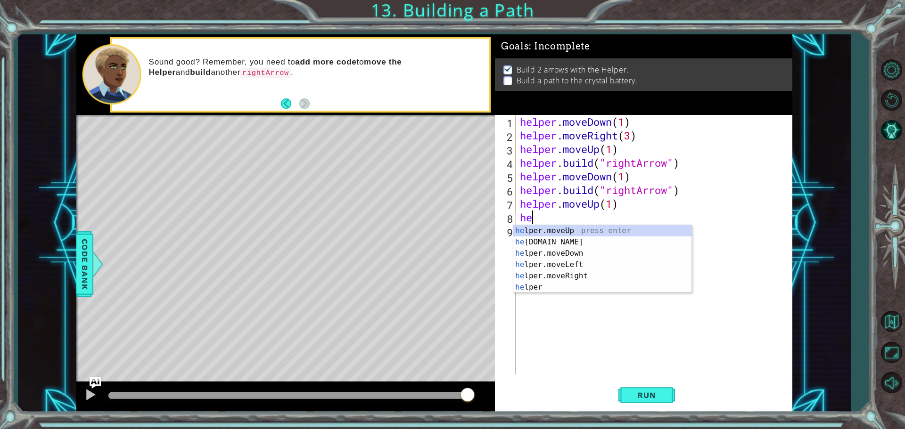
type textarea "h"
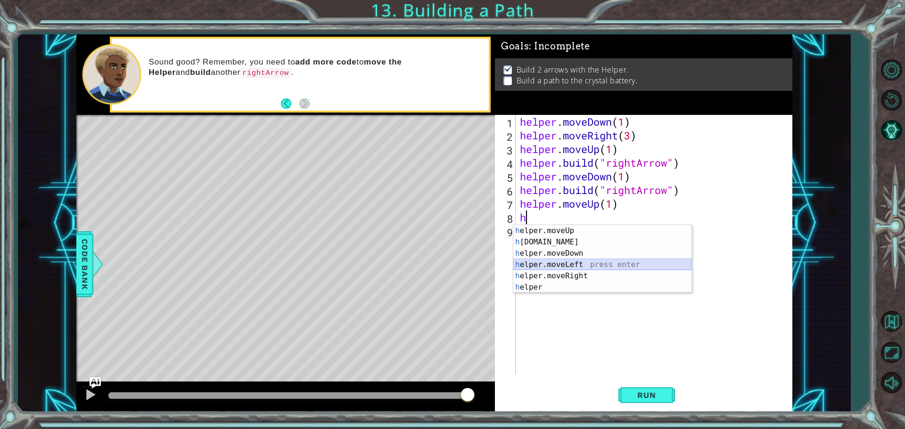
click at [598, 269] on div "h elper.moveUp press enter h [DOMAIN_NAME] press enter h elper.moveDown press e…" at bounding box center [602, 270] width 178 height 90
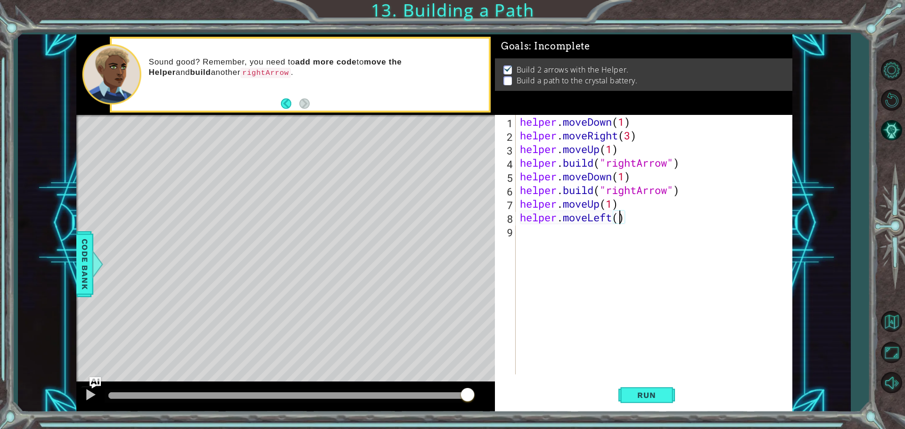
scroll to position [0, 4]
type textarea "helper.moveLeft(3)"
click at [646, 402] on button "Run" at bounding box center [646, 395] width 57 height 30
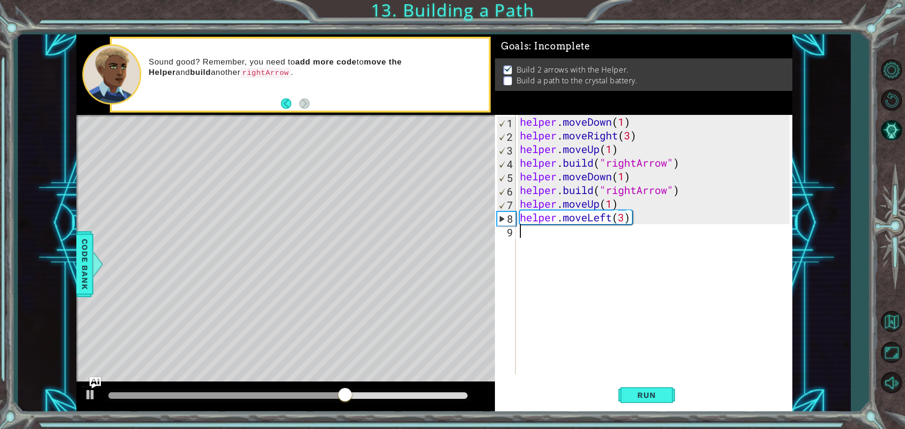
click at [524, 239] on div "helper . moveDown ( 1 ) helper . moveRight ( 3 ) helper . moveUp ( 1 ) helper .…" at bounding box center [656, 258] width 276 height 287
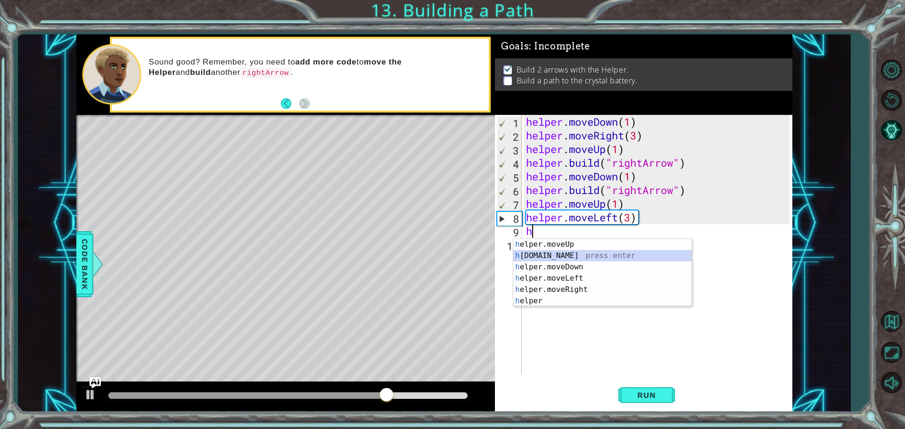
click at [549, 261] on div "h elper.moveUp press enter h [DOMAIN_NAME] press enter h elper.moveDown press e…" at bounding box center [602, 284] width 178 height 90
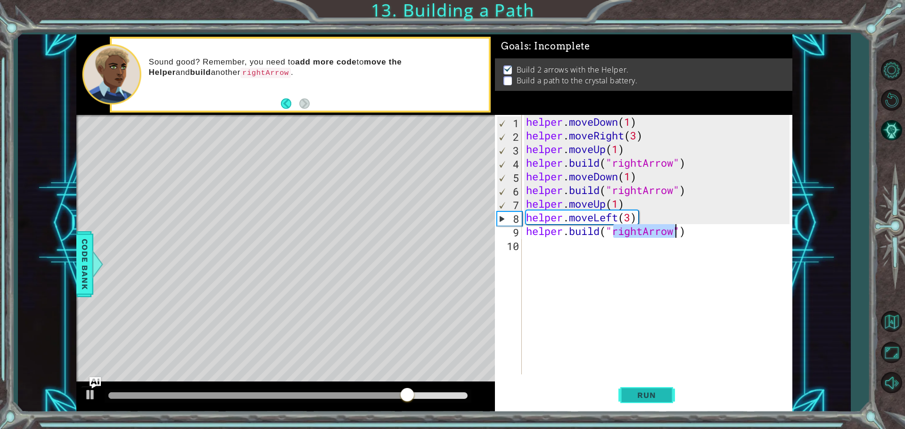
type textarea "[DOMAIN_NAME]("rightArrow")"
click at [646, 395] on span "Run" at bounding box center [646, 395] width 37 height 9
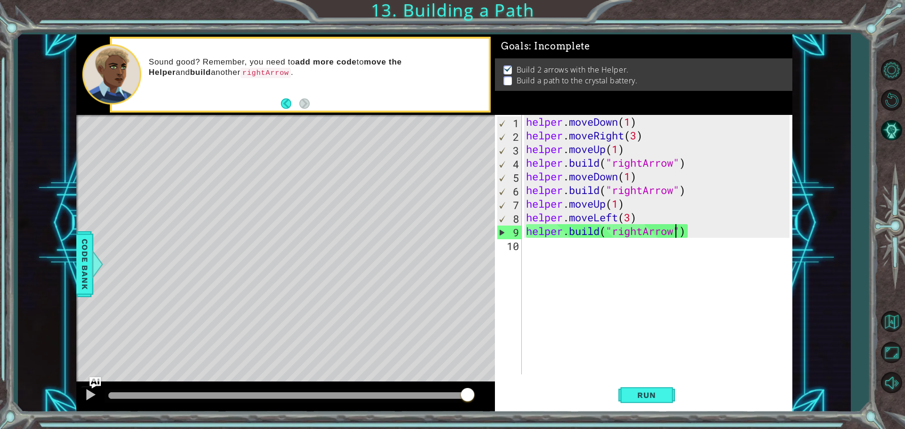
click at [531, 250] on div "helper . moveDown ( 1 ) helper . moveRight ( 3 ) helper . moveUp ( 1 ) helper .…" at bounding box center [659, 258] width 270 height 287
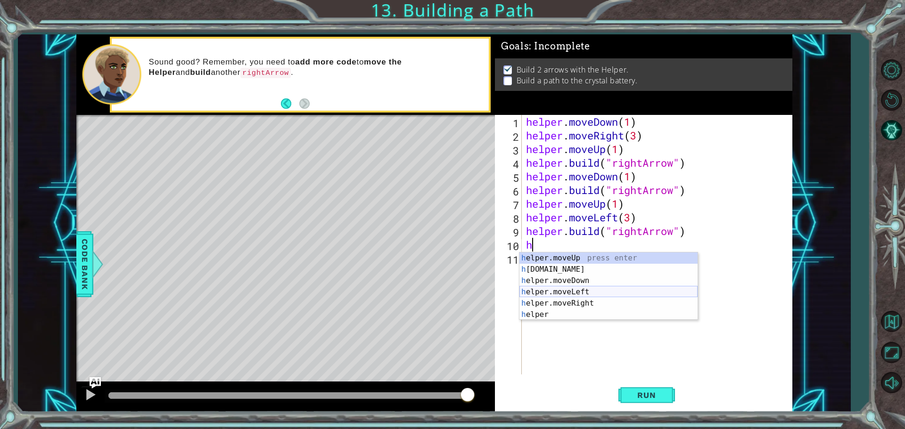
click at [562, 290] on div "h elper.moveUp press enter h [DOMAIN_NAME] press enter h elper.moveDown press e…" at bounding box center [608, 298] width 178 height 90
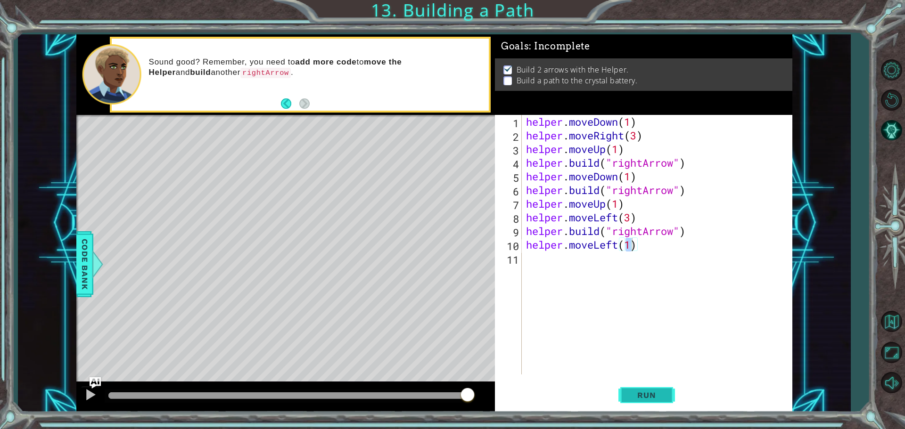
click at [658, 395] on span "Run" at bounding box center [646, 395] width 37 height 9
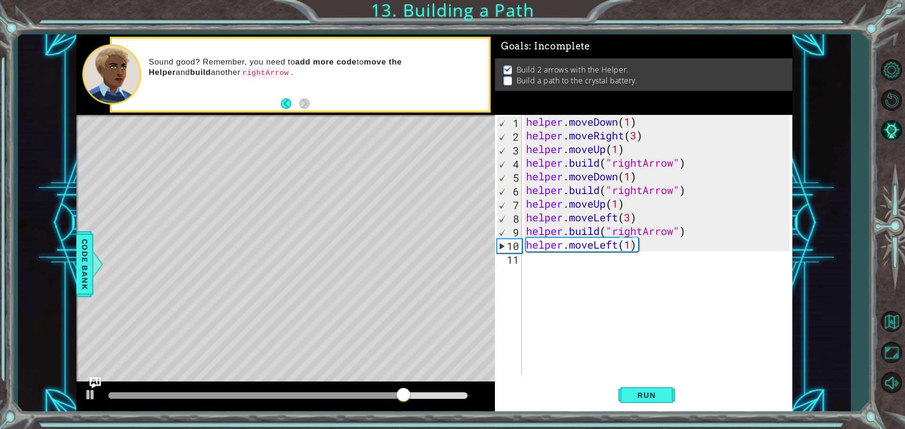
click at [119, 247] on div "Level Map" at bounding box center [293, 253] width 435 height 277
click at [80, 247] on span "Code Bank" at bounding box center [84, 264] width 15 height 57
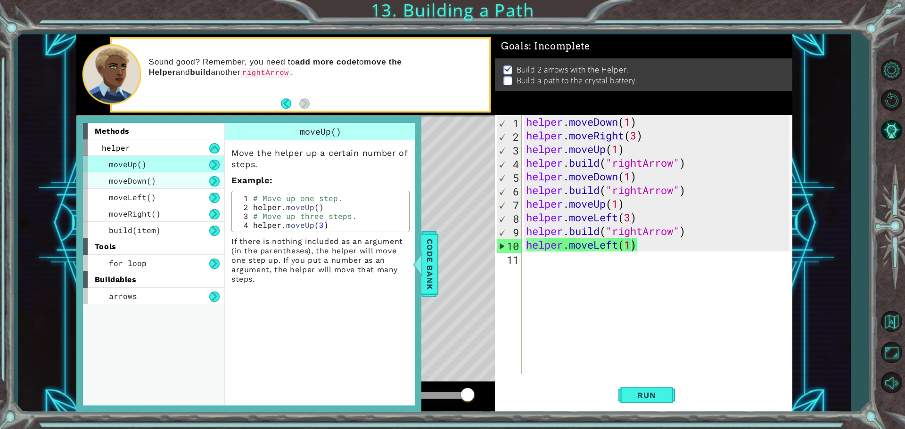
click at [174, 177] on div "moveDown()" at bounding box center [153, 180] width 141 height 16
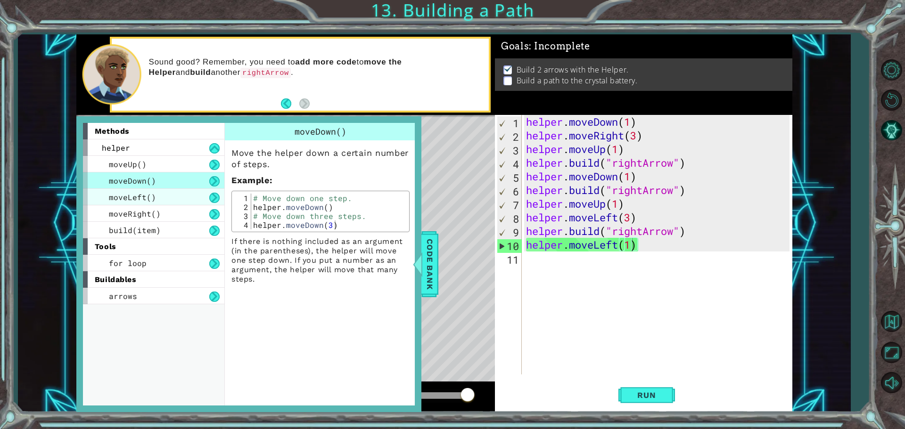
click at [162, 199] on div "moveLeft()" at bounding box center [153, 197] width 141 height 16
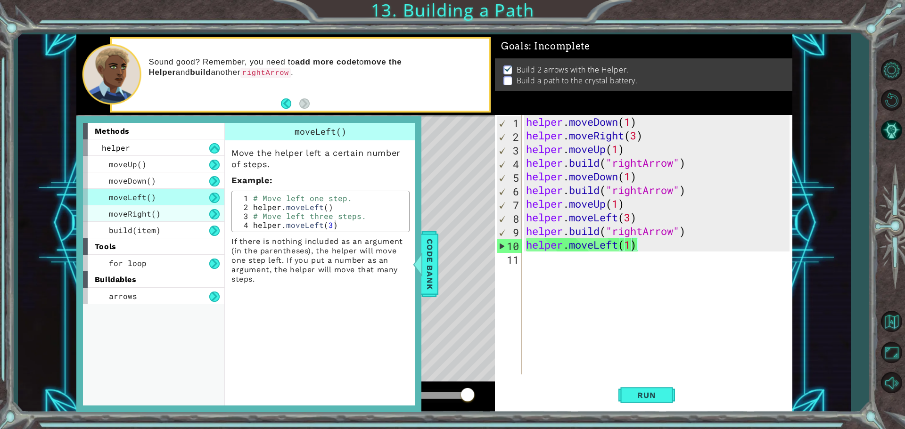
click at [158, 216] on span "moveRight()" at bounding box center [135, 214] width 52 height 10
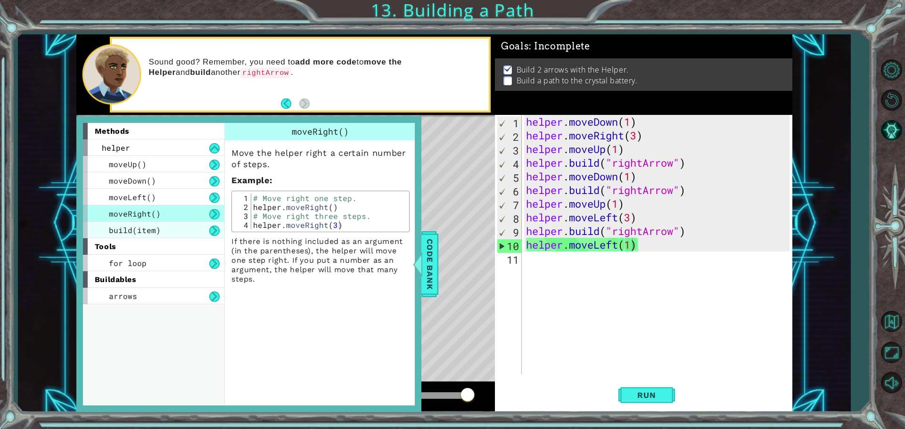
click at [152, 226] on span "build(item)" at bounding box center [135, 230] width 52 height 10
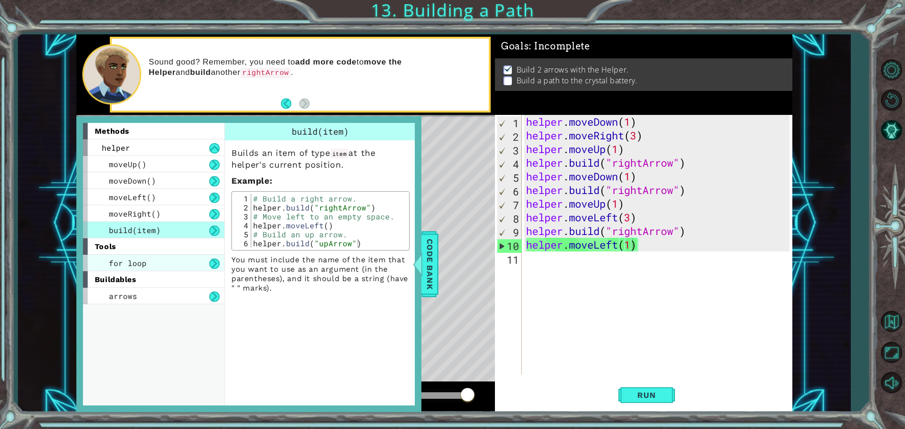
click at [142, 267] on span "for loop" at bounding box center [128, 263] width 38 height 10
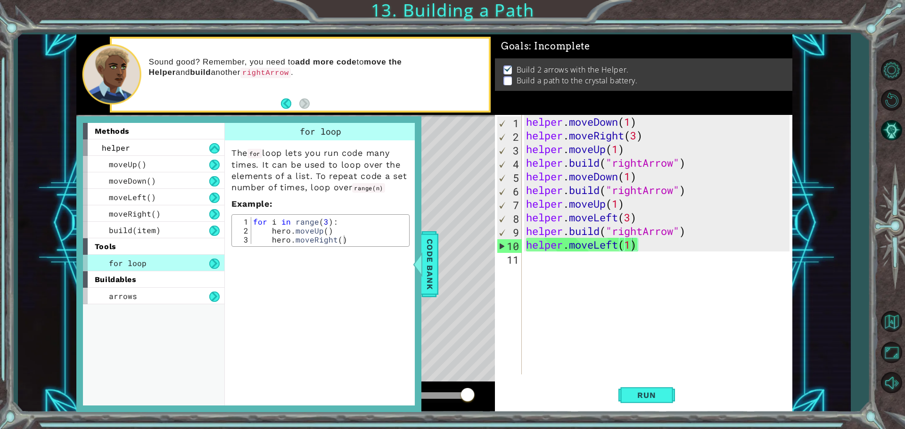
click at [138, 282] on div "buildables" at bounding box center [153, 279] width 141 height 16
click at [135, 299] on span "arrows" at bounding box center [123, 296] width 28 height 10
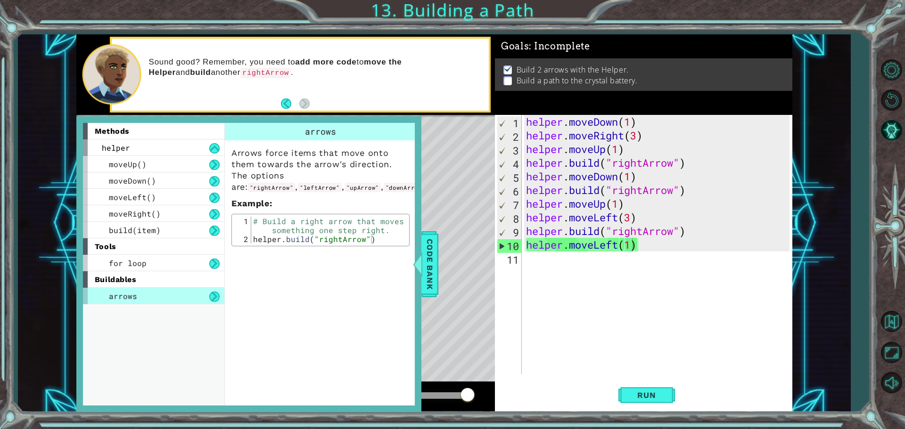
click at [146, 283] on div "buildables" at bounding box center [153, 279] width 141 height 16
click at [168, 263] on div "for loop" at bounding box center [153, 263] width 141 height 16
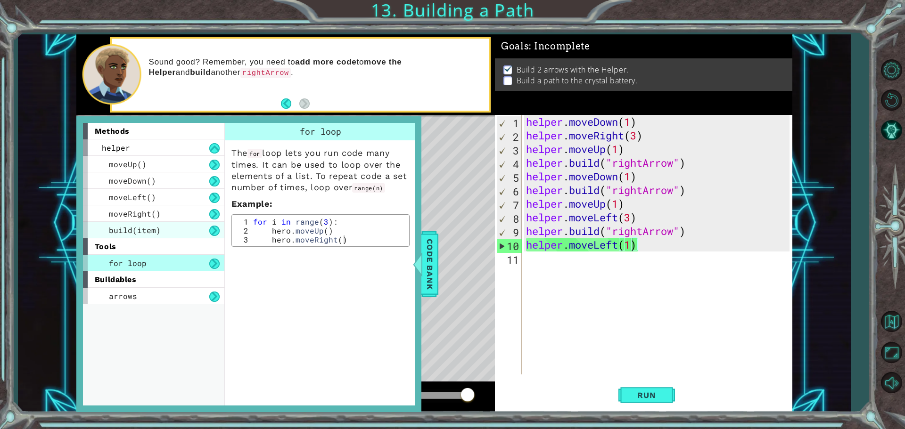
click at [126, 228] on span "build(item)" at bounding box center [135, 230] width 52 height 10
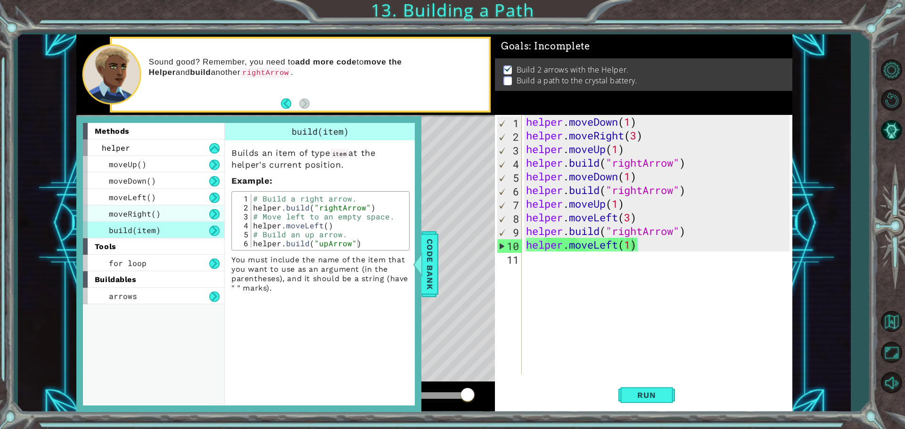
click at [111, 206] on div "moveRight()" at bounding box center [153, 213] width 141 height 16
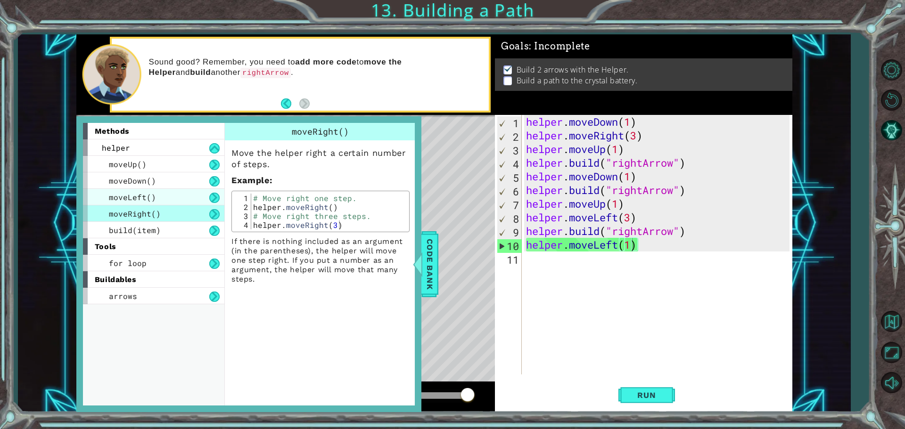
click at [110, 195] on span "moveLeft()" at bounding box center [132, 197] width 47 height 10
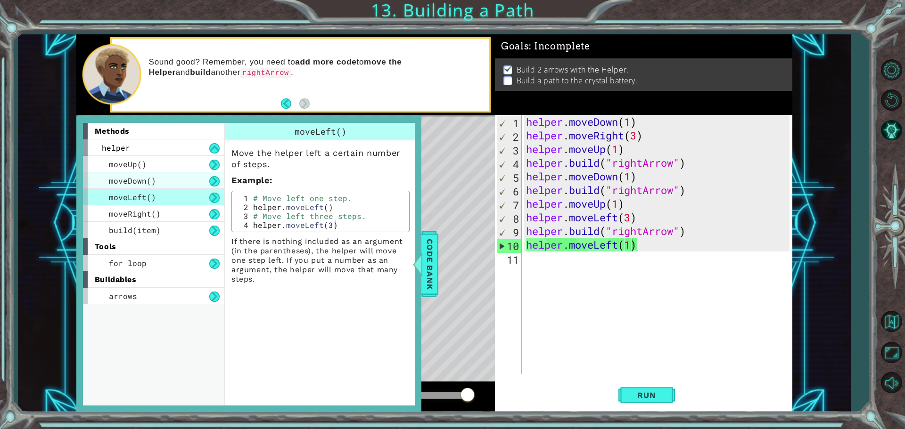
click at [111, 183] on span "moveDown()" at bounding box center [132, 181] width 47 height 10
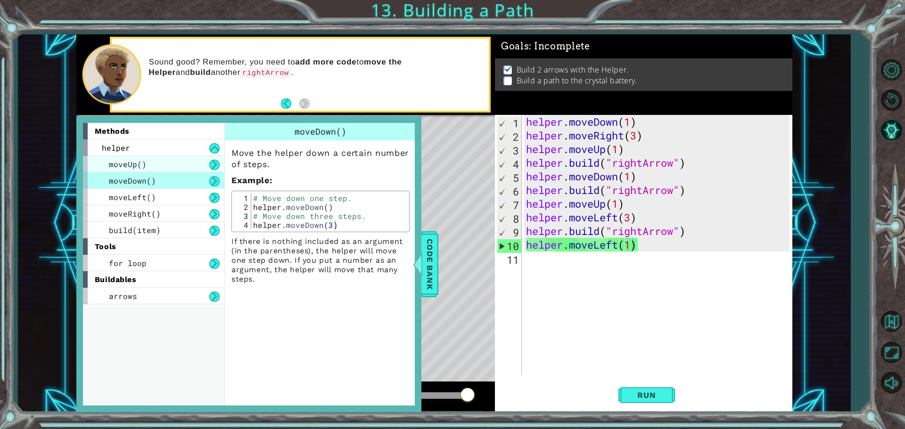
click at [114, 164] on span "moveUp()" at bounding box center [128, 164] width 38 height 10
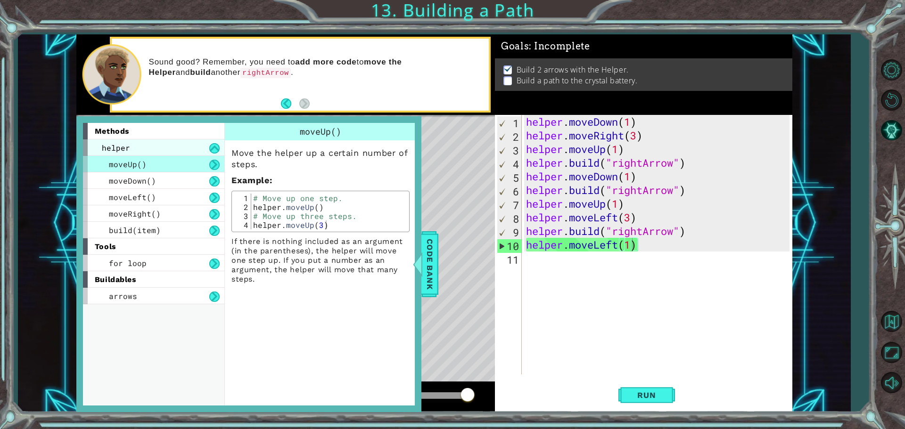
click at [121, 150] on span "helper" at bounding box center [116, 148] width 28 height 10
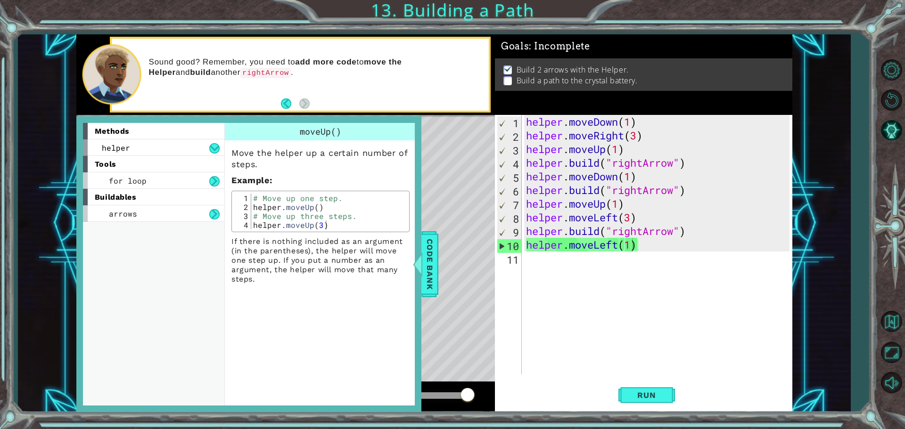
click at [412, 157] on div "Move the helper up a certain number of steps. Example : 1 2 3 4 # Move up one s…" at bounding box center [320, 212] width 191 height 144
click at [435, 257] on span "Code Bank" at bounding box center [429, 264] width 15 height 57
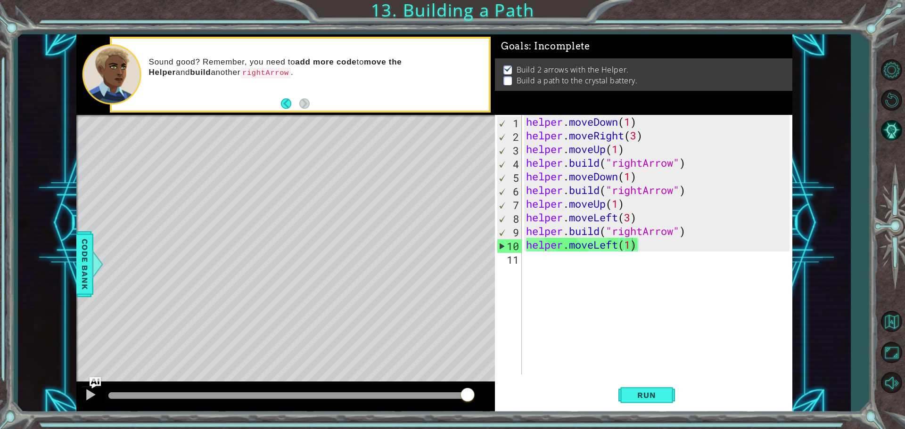
click at [635, 245] on div "helper . moveDown ( 1 ) helper . moveRight ( 3 ) helper . moveUp ( 1 ) helper .…" at bounding box center [659, 258] width 270 height 287
click at [636, 247] on div "helper . moveDown ( 1 ) helper . moveRight ( 3 ) helper . moveUp ( 1 ) helper .…" at bounding box center [659, 258] width 270 height 287
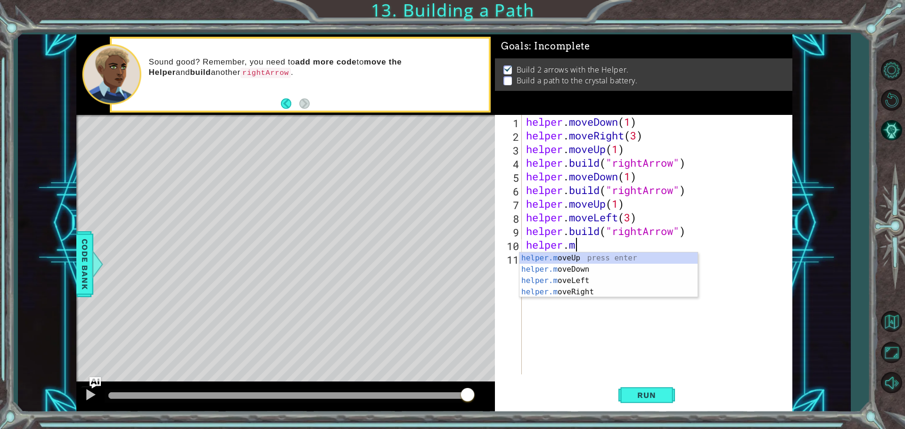
type textarea "h"
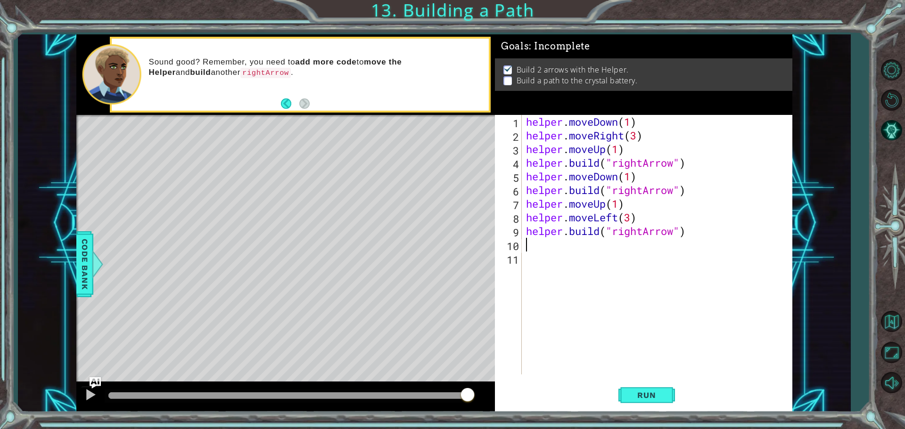
type textarea "[DOMAIN_NAME]("rightArrow")"
drag, startPoint x: 466, startPoint y: 281, endPoint x: 473, endPoint y: 276, distance: 8.5
click at [435, 228] on div "Level Map" at bounding box center [293, 253] width 435 height 277
click at [458, 228] on div "Level Map" at bounding box center [293, 253] width 435 height 277
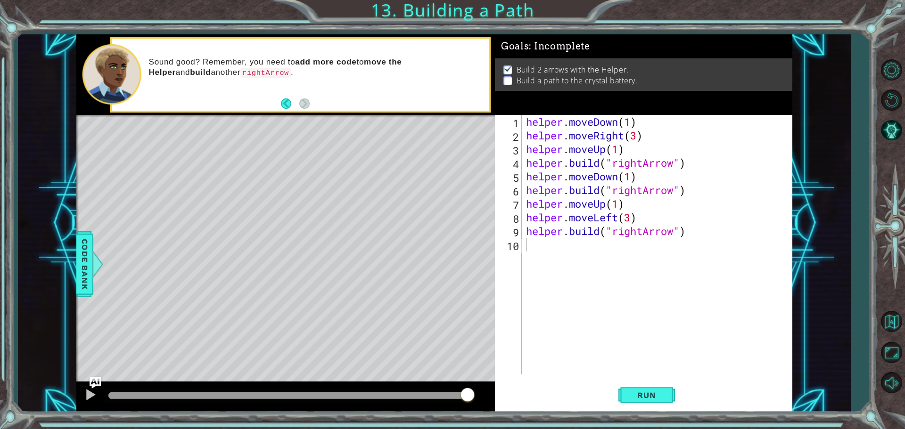
click at [410, 232] on div "Level Map" at bounding box center [293, 253] width 435 height 277
click at [458, 232] on div "Level Map" at bounding box center [293, 253] width 435 height 277
click at [445, 236] on div "Level Map" at bounding box center [293, 253] width 435 height 277
click at [635, 393] on span "Run" at bounding box center [646, 395] width 37 height 9
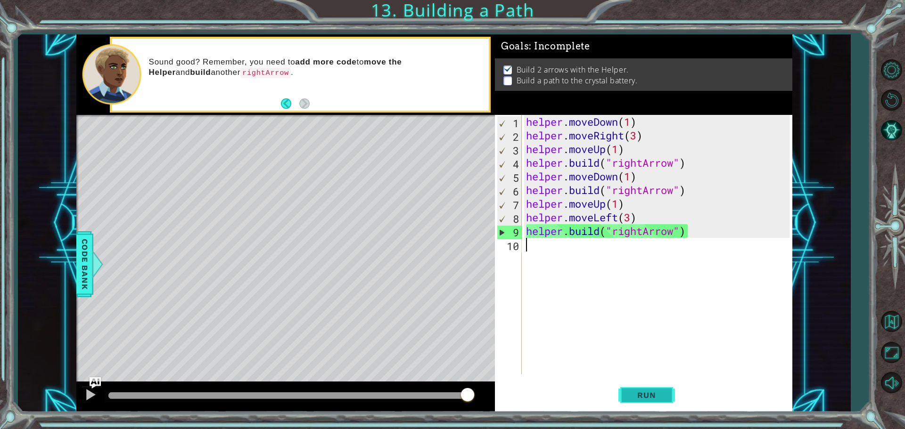
click at [667, 392] on button "Run" at bounding box center [646, 395] width 57 height 30
drag, startPoint x: 636, startPoint y: 400, endPoint x: 572, endPoint y: 327, distance: 97.2
click at [636, 400] on button "Run" at bounding box center [646, 395] width 57 height 30
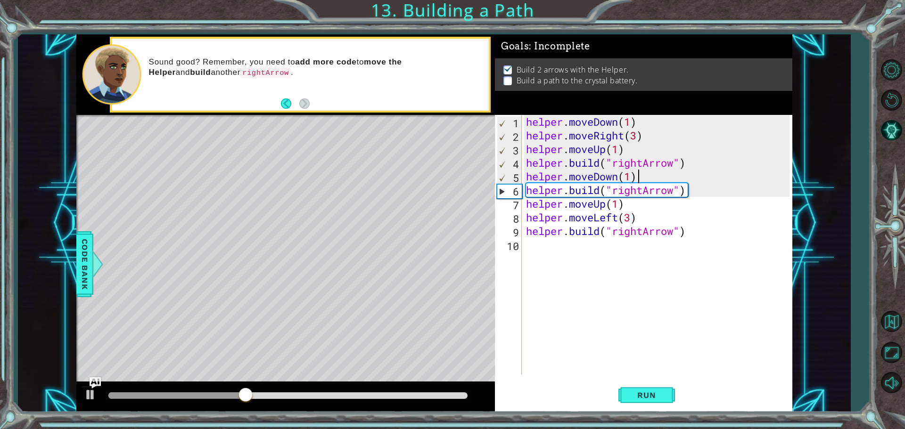
click at [636, 180] on div "helper . moveDown ( 1 ) helper . moveRight ( 3 ) helper . moveUp ( 1 ) helper .…" at bounding box center [659, 258] width 270 height 287
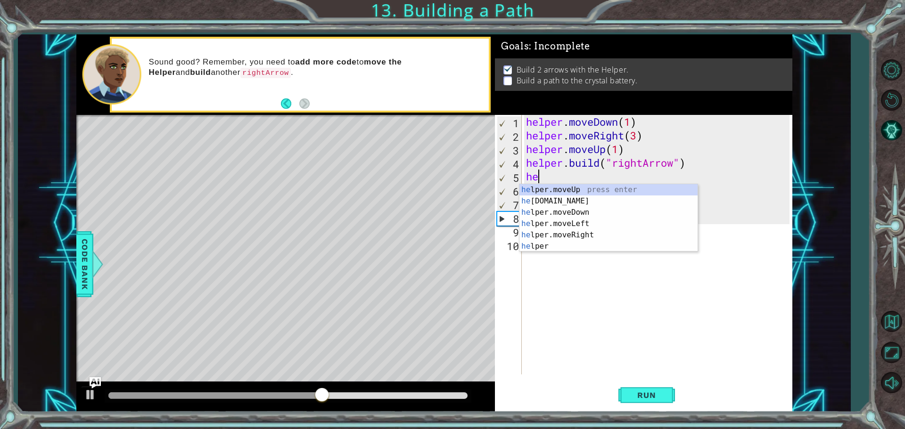
type textarea "h"
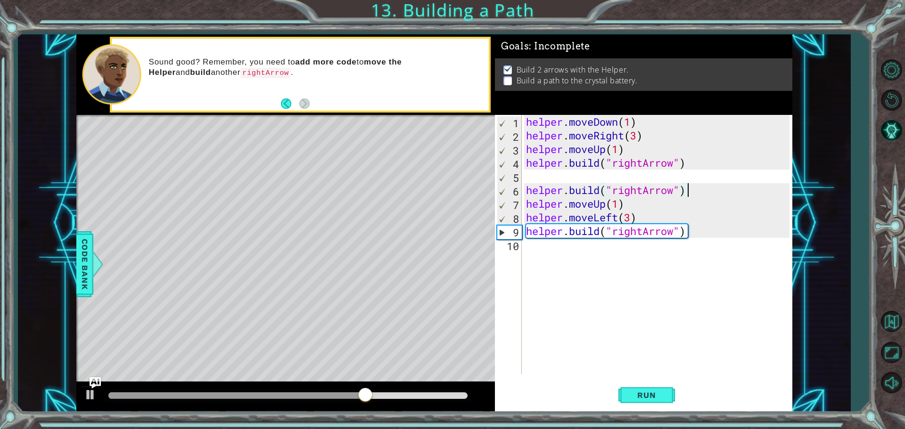
click at [688, 194] on div "helper . moveDown ( 1 ) helper . moveRight ( 3 ) helper . moveUp ( 1 ) helper .…" at bounding box center [659, 258] width 270 height 287
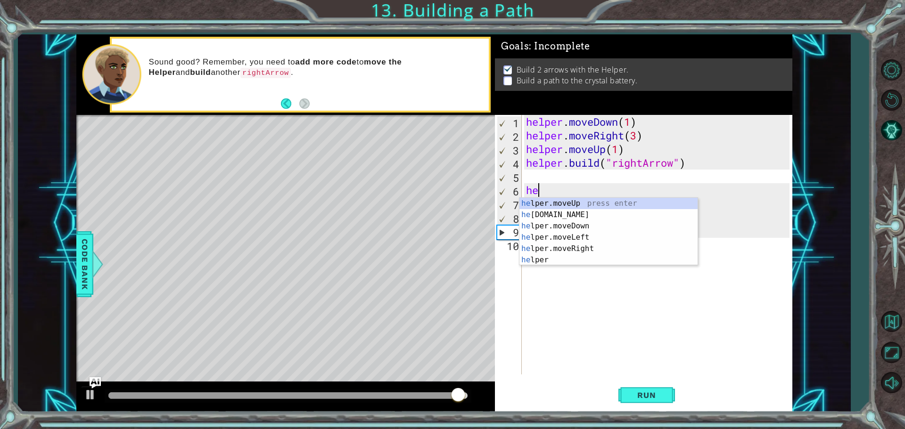
type textarea "h"
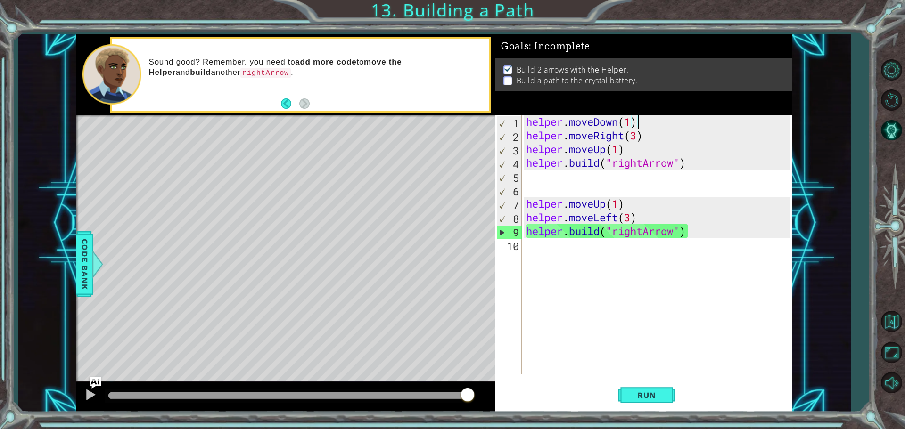
click at [637, 122] on div "helper . moveDown ( 1 ) helper . moveRight ( 3 ) helper . moveUp ( 1 ) helper .…" at bounding box center [659, 258] width 270 height 287
click at [648, 132] on div "helper . moveDown ( 1 ) helper . moveRight ( 3 ) helper . moveUp ( 1 ) helper .…" at bounding box center [659, 258] width 270 height 287
click at [691, 233] on div "helper . moveDown ( 1 ) helper . moveRight ( 3 ) helper . moveUp ( 1 ) helper .…" at bounding box center [659, 258] width 270 height 287
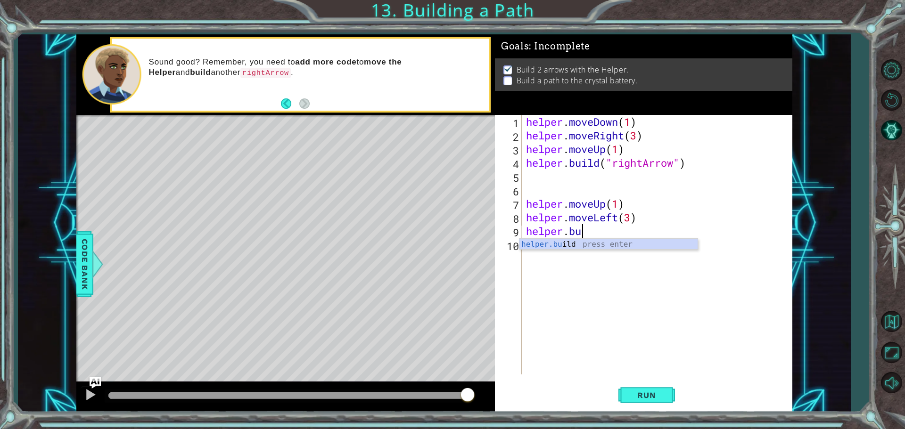
type textarea "h"
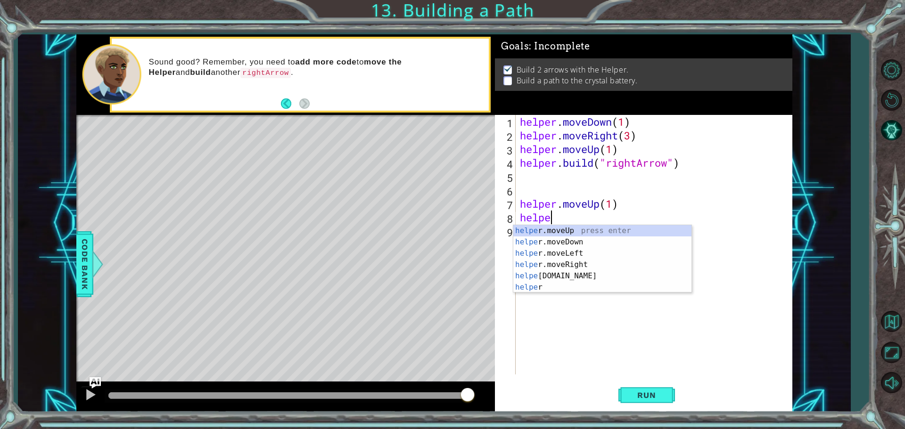
type textarea "h"
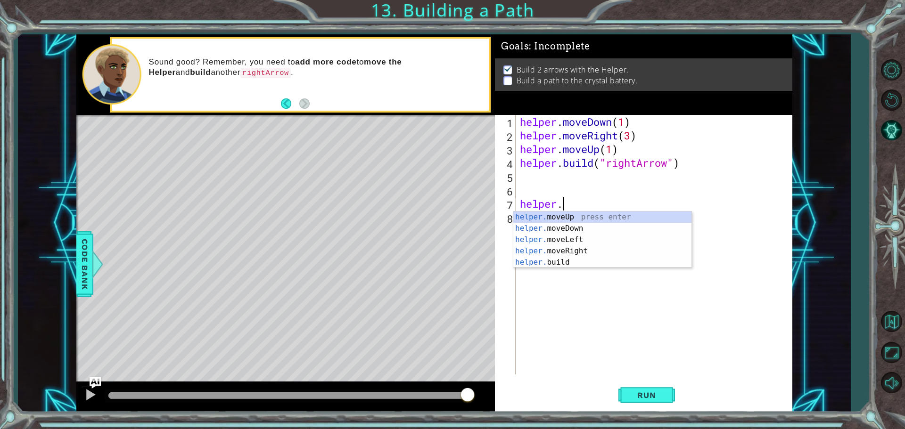
type textarea "h"
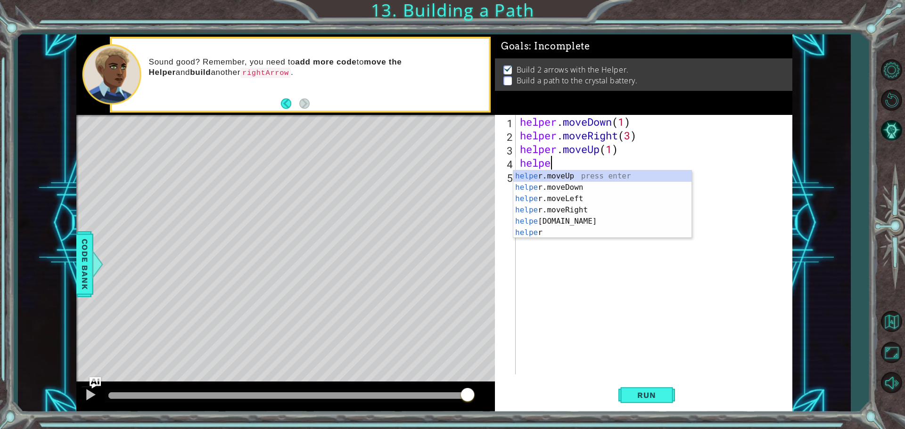
type textarea "h"
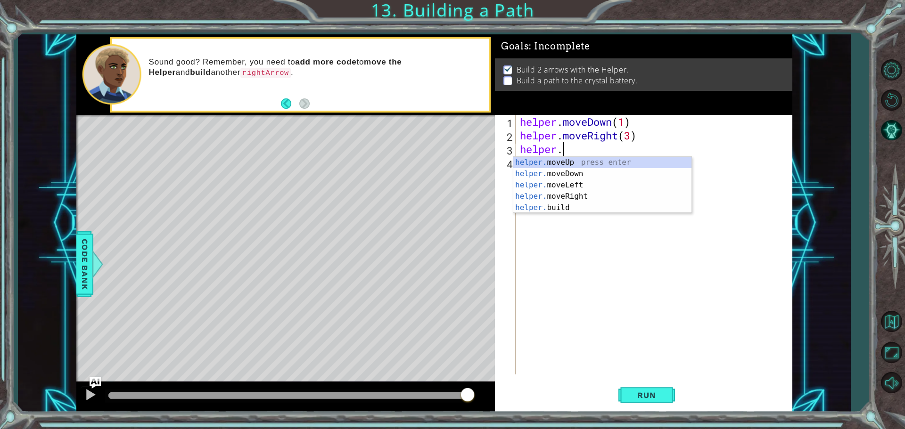
type textarea "h"
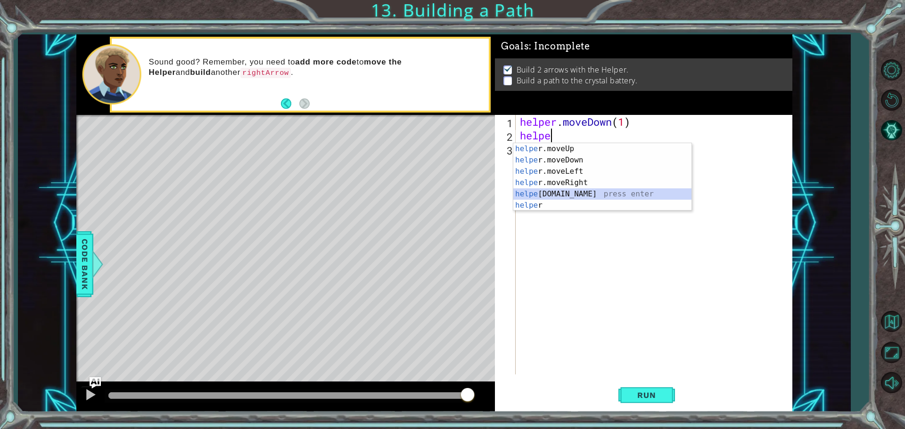
click at [542, 198] on div "helpe [PERSON_NAME]moveUp press enter helpe [PERSON_NAME]moveDown press enter h…" at bounding box center [602, 188] width 178 height 90
type textarea "[DOMAIN_NAME]("rightArrow")"
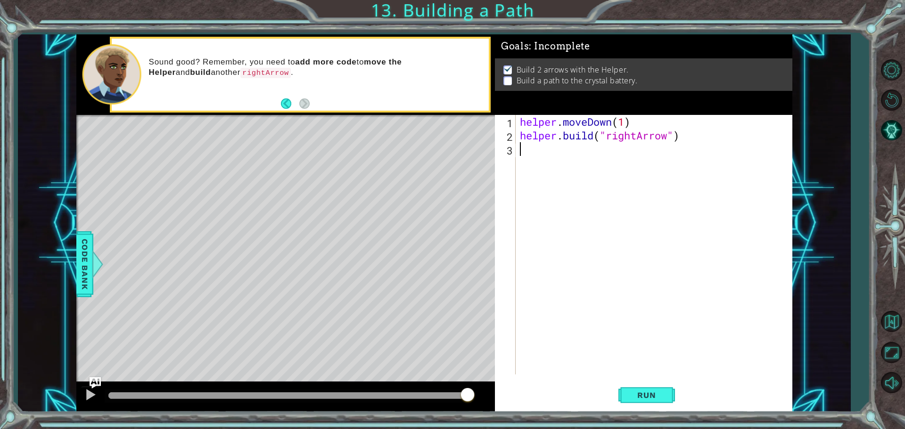
click at [522, 157] on div "helper . moveDown ( 1 ) helper . build ( "rightArrow" )" at bounding box center [656, 258] width 276 height 287
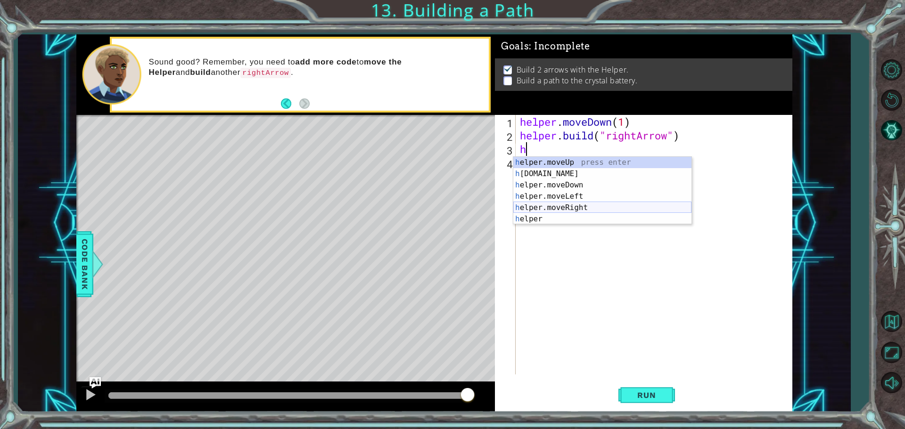
click at [589, 209] on div "h elper.moveUp press enter h [DOMAIN_NAME] press enter h elper.moveDown press e…" at bounding box center [602, 202] width 178 height 90
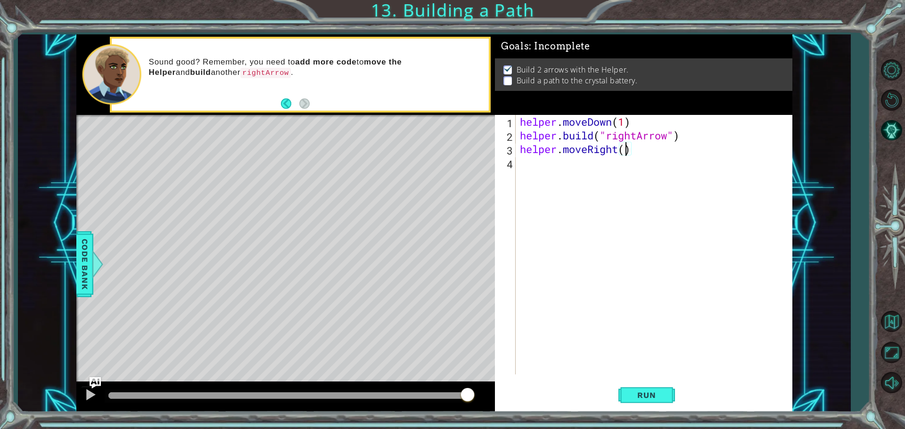
scroll to position [0, 5]
type textarea "helper.moveRight(3)"
click at [517, 160] on div "helper.moveRight(3) 1 2 3 4 helper . moveDown ( 1 ) helper . build ( "rightArro…" at bounding box center [642, 245] width 294 height 260
click at [529, 172] on div "helper . moveDown ( 1 ) helper . build ( "rightArrow" ) helper . moveRight ( 3 )" at bounding box center [656, 258] width 276 height 287
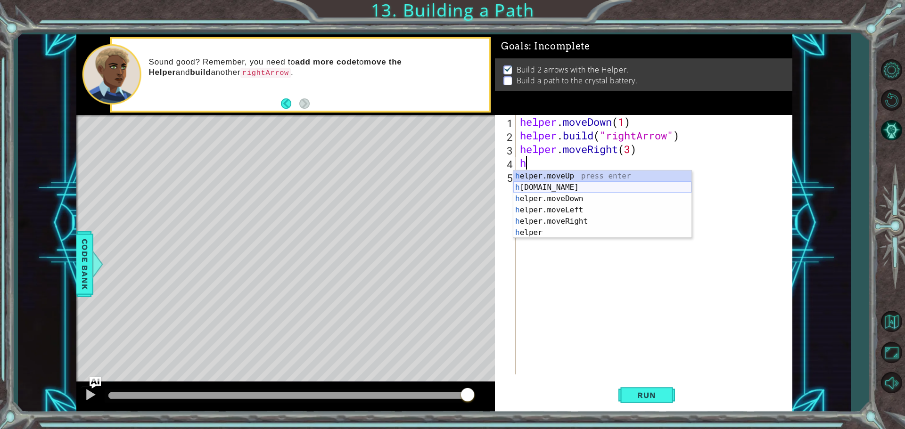
click at [555, 189] on div "h elper.moveUp press enter h [DOMAIN_NAME] press enter h elper.moveDown press e…" at bounding box center [602, 216] width 178 height 90
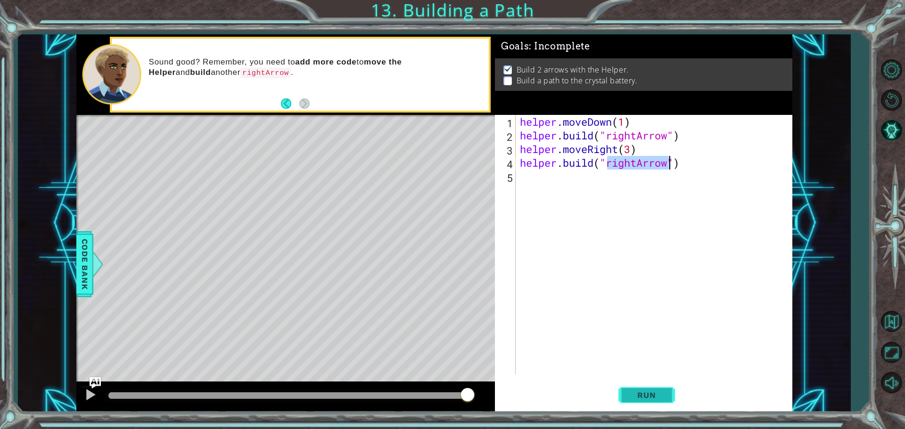
type textarea "[DOMAIN_NAME]("rightArrow")"
click at [666, 385] on button "Run" at bounding box center [646, 395] width 57 height 30
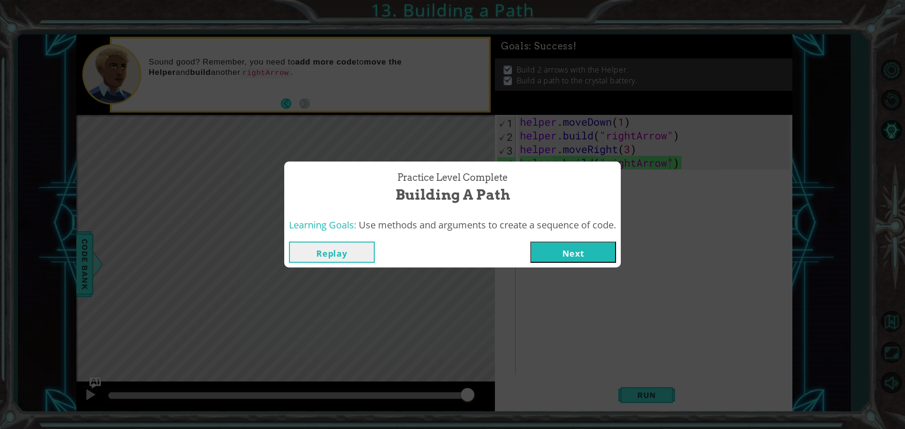
click at [592, 248] on button "Next" at bounding box center [573, 252] width 86 height 21
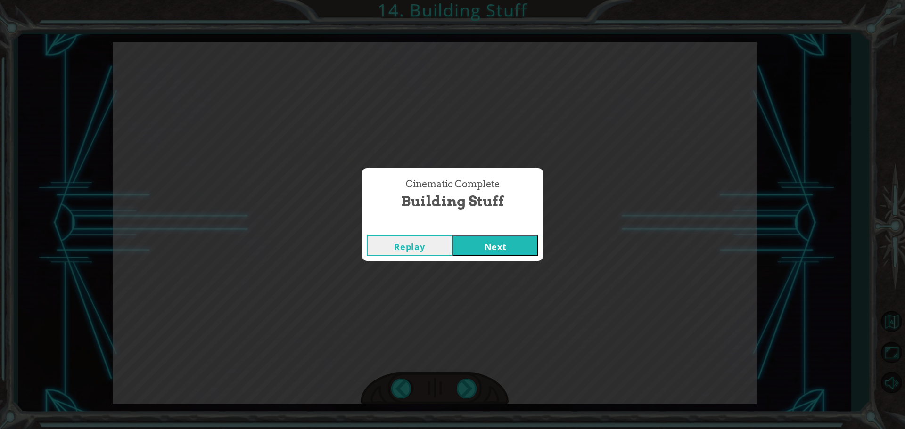
click at [486, 250] on button "Next" at bounding box center [495, 245] width 86 height 21
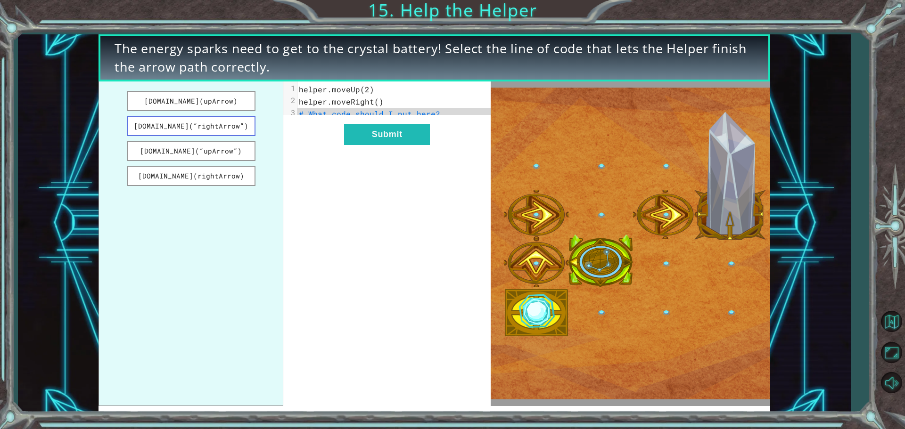
click at [223, 122] on button "[DOMAIN_NAME](“rightArrow”)" at bounding box center [191, 126] width 129 height 20
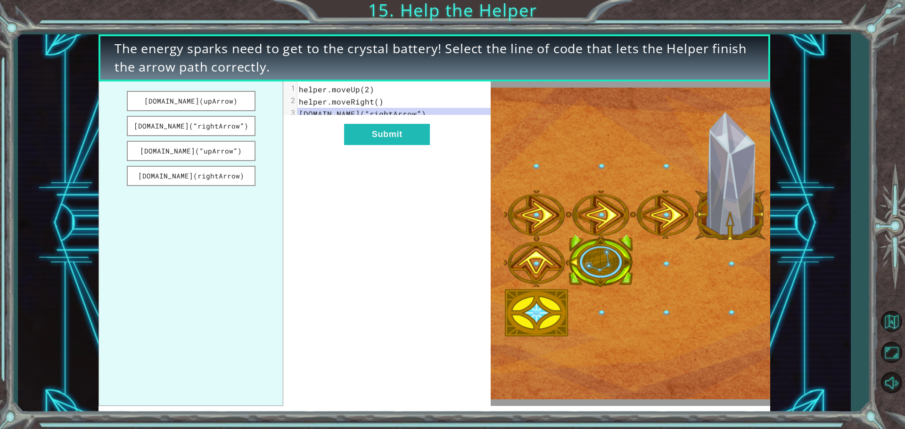
click at [402, 152] on div "xxxxxxxxxx 3 1 helper.moveUp(2) 2 helper.moveRight() 3 [DOMAIN_NAME](“rightArro…" at bounding box center [386, 244] width 207 height 325
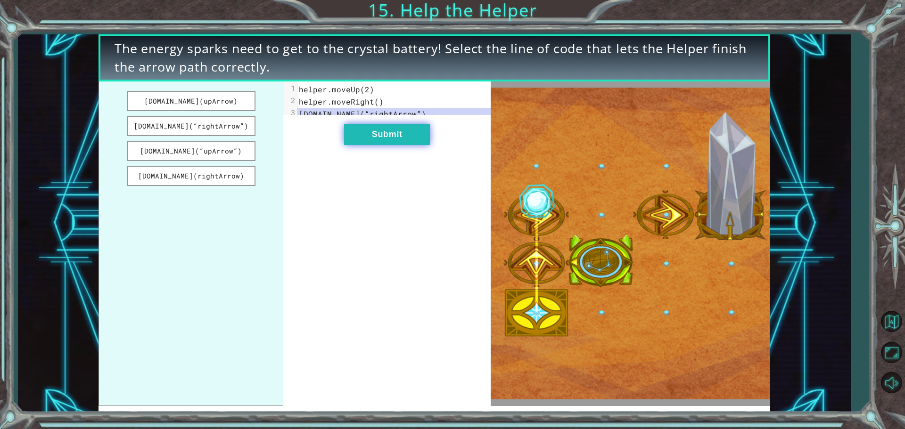
click at [399, 143] on button "Submit" at bounding box center [387, 134] width 86 height 21
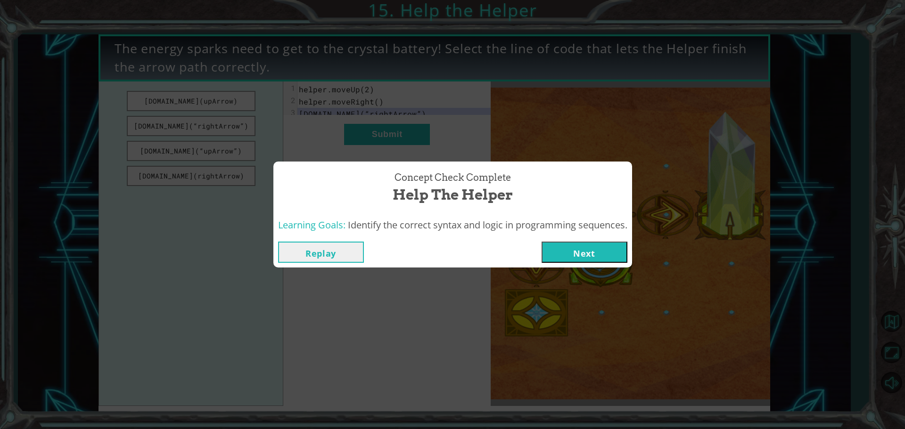
click at [574, 250] on button "Next" at bounding box center [584, 252] width 86 height 21
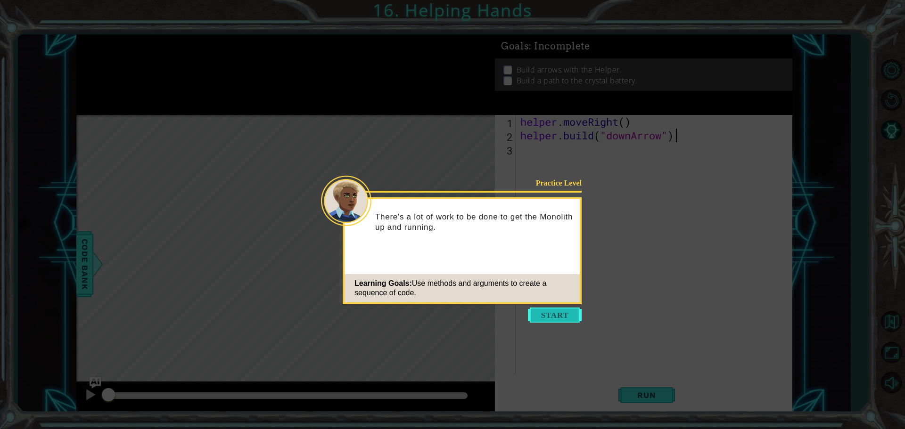
click at [542, 315] on button "Start" at bounding box center [555, 315] width 54 height 15
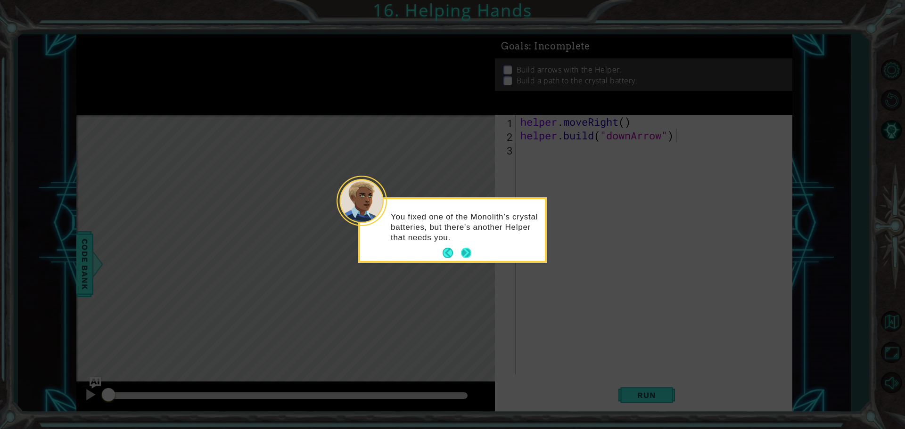
click at [471, 254] on button "Next" at bounding box center [466, 253] width 10 height 10
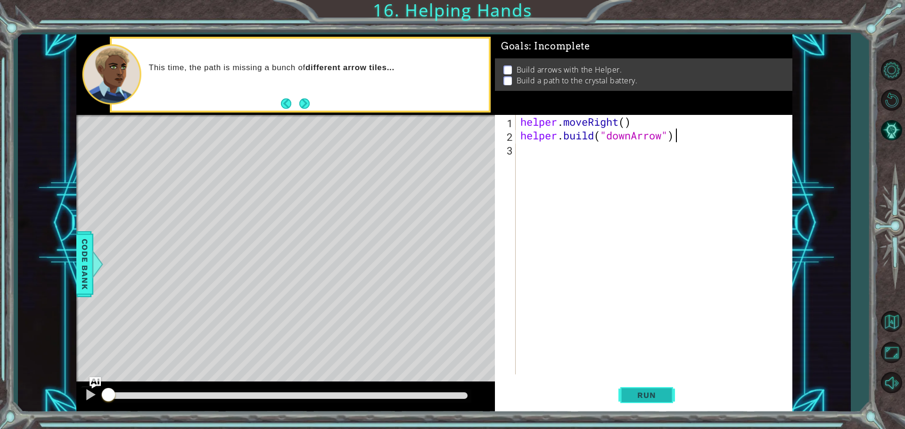
click at [655, 399] on span "Run" at bounding box center [646, 395] width 37 height 9
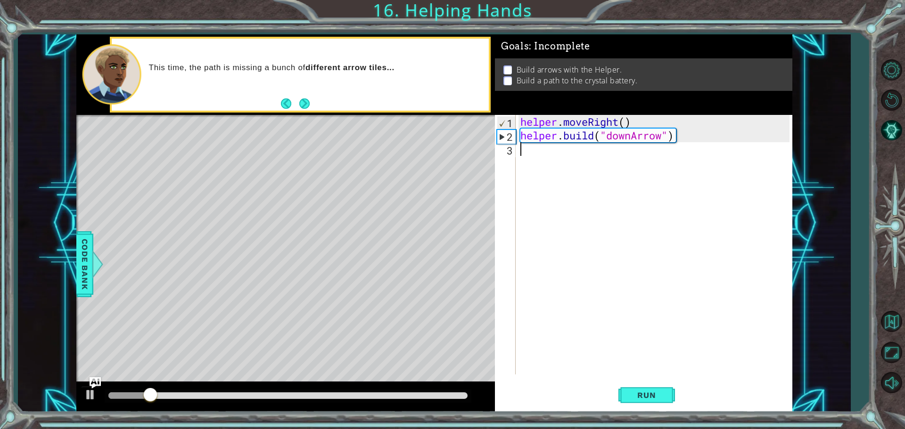
click at [532, 154] on div "helper . moveRight ( ) helper . build ( "downArrow" )" at bounding box center [656, 258] width 276 height 287
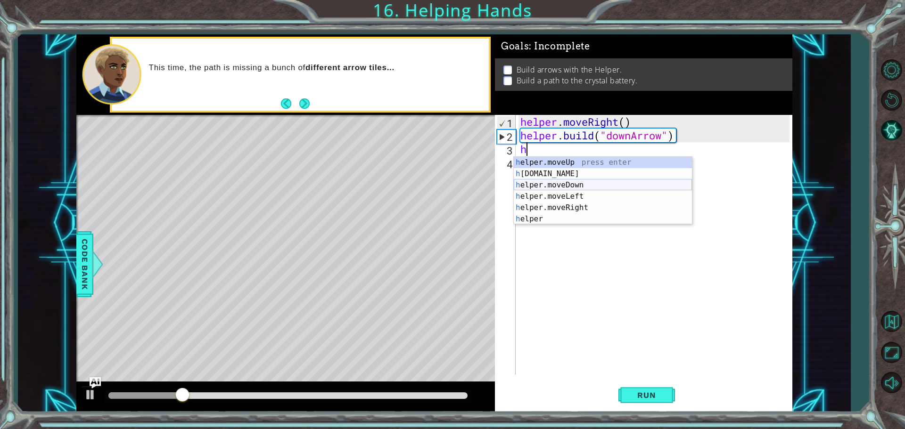
click at [571, 181] on div "h elper.moveUp press enter h [DOMAIN_NAME] press enter h elper.moveDown press e…" at bounding box center [603, 202] width 178 height 90
type textarea "helper.moveDown(1)"
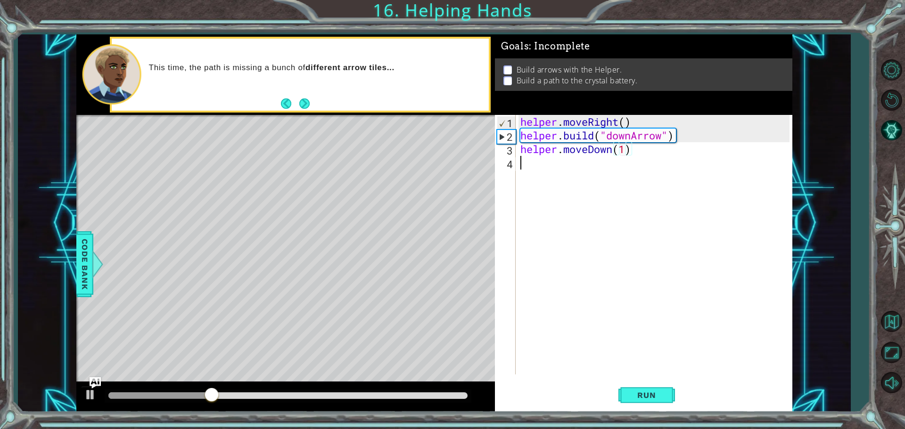
click at [519, 169] on div "helper . moveRight ( ) helper . build ( "downArrow" ) helper . moveDown ( 1 )" at bounding box center [656, 258] width 276 height 287
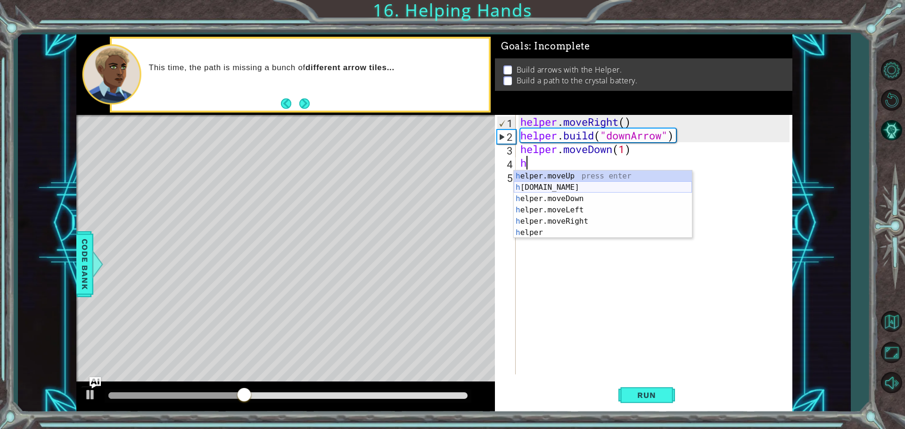
click at [568, 183] on div "h elper.moveUp press enter h [DOMAIN_NAME] press enter h elper.moveDown press e…" at bounding box center [603, 216] width 178 height 90
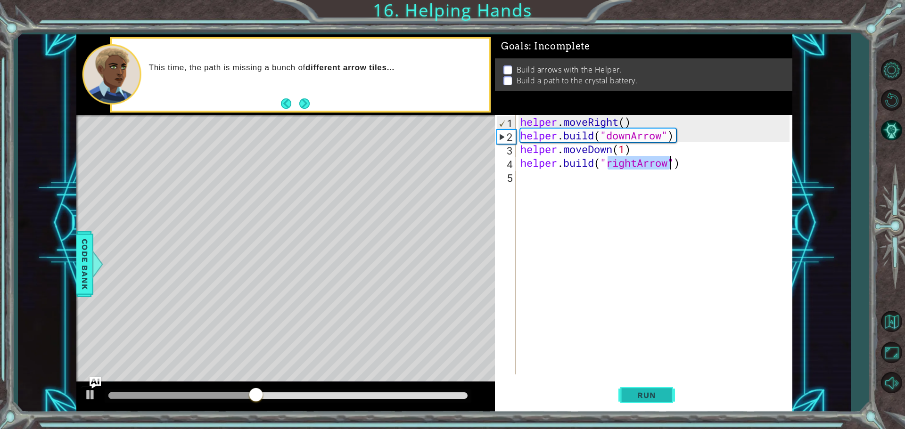
type textarea "[DOMAIN_NAME]("rightArrow")"
click at [669, 390] on button "Run" at bounding box center [646, 395] width 57 height 30
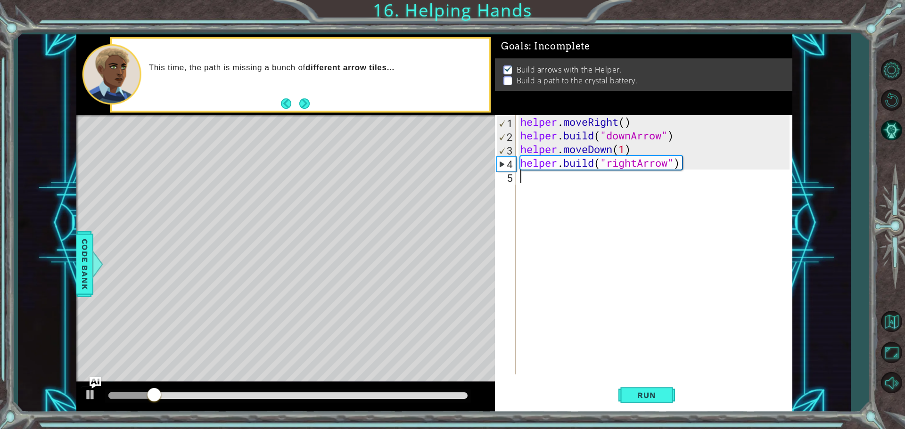
click at [526, 189] on div "helper . moveRight ( ) helper . build ( "downArrow" ) helper . moveDown ( 1 ) h…" at bounding box center [656, 258] width 276 height 287
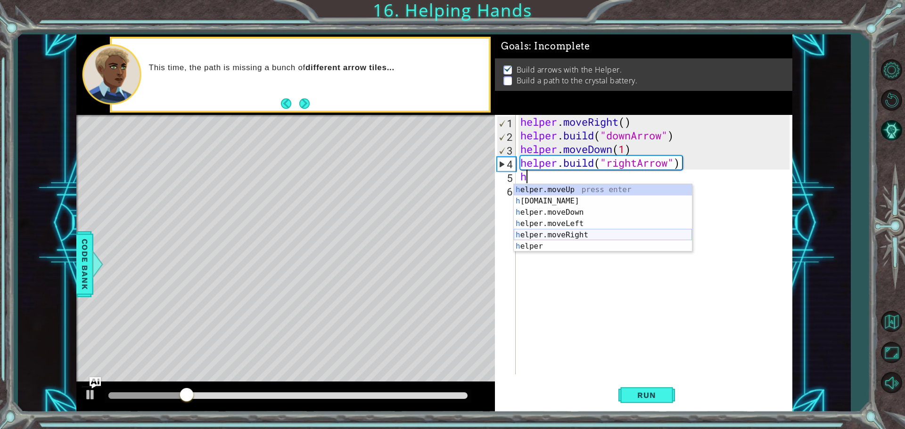
click at [554, 237] on div "h elper.moveUp press enter h [DOMAIN_NAME] press enter h elper.moveDown press e…" at bounding box center [603, 229] width 178 height 90
type textarea "helper.moveRight(1)"
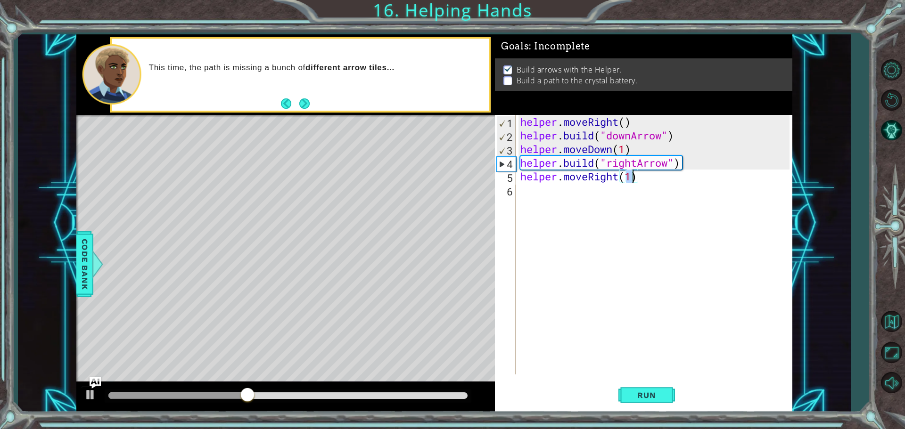
click at [532, 192] on div "helper . moveRight ( ) helper . build ( "downArrow" ) helper . moveDown ( 1 ) h…" at bounding box center [656, 258] width 276 height 287
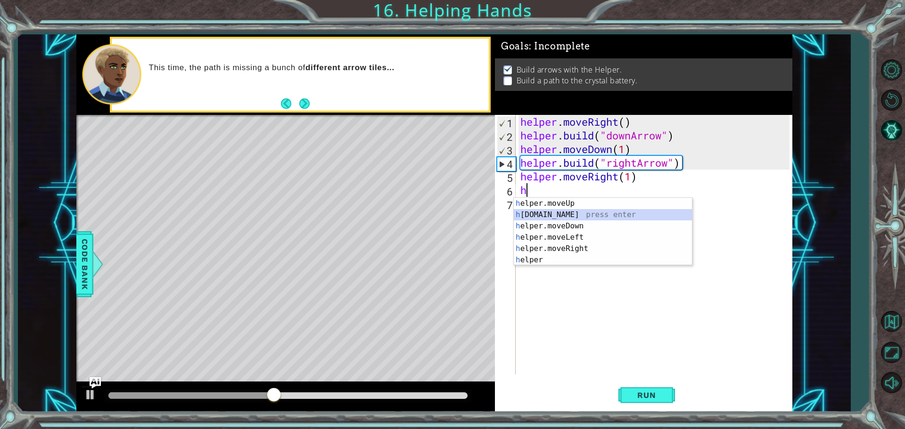
click at [562, 214] on div "h elper.moveUp press enter h [DOMAIN_NAME] press enter h elper.moveDown press e…" at bounding box center [603, 243] width 178 height 90
type textarea "[DOMAIN_NAME]("rightArrow")"
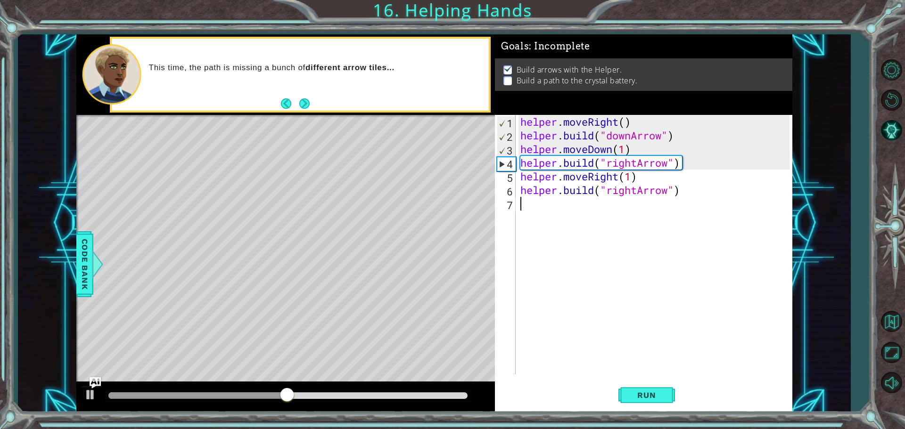
drag, startPoint x: 522, startPoint y: 206, endPoint x: 514, endPoint y: 207, distance: 8.1
click at [522, 206] on div "helper . moveRight ( ) helper . build ( "downArrow" ) helper . moveDown ( 1 ) h…" at bounding box center [656, 258] width 276 height 287
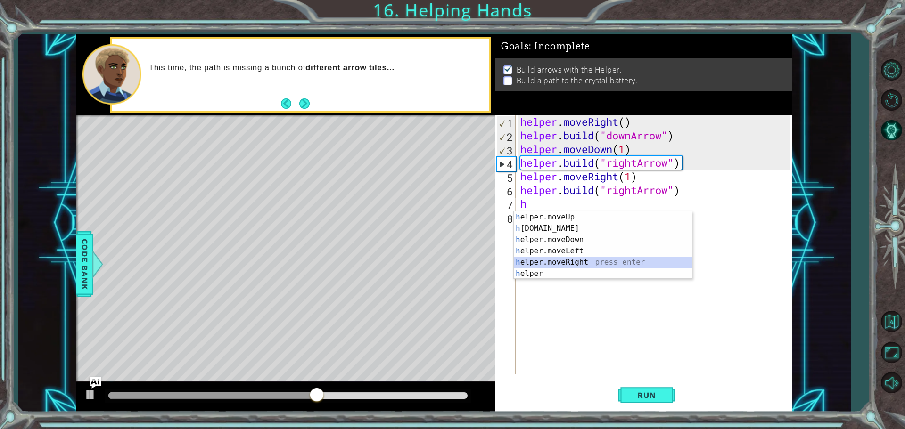
click at [584, 261] on div "h elper.moveUp press enter h [DOMAIN_NAME] press enter h elper.moveDown press e…" at bounding box center [603, 257] width 178 height 90
type textarea "helper.moveRight(1)"
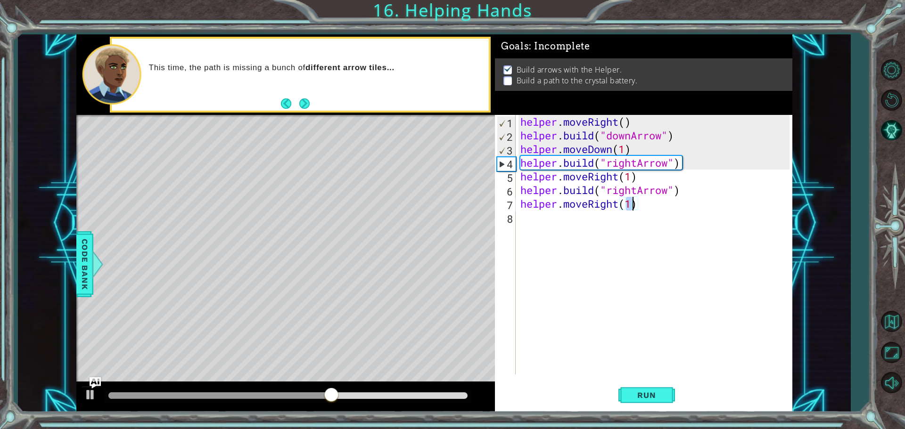
click at [542, 224] on div "helper . moveRight ( ) helper . build ( "downArrow" ) helper . moveDown ( 1 ) h…" at bounding box center [656, 258] width 276 height 287
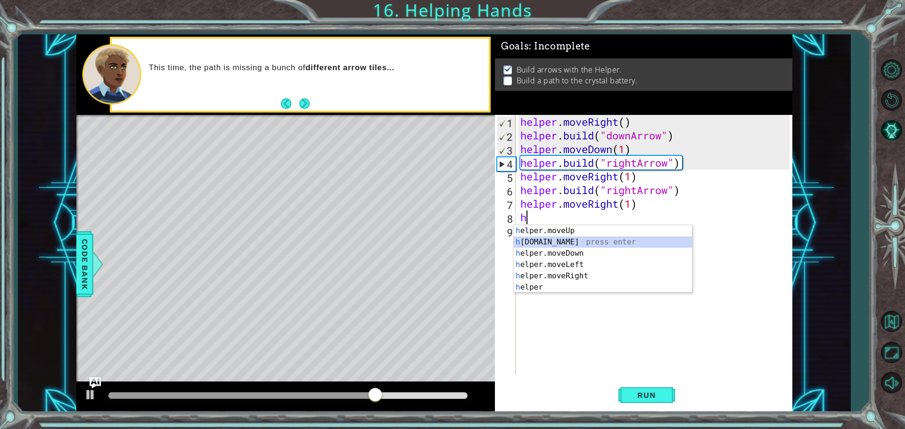
click at [563, 247] on div "h elper.moveUp press enter h [DOMAIN_NAME] press enter h elper.moveDown press e…" at bounding box center [603, 270] width 178 height 90
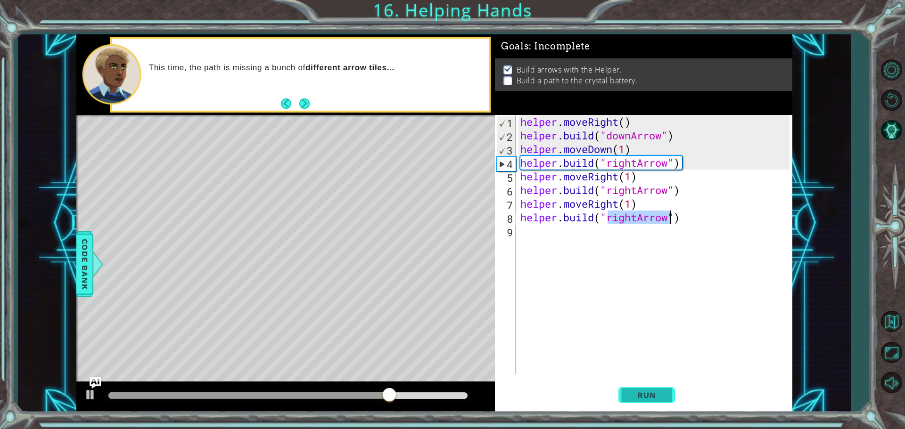
click at [660, 391] on span "Run" at bounding box center [646, 395] width 37 height 9
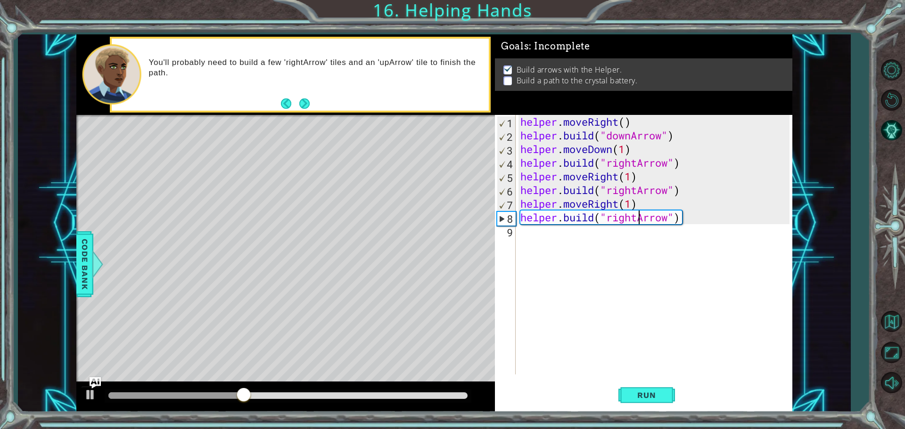
click at [639, 218] on div "helper . moveRight ( ) helper . build ( "downArrow" ) helper . moveDown ( 1 ) h…" at bounding box center [656, 258] width 276 height 287
type textarea "[DOMAIN_NAME]("upArrow")"
click at [657, 391] on span "Run" at bounding box center [646, 395] width 37 height 9
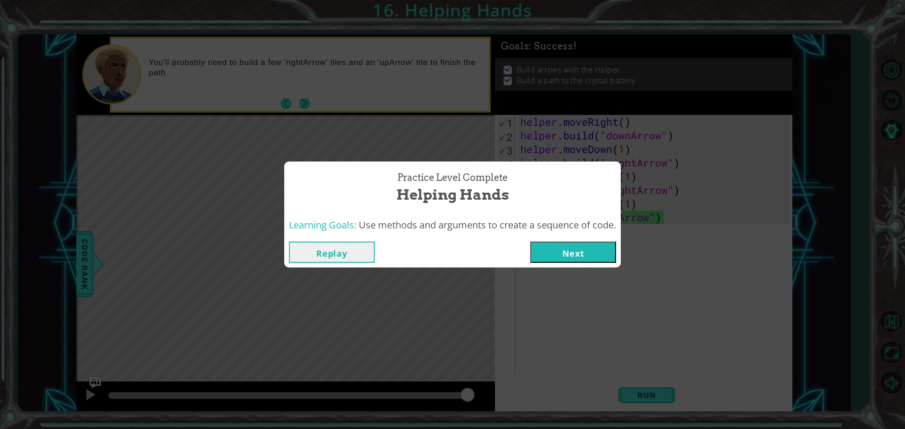
click at [556, 244] on button "Next" at bounding box center [573, 252] width 86 height 21
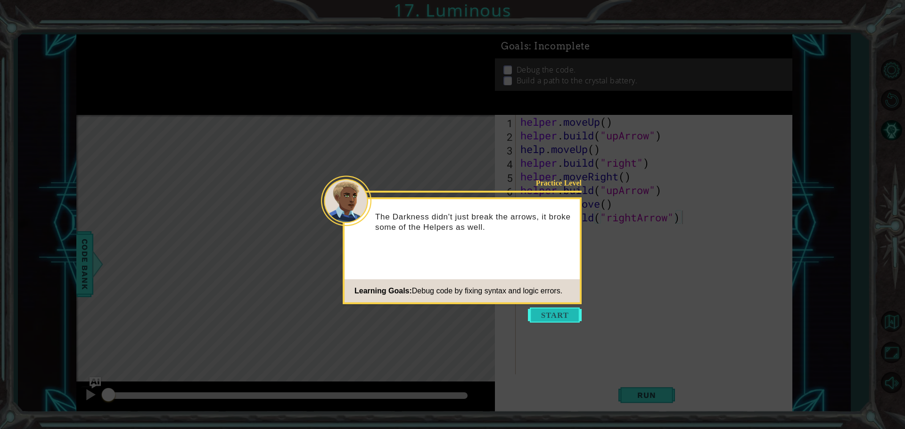
click at [554, 313] on button "Start" at bounding box center [555, 315] width 54 height 15
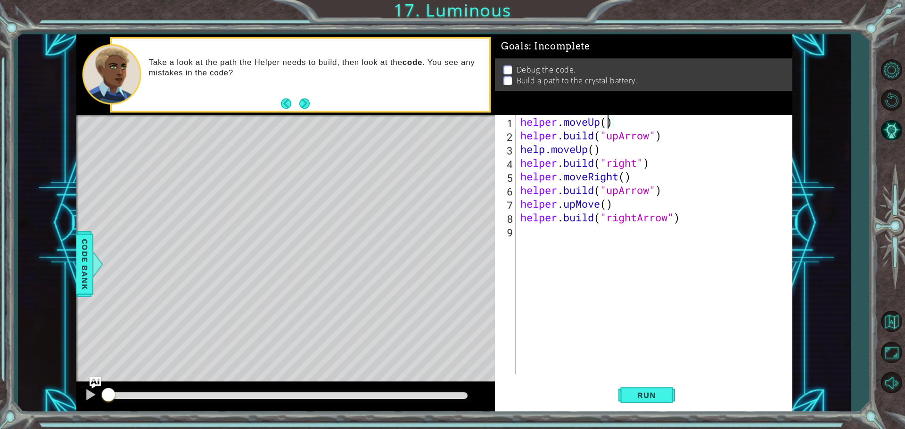
click at [609, 122] on div "helper . moveUp ( ) helper . build ( "upArrow" ) help . moveUp ( ) helper . bui…" at bounding box center [656, 258] width 276 height 287
click at [594, 150] on div "helper . moveUp ( 1 ) helper . build ( "upArrow" ) help . moveUp ( ) helper . b…" at bounding box center [656, 258] width 276 height 287
click at [637, 162] on div "helper . moveUp ( 1 ) helper . build ( "upArrow" ) help . moveUp ( 1 ) helper .…" at bounding box center [656, 258] width 276 height 287
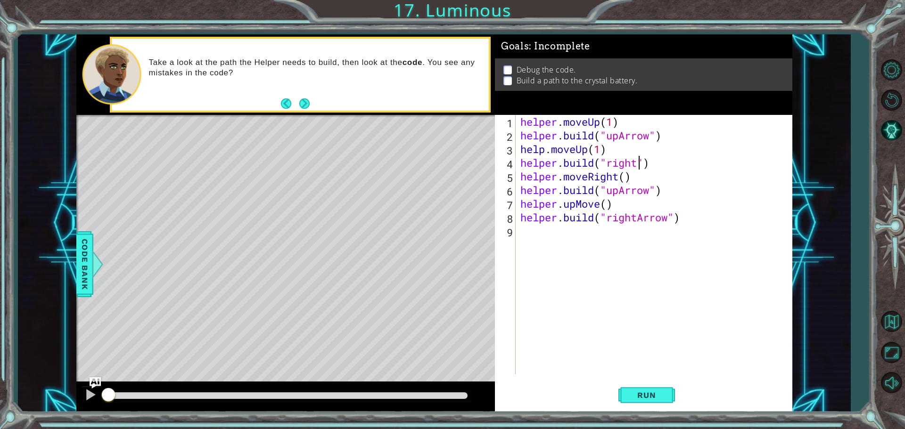
scroll to position [0, 6]
click at [634, 172] on div ""rightA rrow" press enter" at bounding box center [684, 188] width 178 height 34
click at [625, 176] on div "helper . moveUp ( 1 ) helper . build ( "upArrow" ) help . moveUp ( 1 ) helper .…" at bounding box center [656, 258] width 276 height 287
click at [606, 201] on div "helper . moveUp ( 1 ) helper . build ( "upArrow" ) help . moveUp ( 1 ) helper .…" at bounding box center [656, 258] width 276 height 287
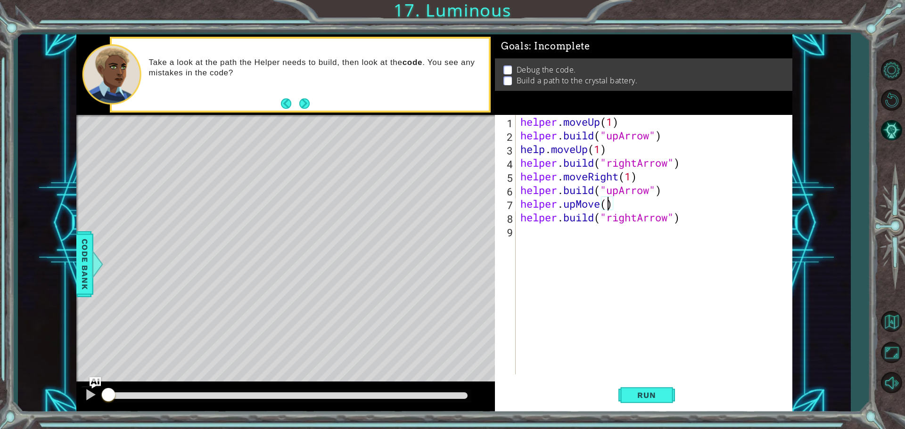
scroll to position [0, 4]
click at [652, 394] on span "Run" at bounding box center [646, 395] width 37 height 9
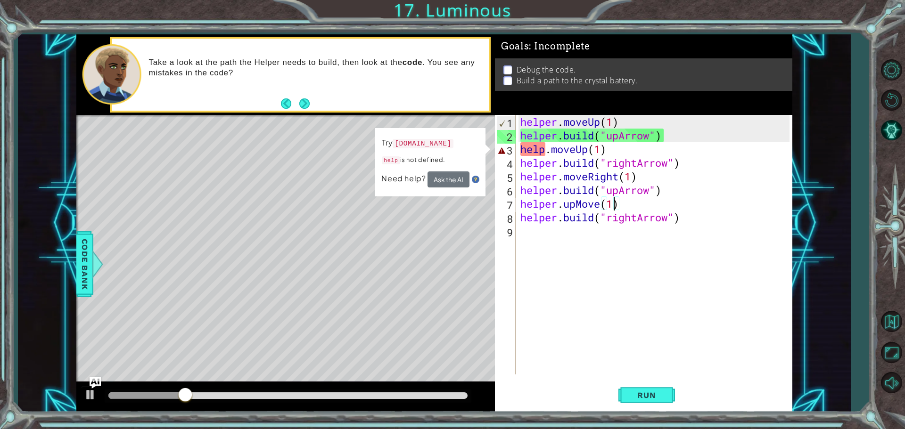
click at [546, 150] on div "helper . moveUp ( 1 ) helper . build ( "upArrow" ) help . moveUp ( 1 ) helper .…" at bounding box center [656, 258] width 276 height 287
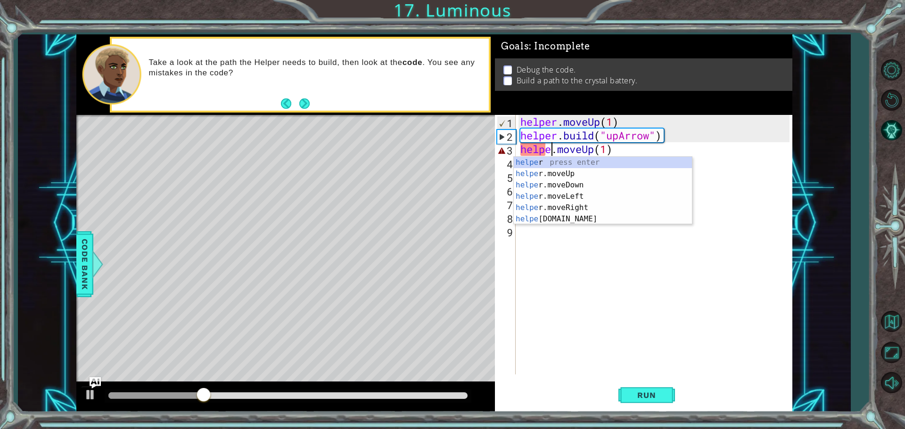
scroll to position [0, 2]
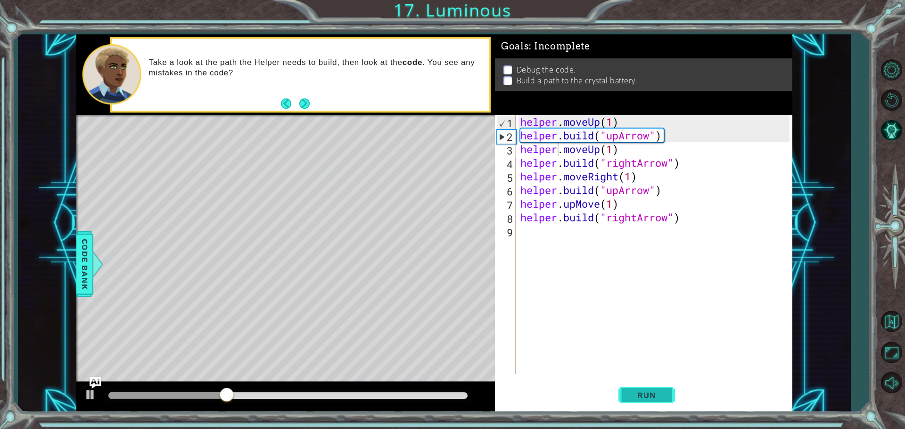
click at [646, 390] on button "Run" at bounding box center [646, 395] width 57 height 30
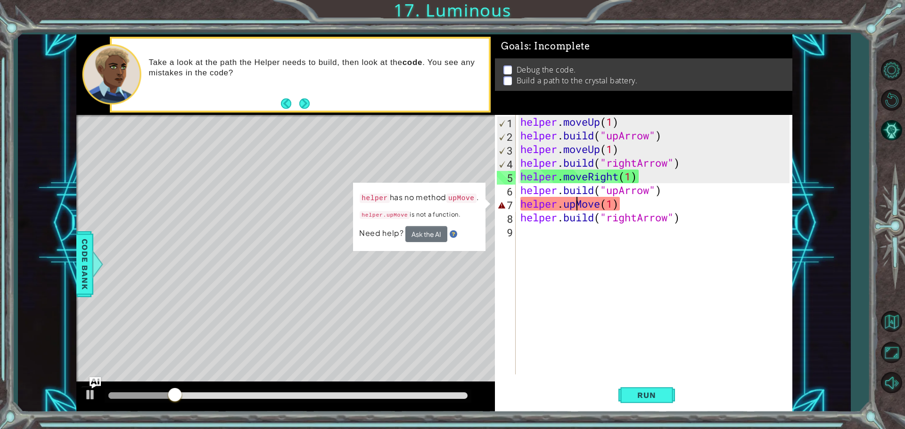
click at [575, 202] on div "helper . moveUp ( 1 ) helper . build ( "upArrow" ) helper . moveUp ( 1 ) helper…" at bounding box center [656, 258] width 276 height 287
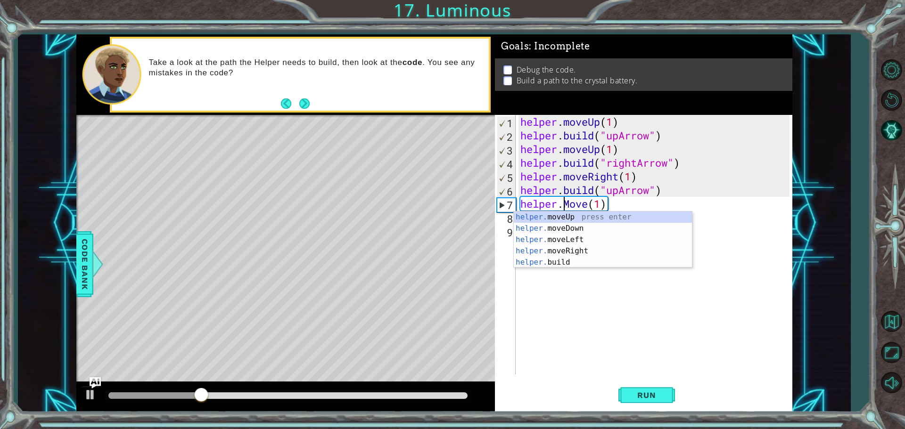
click at [588, 206] on div "helper . moveUp ( 1 ) helper . build ( "upArrow" ) helper . moveUp ( 1 ) helper…" at bounding box center [656, 258] width 276 height 287
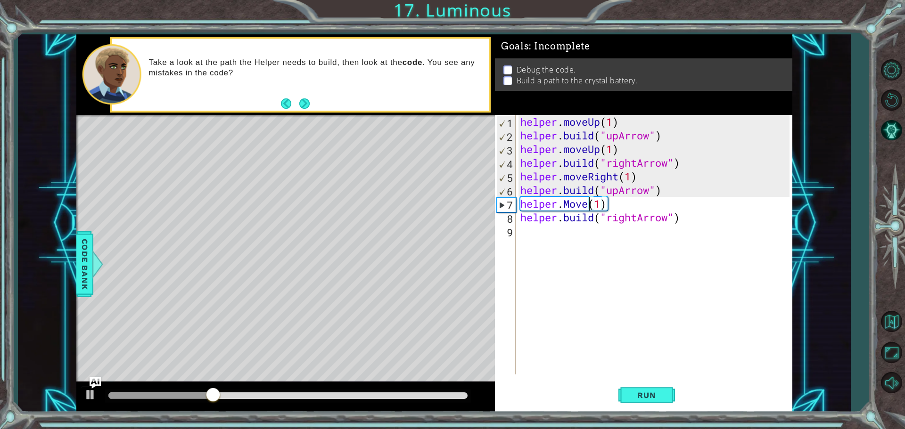
scroll to position [0, 3]
click at [656, 390] on button "Run" at bounding box center [646, 395] width 57 height 30
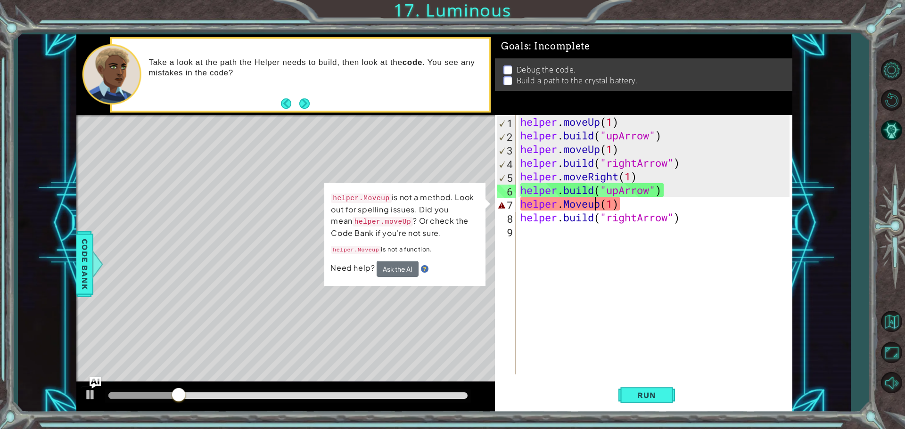
click at [593, 204] on div "helper . moveUp ( 1 ) helper . build ( "upArrow" ) helper . moveUp ( 1 ) helper…" at bounding box center [656, 258] width 276 height 287
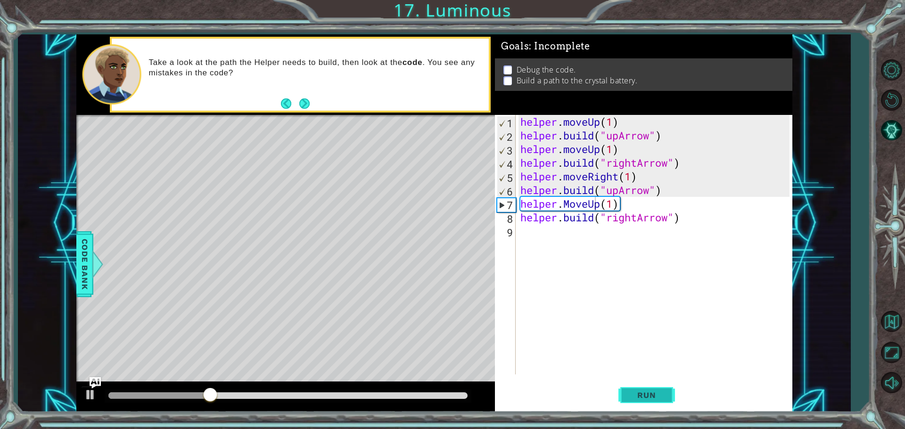
click at [647, 392] on span "Run" at bounding box center [646, 395] width 37 height 9
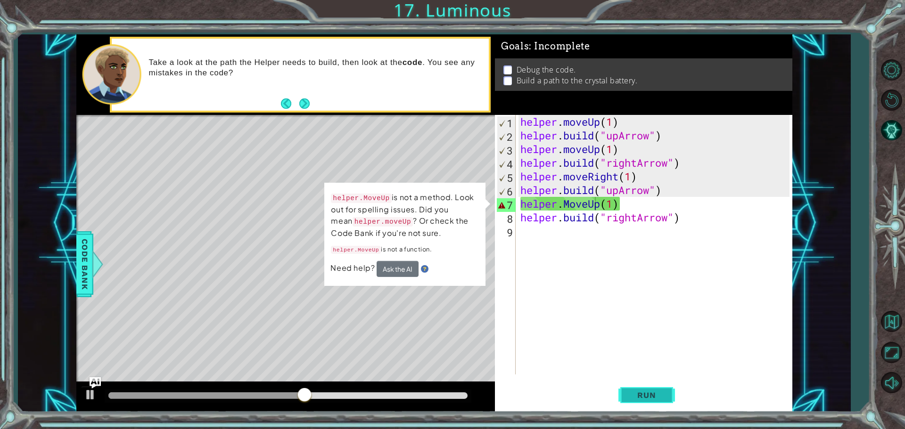
click at [625, 396] on button "Run" at bounding box center [646, 395] width 57 height 30
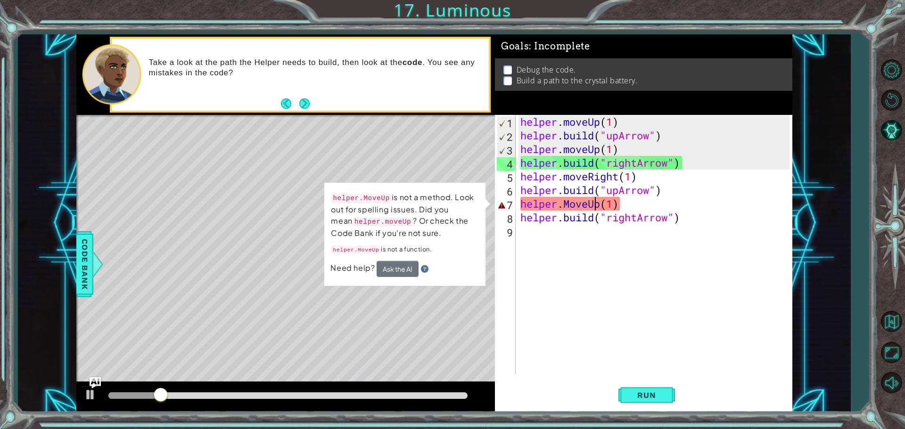
click at [620, 200] on div "helper . moveUp ( 1 ) helper . build ( "upArrow" ) helper . moveUp ( 1 ) helper…" at bounding box center [656, 258] width 276 height 287
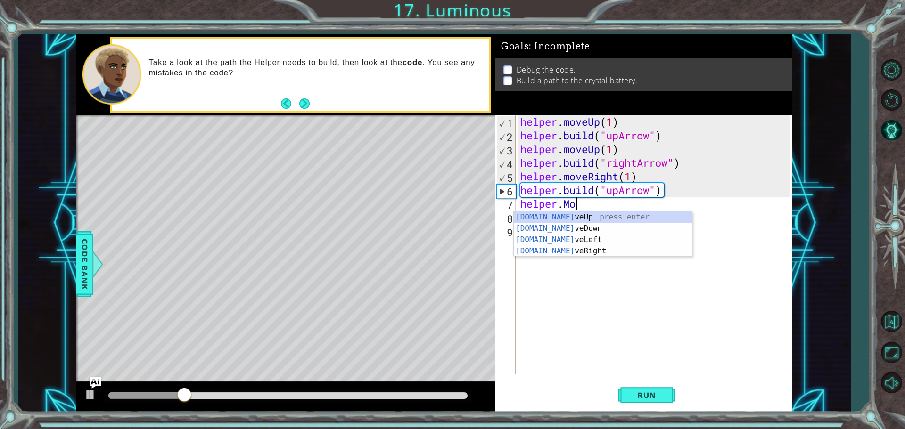
scroll to position [0, 2]
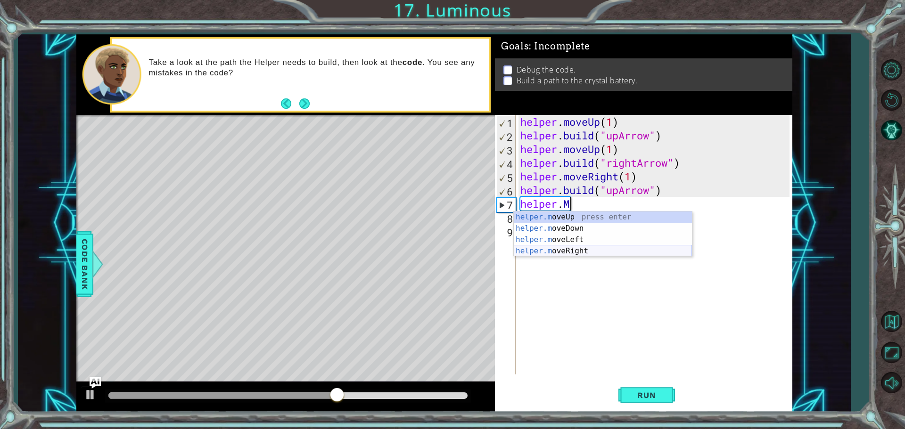
click at [570, 250] on div "helper.m oveUp press enter helper.m oveDown press enter helper.m oveLeft press …" at bounding box center [603, 246] width 178 height 68
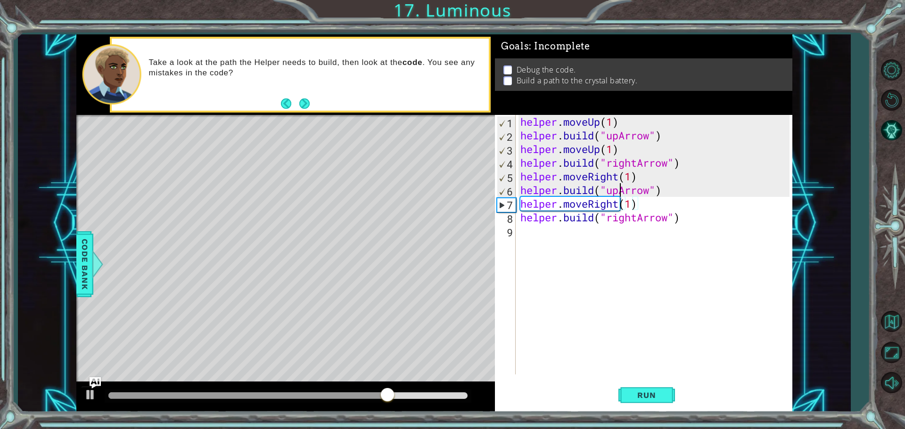
click at [619, 193] on div "helper . moveUp ( 1 ) helper . build ( "upArrow" ) helper . moveUp ( 1 ) helper…" at bounding box center [656, 258] width 276 height 287
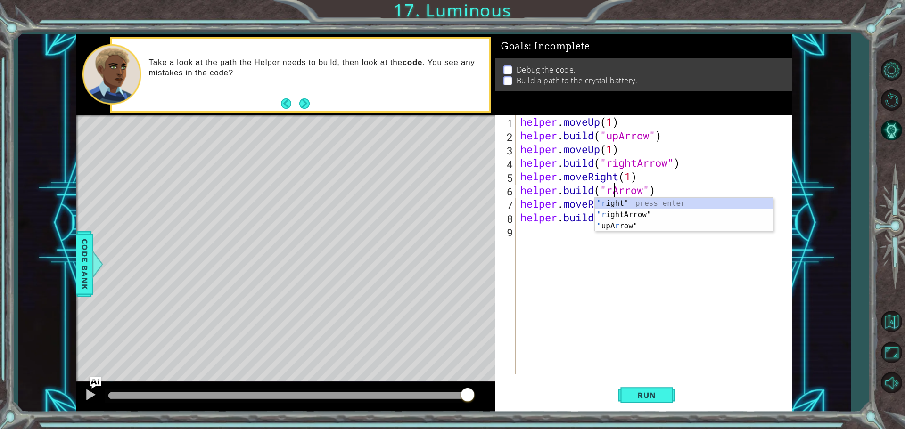
scroll to position [0, 4]
click at [664, 214] on div ""r ight" press enter "r ightArrow" press enter " upA r row" press enter" at bounding box center [684, 226] width 178 height 57
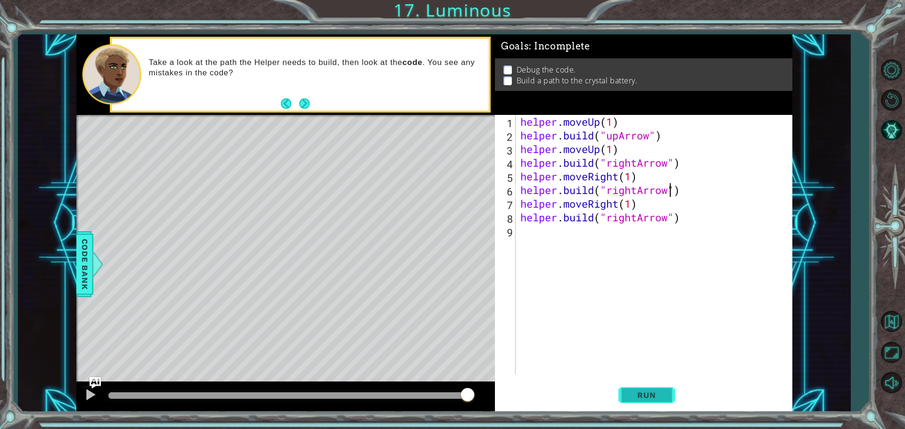
type textarea "[DOMAIN_NAME]("rightArrow")"
click at [651, 393] on span "Run" at bounding box center [646, 395] width 37 height 9
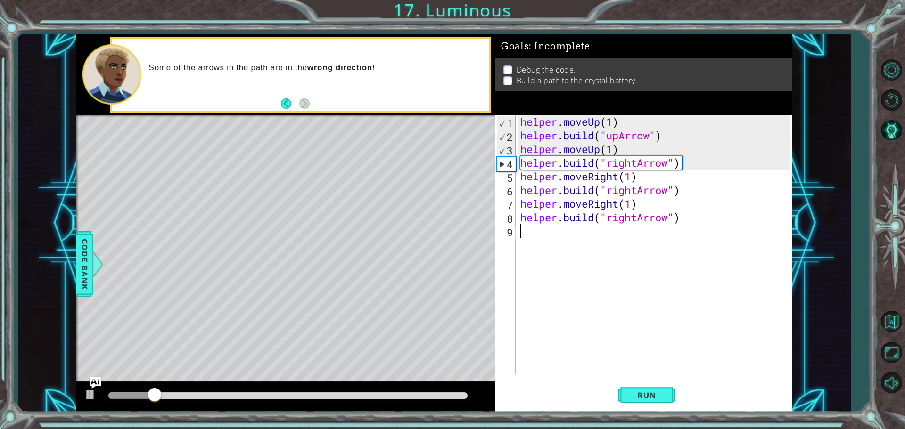
click at [530, 240] on div "helper . moveUp ( 1 ) helper . build ( "upArrow" ) helper . moveUp ( 1 ) helper…" at bounding box center [656, 258] width 276 height 287
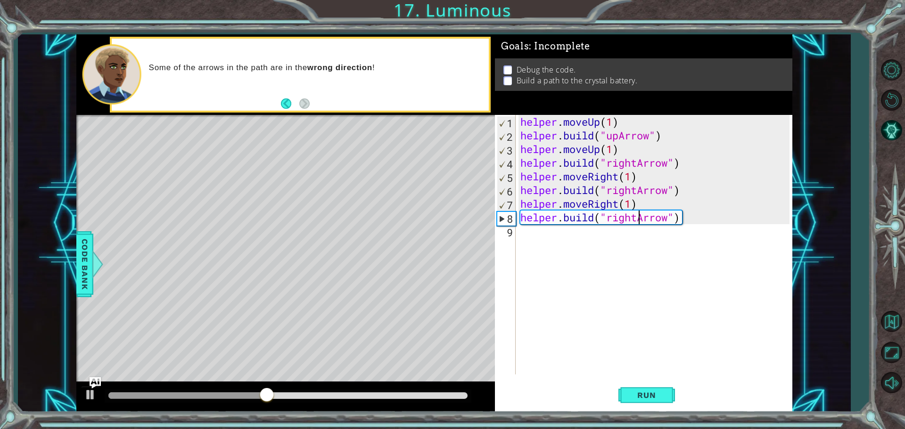
click at [638, 217] on div "helper . moveUp ( 1 ) helper . build ( "upArrow" ) helper . moveUp ( 1 ) helper…" at bounding box center [656, 258] width 276 height 287
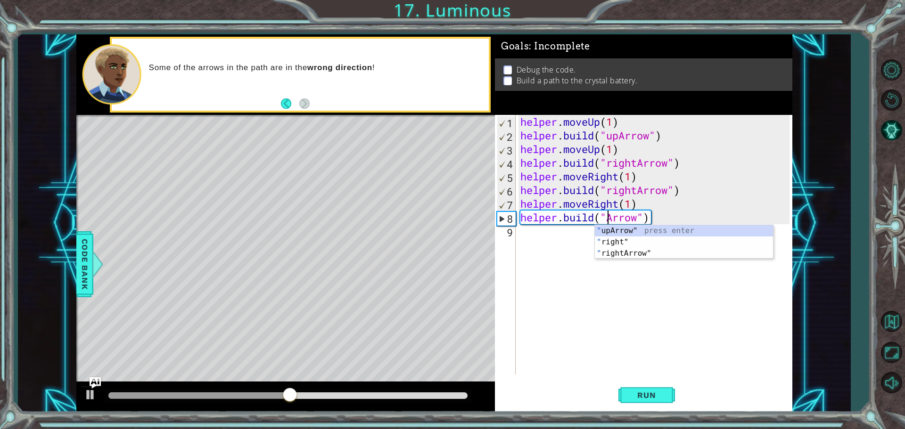
scroll to position [0, 4]
type textarea "[DOMAIN_NAME]("upArrow")"
click at [644, 393] on span "Run" at bounding box center [646, 395] width 37 height 9
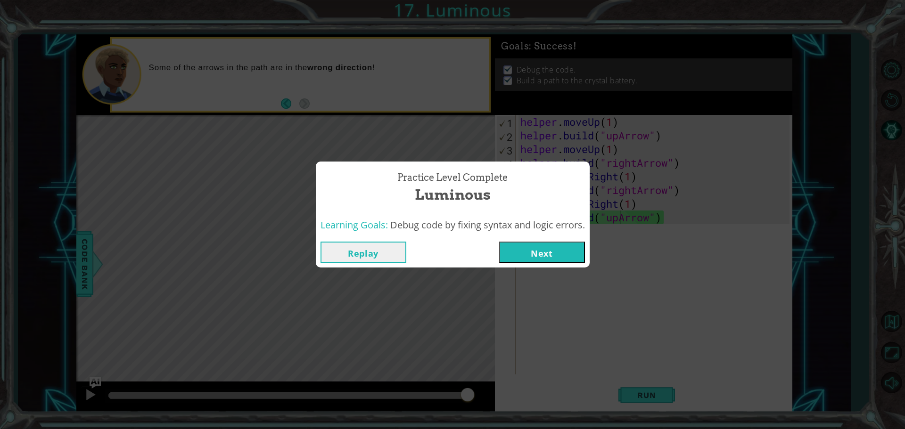
click at [558, 252] on button "Next" at bounding box center [542, 252] width 86 height 21
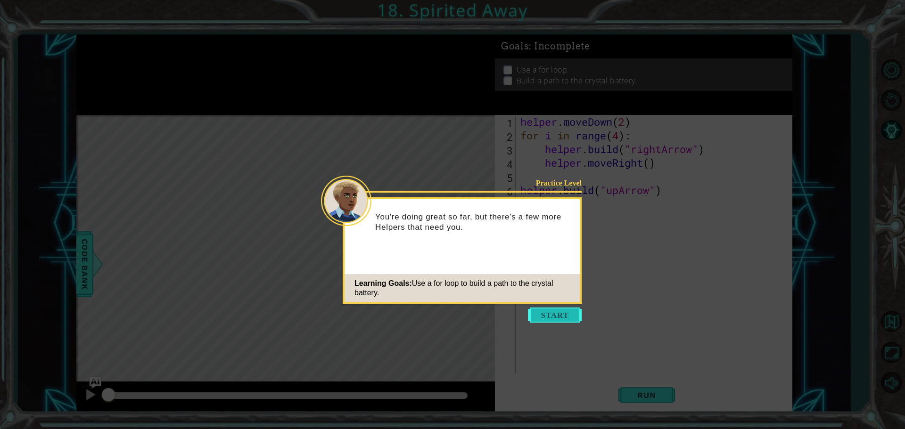
click at [550, 322] on button "Start" at bounding box center [555, 315] width 54 height 15
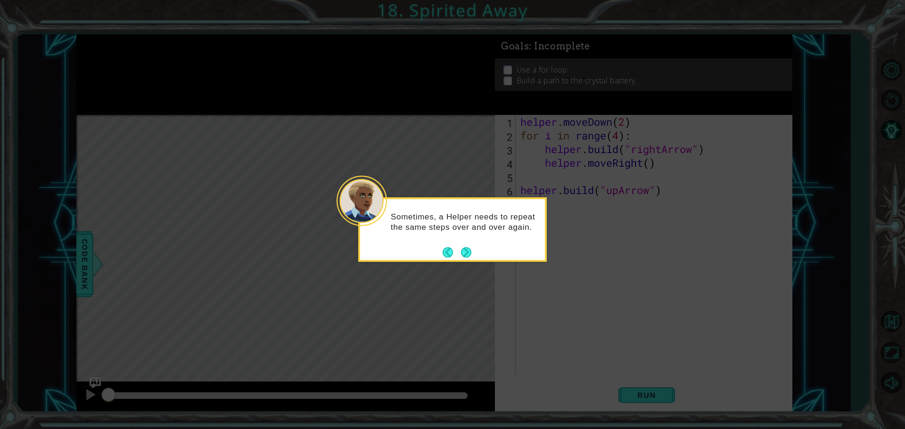
click at [467, 258] on button "Next" at bounding box center [466, 252] width 10 height 10
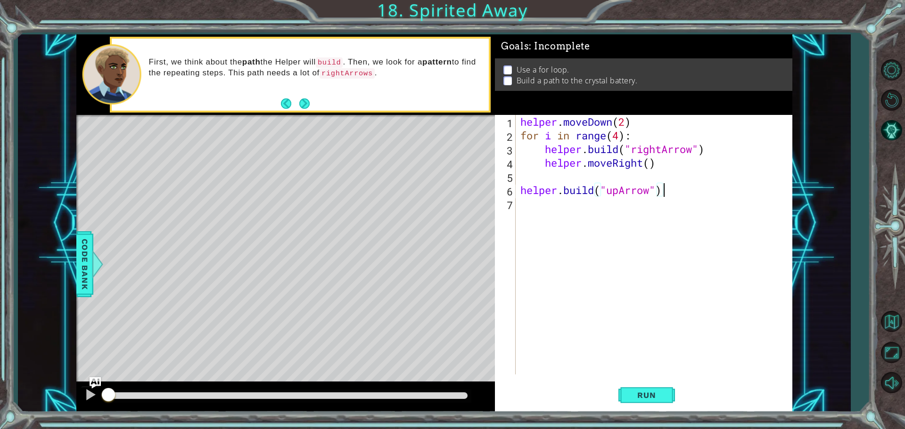
click at [664, 191] on div "helper . moveDown ( 2 ) for i in range ( 4 ) : helper . build ( "rightArrow" ) …" at bounding box center [656, 258] width 276 height 287
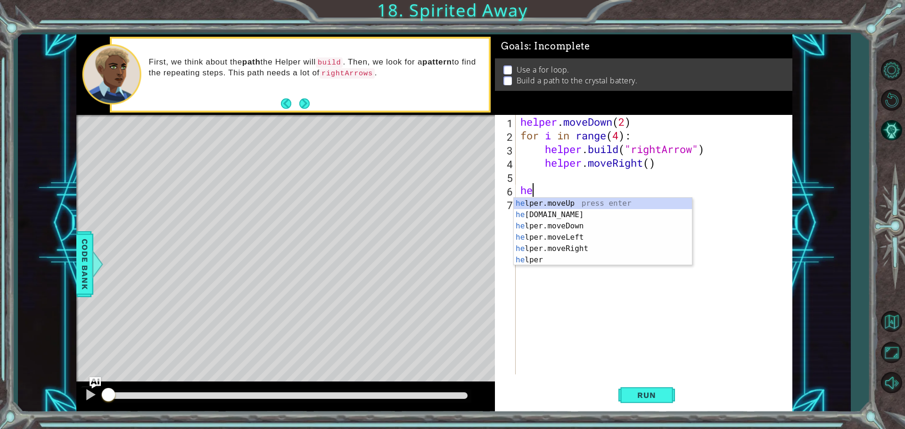
type textarea "h"
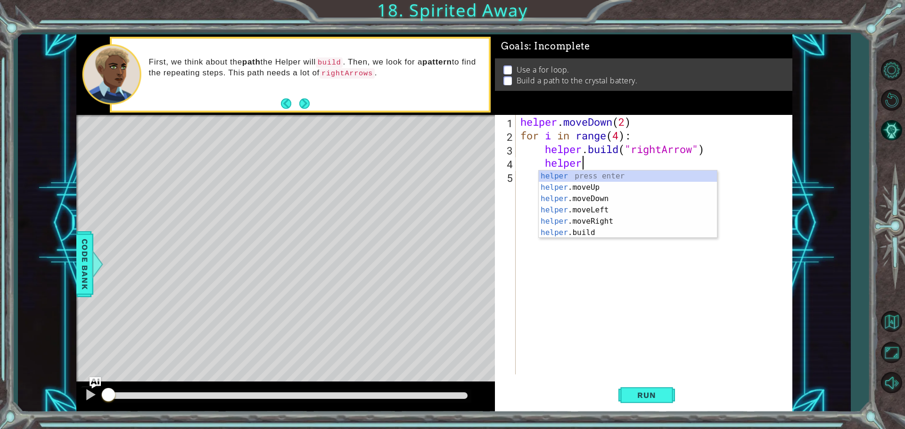
type textarea "h"
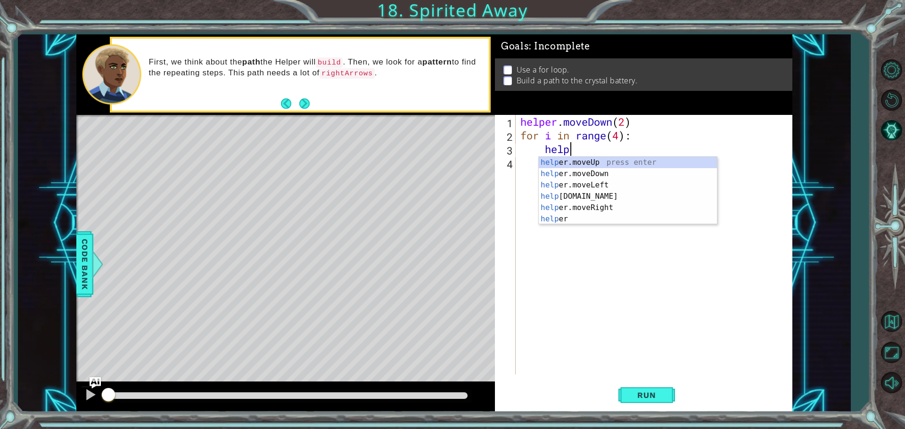
type textarea "h"
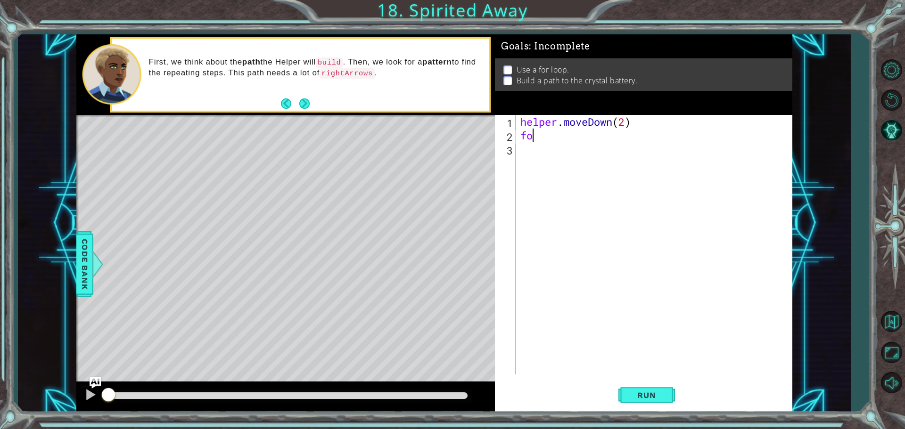
type textarea "f"
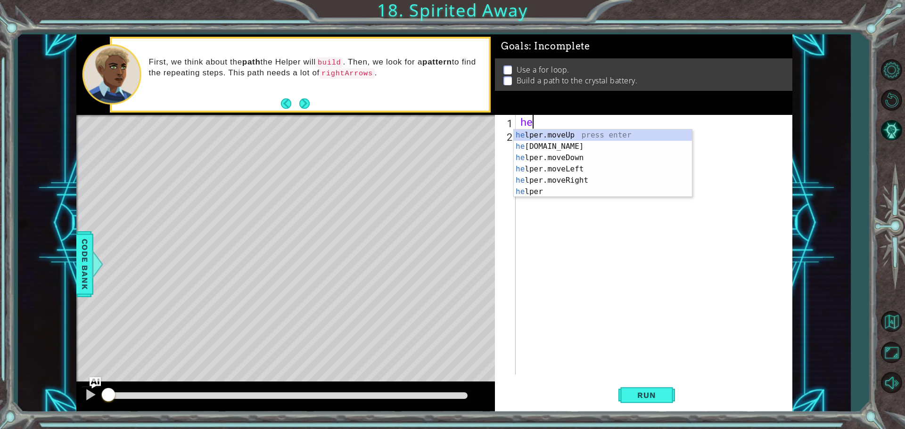
type textarea "h"
click at [557, 143] on div "help er.moveUp press enter help er.moveDown press enter help er.moveLeft press …" at bounding box center [603, 175] width 178 height 90
type textarea "helper.moveDown(1)"
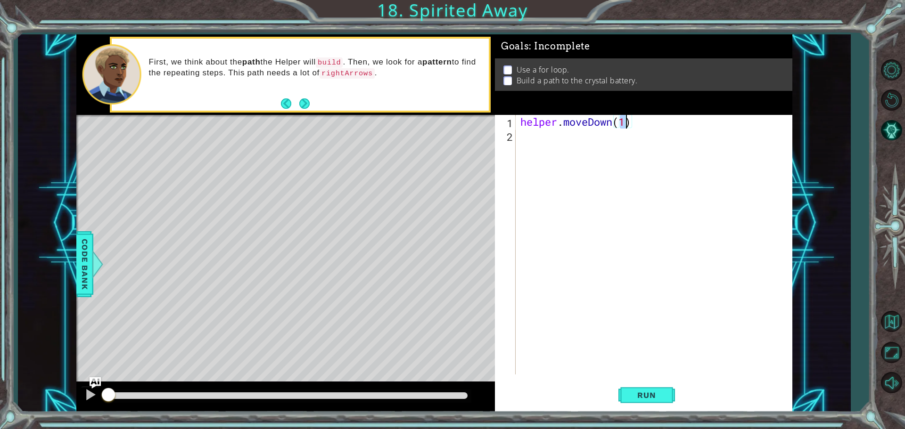
click at [537, 140] on div "helper . moveDown ( 1 )" at bounding box center [656, 258] width 276 height 287
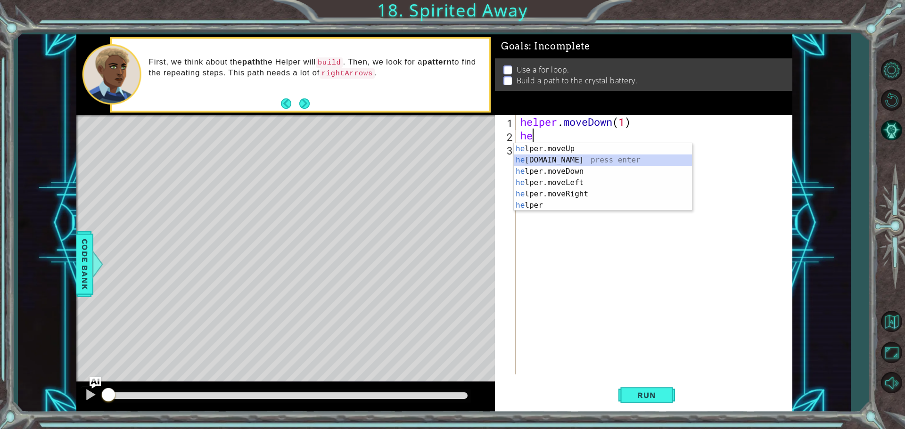
click at [558, 157] on div "he lper.moveUp press enter he [DOMAIN_NAME] press enter he lper.moveDown press …" at bounding box center [603, 188] width 178 height 90
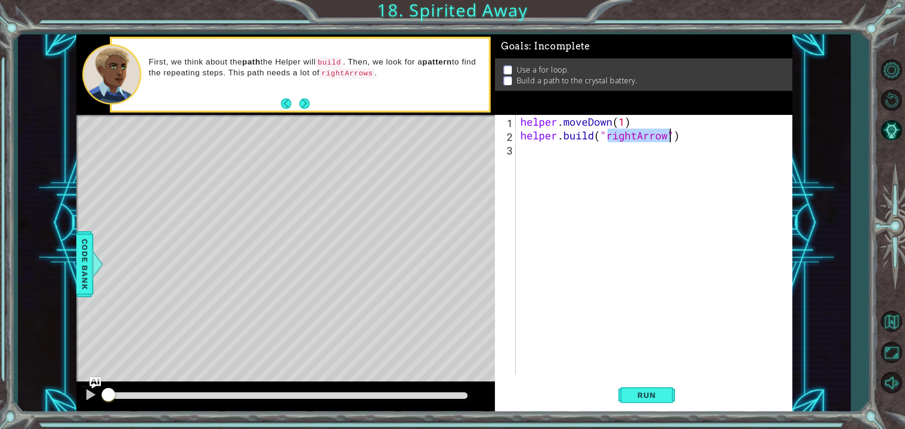
click at [635, 132] on div "helper . moveDown ( 1 ) helper . build ( "rightArrow" )" at bounding box center [653, 245] width 271 height 260
click at [638, 139] on div "helper . moveDown ( 1 ) helper . build ( "rightArrow" )" at bounding box center [656, 258] width 276 height 287
type textarea "[DOMAIN_NAME]("downArrow")"
click at [538, 156] on div "helper . moveDown ( 1 ) helper . build ( "downArrow" )" at bounding box center [656, 258] width 276 height 287
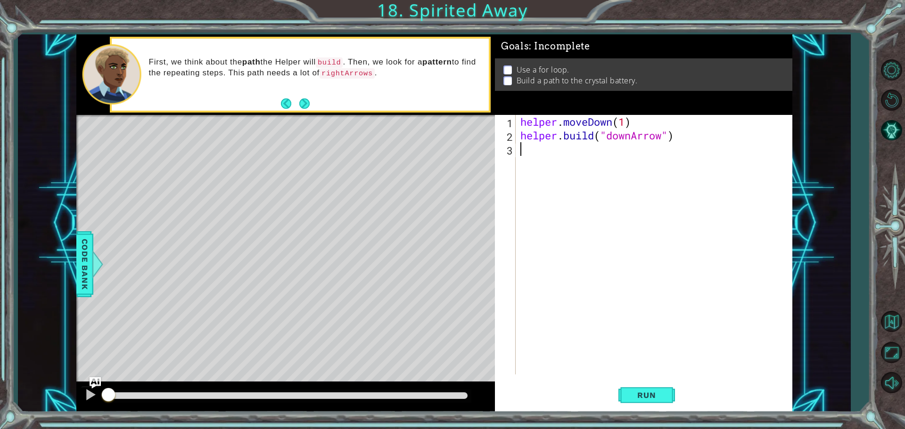
scroll to position [0, 0]
click at [628, 388] on button "Run" at bounding box center [646, 395] width 57 height 30
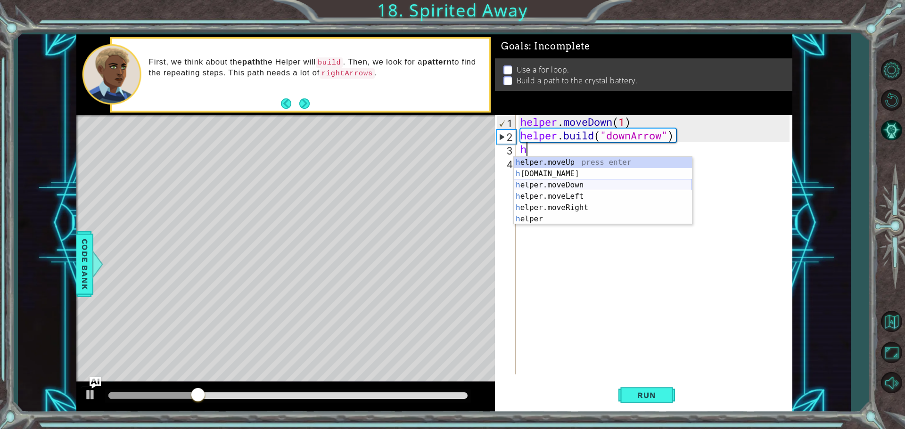
click at [560, 187] on div "h elper.moveUp press enter h [DOMAIN_NAME] press enter h elper.moveDown press e…" at bounding box center [603, 202] width 178 height 90
type textarea "helper.moveDown(1)"
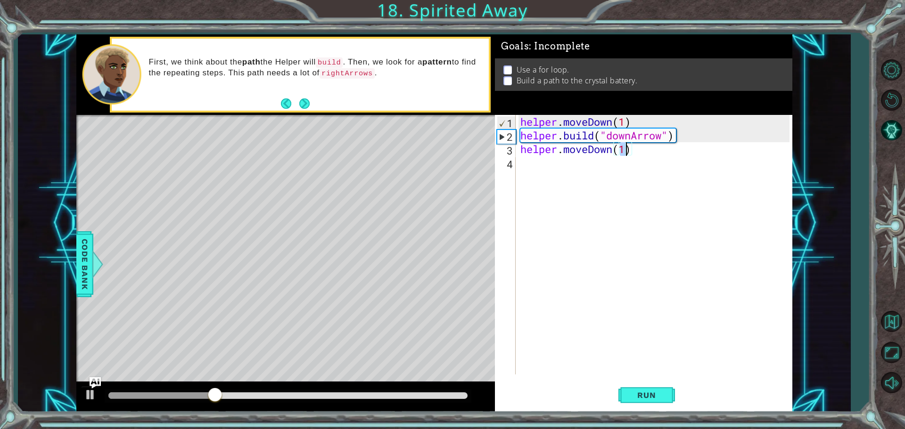
click at [520, 177] on div "helper . moveDown ( 1 ) helper . build ( "downArrow" ) helper . moveDown ( 1 )" at bounding box center [656, 258] width 276 height 287
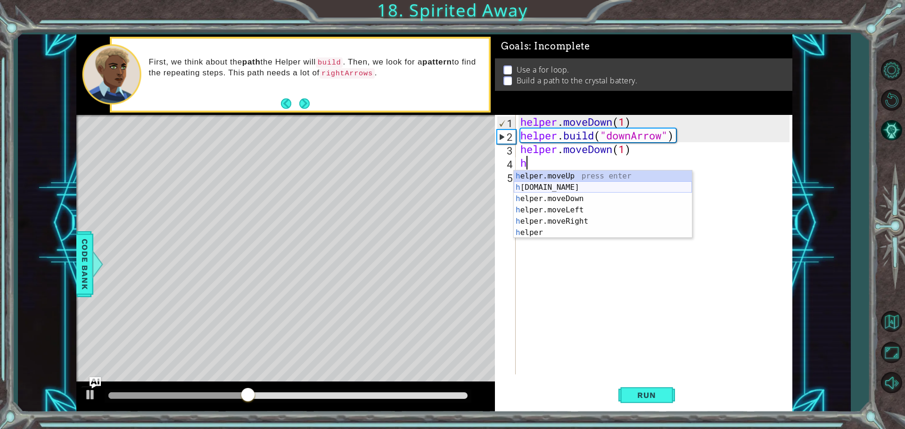
click at [585, 189] on div "h elper.moveUp press enter h [DOMAIN_NAME] press enter h elper.moveDown press e…" at bounding box center [603, 216] width 178 height 90
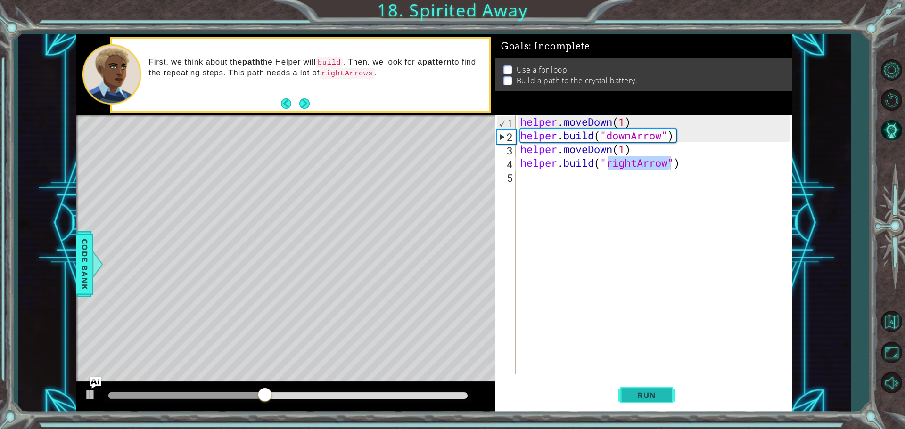
click at [667, 403] on button "Run" at bounding box center [646, 395] width 57 height 30
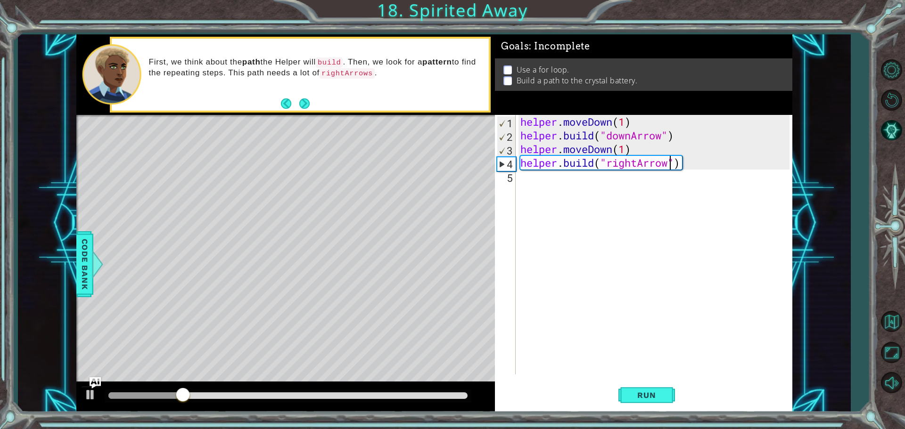
click at [676, 138] on div "helper . moveDown ( 1 ) helper . build ( "downArrow" ) helper . moveDown ( 1 ) …" at bounding box center [656, 258] width 276 height 287
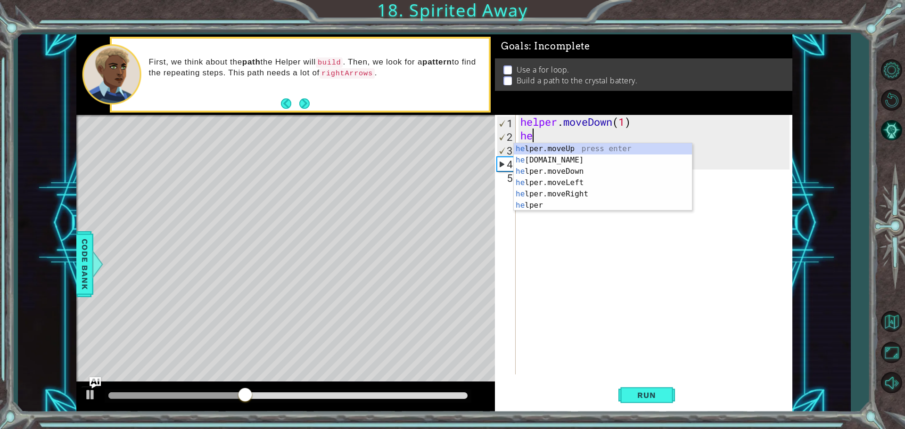
type textarea "h"
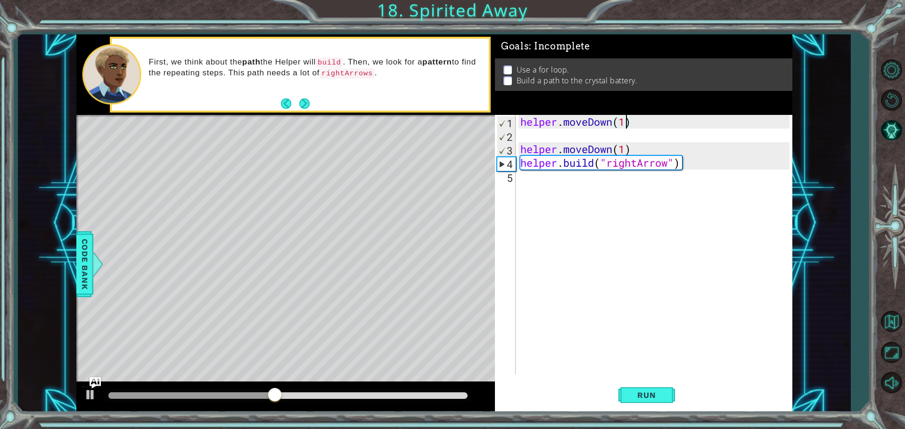
click at [626, 126] on div "helper . moveDown ( 1 ) helper . moveDown ( 1 ) helper . build ( "rightArrow" )" at bounding box center [656, 258] width 276 height 287
click at [669, 398] on button "Run" at bounding box center [646, 395] width 57 height 30
click at [630, 145] on div "helper . moveDown ( 2 ) helper . moveDown ( 1 ) helper . build ( "rightArrow" )" at bounding box center [656, 258] width 276 height 287
click at [626, 122] on div "helper . moveDown ( 2 ) helper . moveDown ( 1 ) helper . build ( "rightArrow" )" at bounding box center [656, 258] width 276 height 287
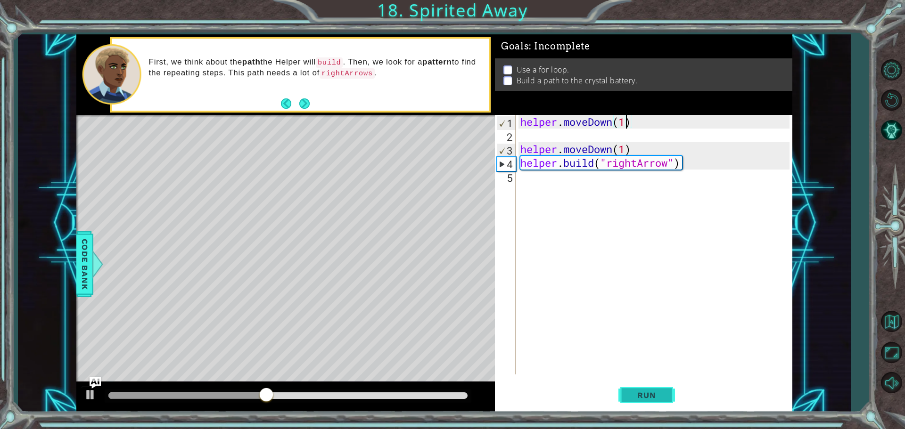
type textarea "helper.moveDown(1)"
click at [654, 396] on span "Run" at bounding box center [646, 395] width 37 height 9
click at [547, 181] on div "helper . moveDown ( 1 ) helper . moveDown ( 1 ) helper . build ( "rightArrow" )" at bounding box center [656, 258] width 276 height 287
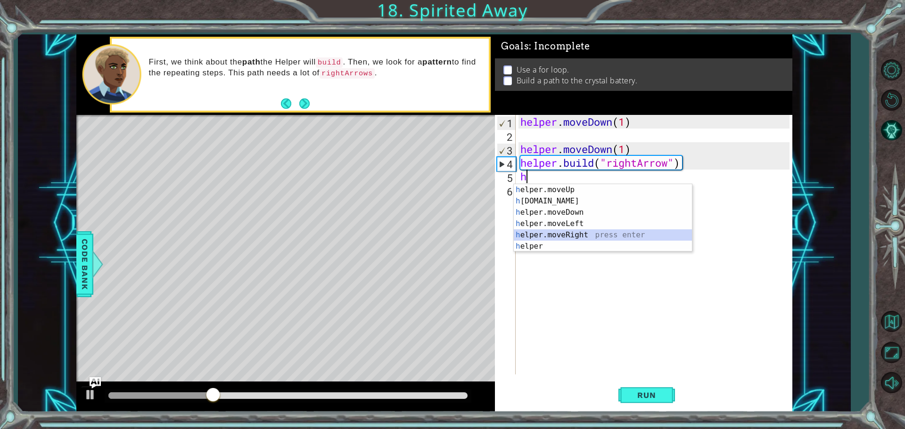
click at [582, 232] on div "h elper.moveUp press enter h [DOMAIN_NAME] press enter h elper.moveDown press e…" at bounding box center [603, 229] width 178 height 90
type textarea "helper.moveRight(1)"
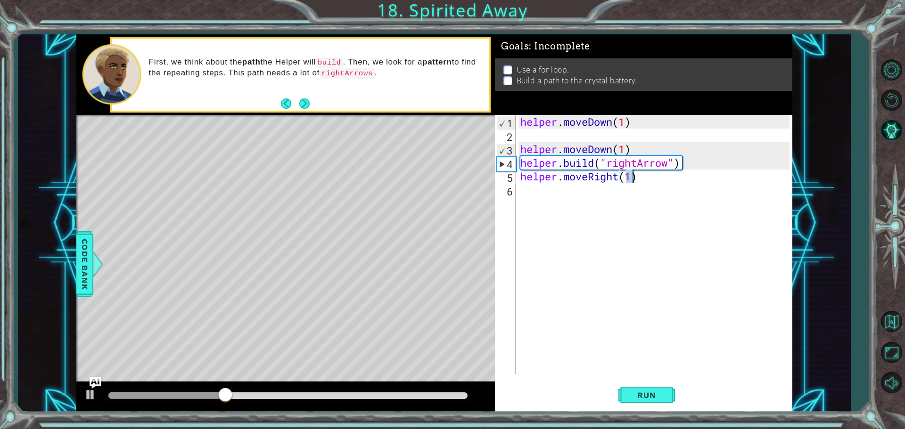
click at [520, 196] on div "helper . moveDown ( 1 ) helper . moveDown ( 1 ) helper . build ( "rightArrow" )…" at bounding box center [656, 258] width 276 height 287
